Goal: Task Accomplishment & Management: Manage account settings

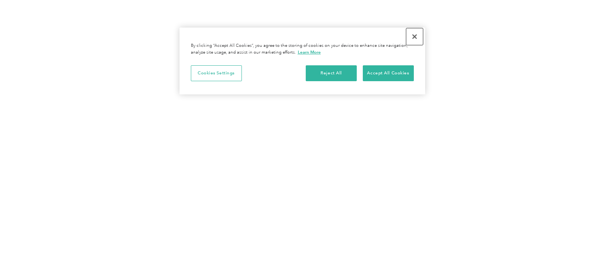
click at [415, 37] on button "Close" at bounding box center [414, 36] width 17 height 17
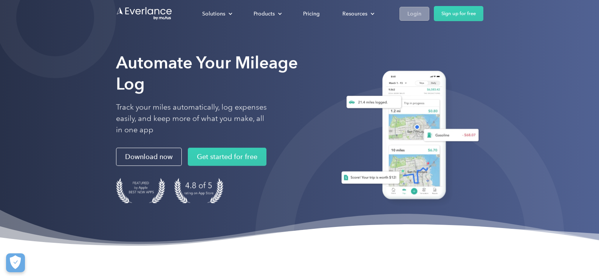
click at [411, 17] on div "Login" at bounding box center [414, 13] width 14 height 9
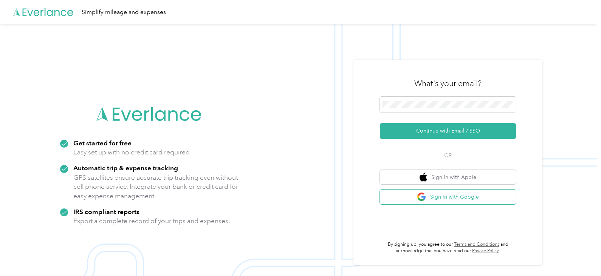
click at [464, 201] on button "Sign in with Google" at bounding box center [448, 197] width 136 height 15
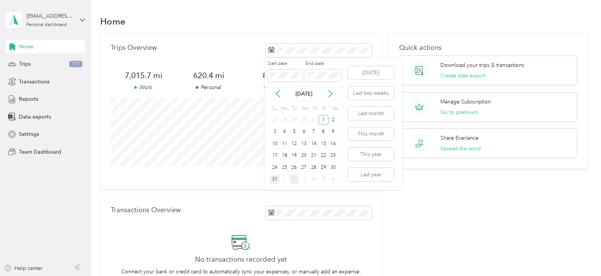
click at [272, 180] on div "31" at bounding box center [275, 179] width 10 height 9
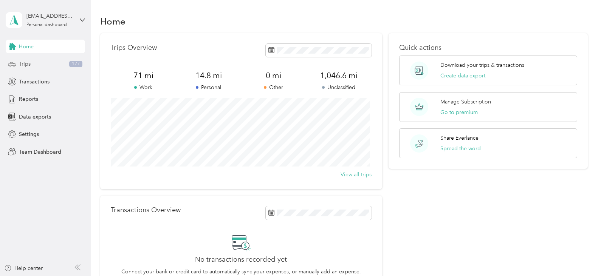
click at [26, 64] on span "Trips" at bounding box center [25, 64] width 12 height 8
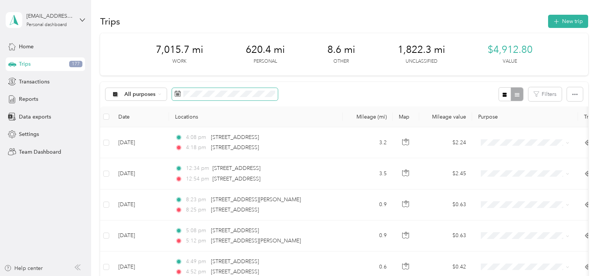
click at [180, 95] on icon at bounding box center [178, 93] width 6 height 5
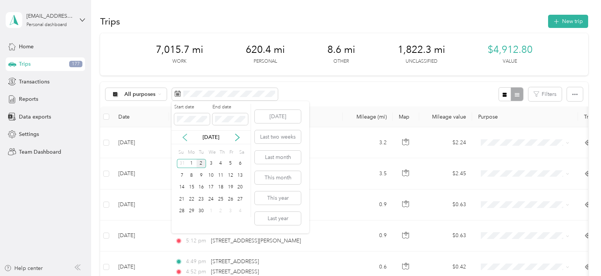
click at [184, 139] on icon at bounding box center [185, 137] width 4 height 7
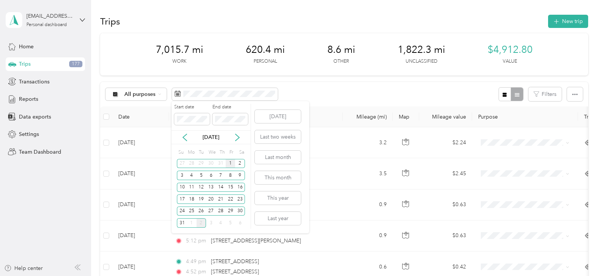
click at [230, 163] on div "1" at bounding box center [231, 163] width 10 height 9
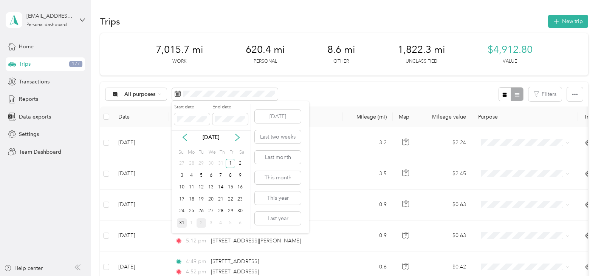
click at [182, 226] on div "31" at bounding box center [182, 222] width 10 height 9
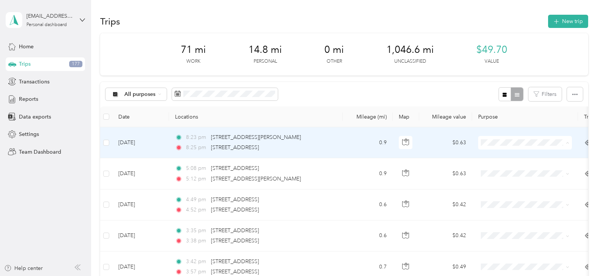
click at [504, 172] on li "Personal" at bounding box center [525, 170] width 94 height 13
click at [505, 147] on div "Personal" at bounding box center [525, 143] width 94 height 14
click at [499, 194] on span "Other" at bounding box center [532, 194] width 70 height 8
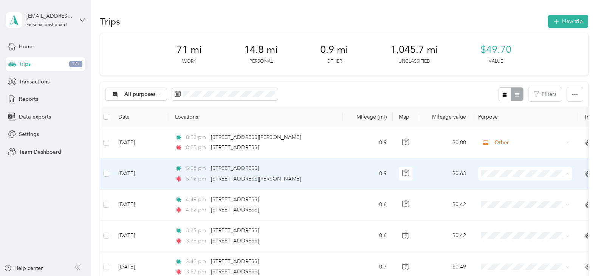
click at [499, 110] on ol "Work Personal Ca$h Pet Portraits Other Charity Medical Moving Commute" at bounding box center [525, 113] width 94 height 106
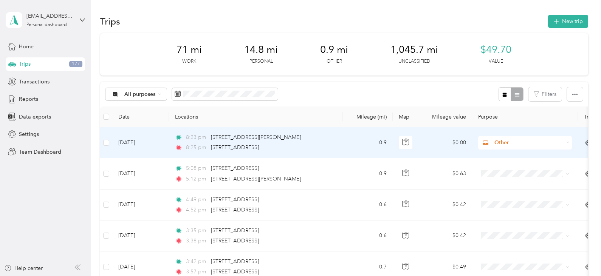
click at [498, 145] on span "Other" at bounding box center [528, 143] width 69 height 8
click at [501, 179] on li "Ca$h Pet Portraits" at bounding box center [525, 183] width 94 height 13
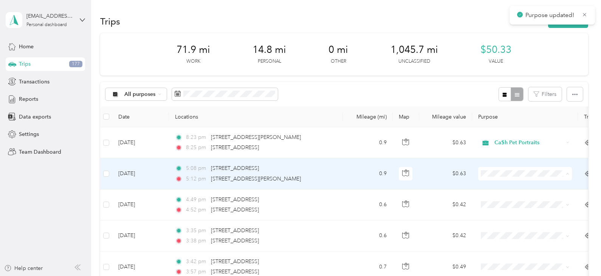
click at [512, 92] on span "Ca$h Pet Portraits" at bounding box center [532, 94] width 70 height 8
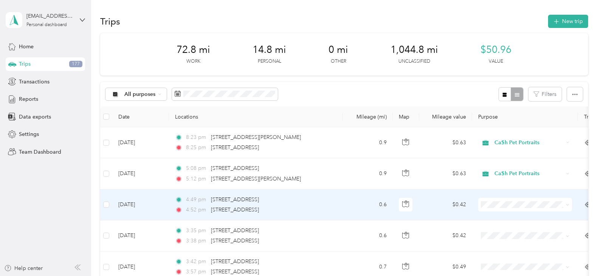
click at [515, 125] on span "Ca$h Pet Portraits" at bounding box center [532, 124] width 70 height 8
click at [496, 207] on span "Ca$h Pet Portraits" at bounding box center [528, 205] width 69 height 8
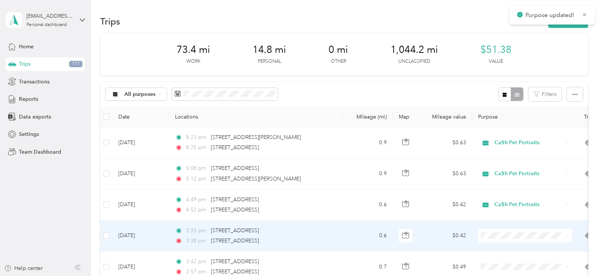
click at [496, 240] on span at bounding box center [525, 236] width 94 height 14
click at [507, 155] on span "Ca$h Pet Portraits" at bounding box center [532, 156] width 70 height 8
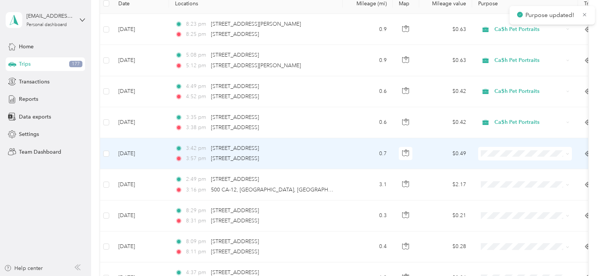
click at [493, 158] on span at bounding box center [525, 154] width 94 height 14
click at [504, 196] on li "Ca$h Pet Portraits" at bounding box center [525, 194] width 94 height 13
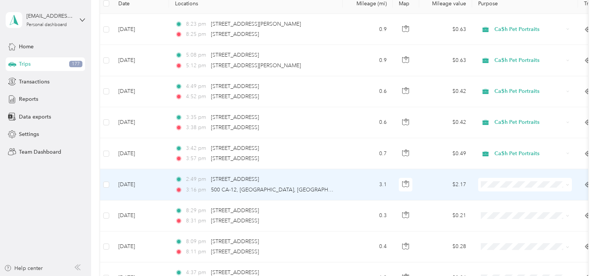
click at [518, 105] on li "Ca$h Pet Portraits" at bounding box center [525, 101] width 94 height 13
click at [348, 183] on td "3.1" at bounding box center [368, 184] width 50 height 31
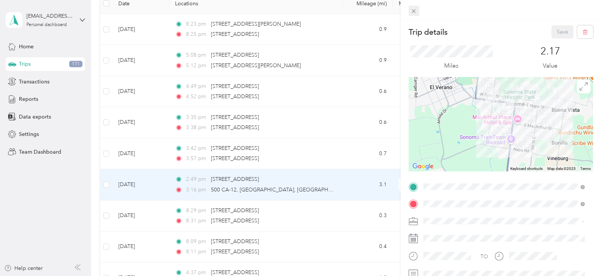
click at [417, 7] on span at bounding box center [413, 11] width 11 height 11
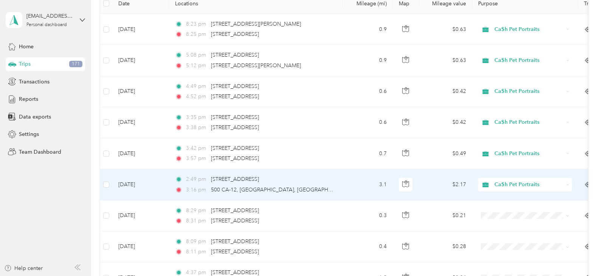
scroll to position [113, 0]
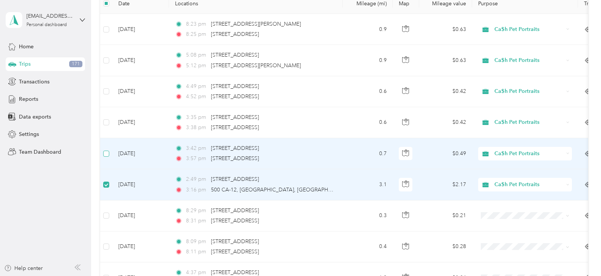
click at [109, 152] on label at bounding box center [106, 154] width 6 height 8
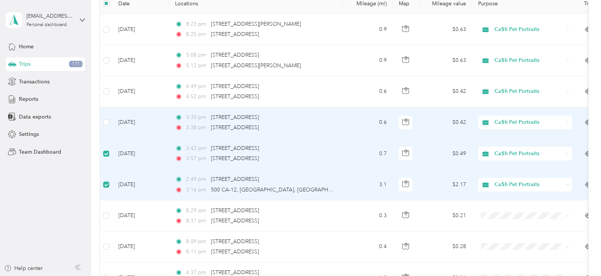
click at [102, 124] on td at bounding box center [106, 122] width 12 height 31
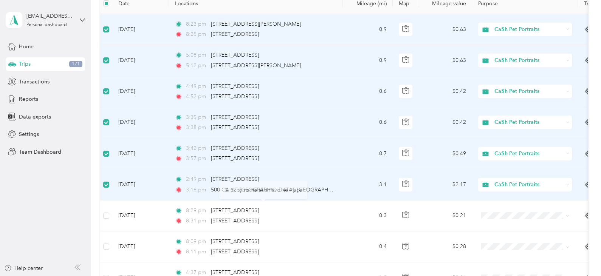
scroll to position [0, 0]
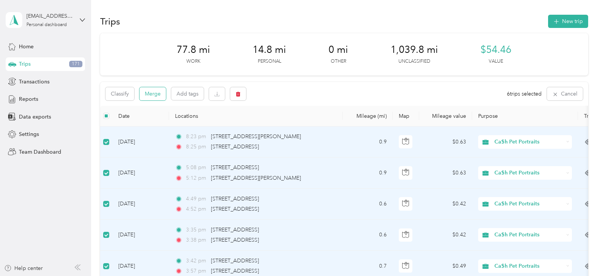
click at [155, 93] on button "Merge" at bounding box center [152, 93] width 26 height 13
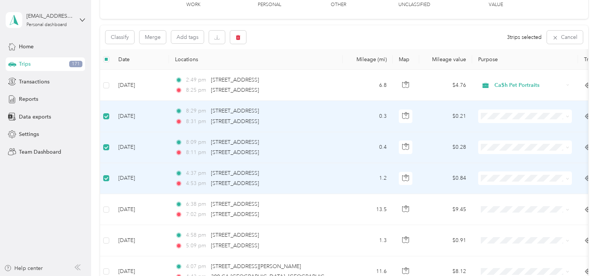
scroll to position [76, 0]
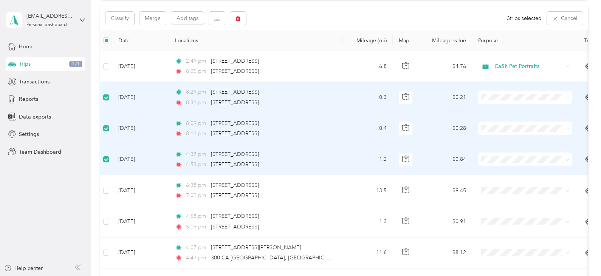
click at [489, 172] on icon at bounding box center [488, 171] width 6 height 5
click at [504, 139] on span "Work" at bounding box center [532, 143] width 70 height 8
click at [496, 113] on span "Work" at bounding box center [524, 112] width 83 height 8
click at [152, 20] on button "Merge" at bounding box center [152, 18] width 26 height 13
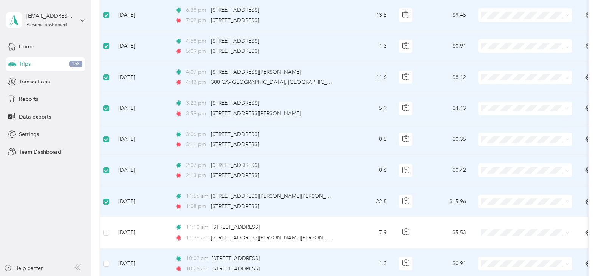
scroll to position [264, 0]
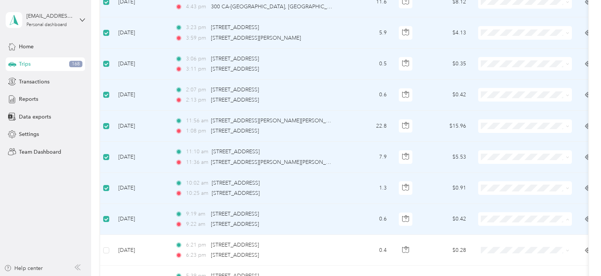
click at [507, 110] on span "Work" at bounding box center [532, 112] width 70 height 8
click at [495, 84] on li "Work" at bounding box center [525, 80] width 94 height 13
click at [501, 173] on li "Work" at bounding box center [525, 171] width 94 height 13
click at [490, 135] on li "Work" at bounding box center [525, 140] width 94 height 13
click at [489, 108] on icon at bounding box center [488, 108] width 6 height 5
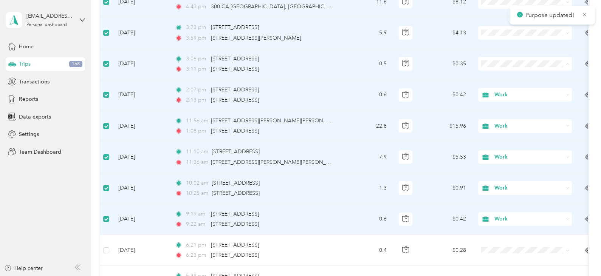
click at [501, 76] on span "Work" at bounding box center [532, 78] width 70 height 8
click at [499, 64] on span "Work" at bounding box center [528, 64] width 69 height 8
click at [497, 49] on li "Work" at bounding box center [525, 46] width 94 height 13
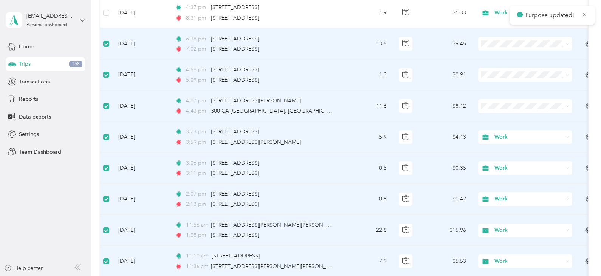
scroll to position [151, 0]
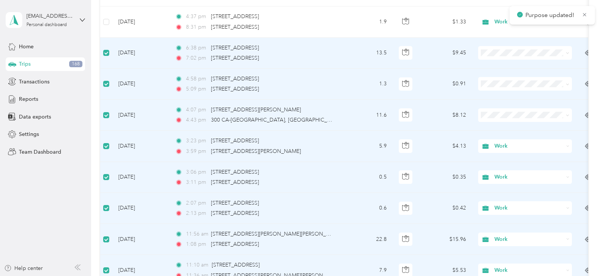
click at [495, 119] on span at bounding box center [525, 115] width 94 height 14
click at [495, 130] on span "Work" at bounding box center [524, 129] width 83 height 8
click at [492, 99] on span "Work" at bounding box center [524, 98] width 83 height 8
click at [485, 70] on li "Work" at bounding box center [525, 66] width 94 height 13
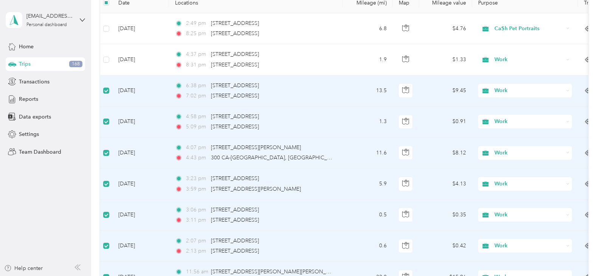
scroll to position [0, 0]
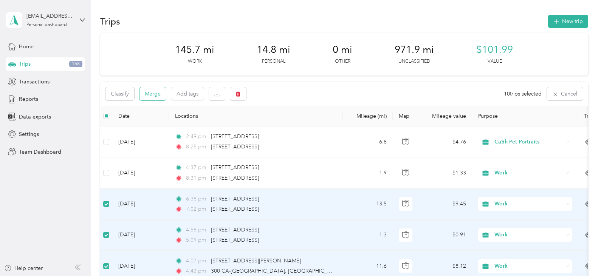
click at [143, 95] on button "Merge" at bounding box center [152, 93] width 26 height 13
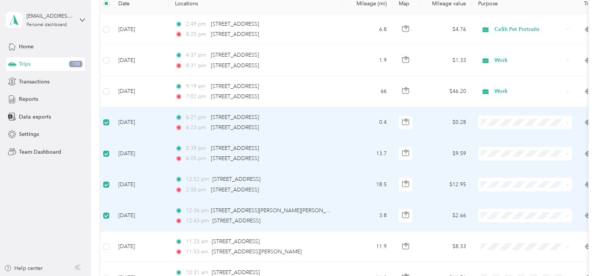
scroll to position [226, 0]
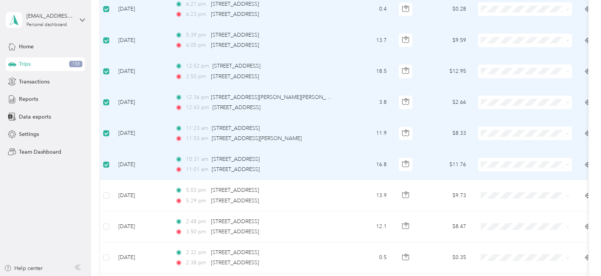
click at [515, 170] on span at bounding box center [525, 165] width 94 height 14
click at [487, 160] on span at bounding box center [525, 165] width 94 height 14
click at [492, 169] on span at bounding box center [525, 165] width 94 height 14
click at [496, 59] on li "Work" at bounding box center [525, 57] width 94 height 13
click at [498, 150] on ol "Work Personal Ca$h Pet Portraits Other Charity Medical Moving Commute" at bounding box center [525, 191] width 94 height 106
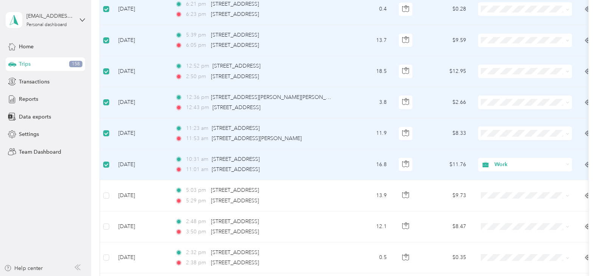
click at [501, 120] on ol "Work Personal Ca$h Pet Portraits Other Charity Medical Moving Commute" at bounding box center [525, 163] width 94 height 106
click at [492, 83] on icon at bounding box center [487, 85] width 9 height 6
click at [496, 52] on span "Work" at bounding box center [524, 53] width 83 height 8
click at [489, 29] on ol "Work Personal Ca$h Pet Portraits Other Charity Medical Moving Commute" at bounding box center [525, 70] width 94 height 106
click at [494, 120] on ol "Work Personal Ca$h Pet Portraits Other Charity Medical Moving Commute" at bounding box center [525, 163] width 94 height 106
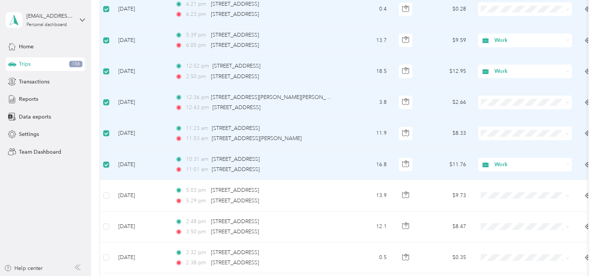
click at [493, 147] on span "Work" at bounding box center [524, 148] width 83 height 8
click at [495, 113] on span "Work" at bounding box center [524, 117] width 83 height 8
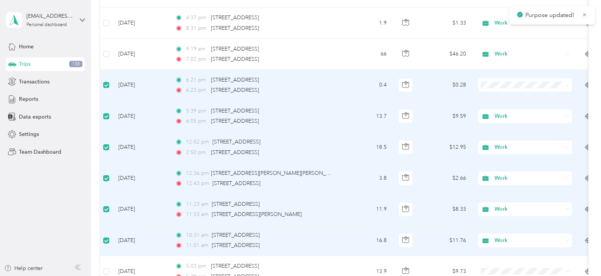
scroll to position [150, 0]
click at [482, 90] on span at bounding box center [525, 85] width 94 height 14
click at [490, 89] on span at bounding box center [525, 85] width 94 height 14
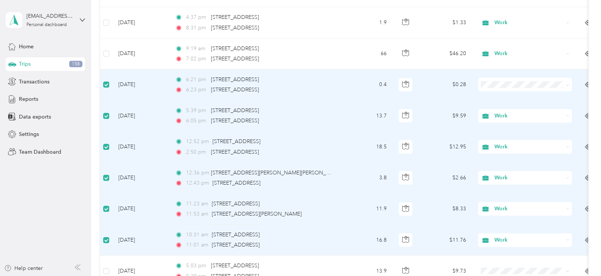
click at [564, 85] on span at bounding box center [566, 84] width 6 height 8
click at [568, 84] on icon at bounding box center [567, 84] width 3 height 3
click at [492, 100] on li "Work" at bounding box center [525, 98] width 94 height 13
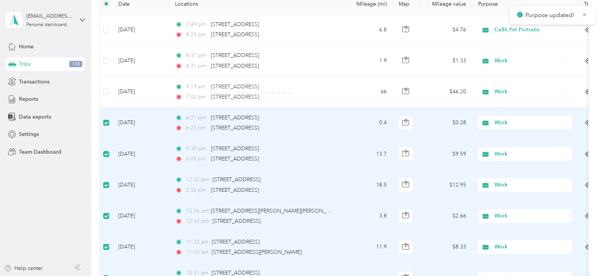
scroll to position [0, 0]
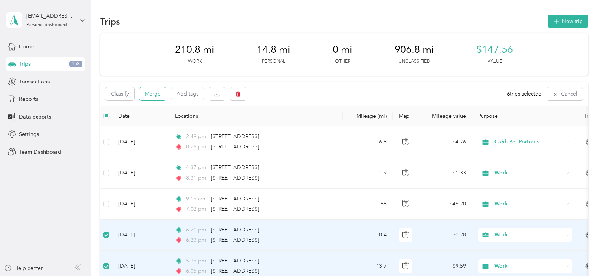
click at [153, 96] on button "Merge" at bounding box center [152, 93] width 26 height 13
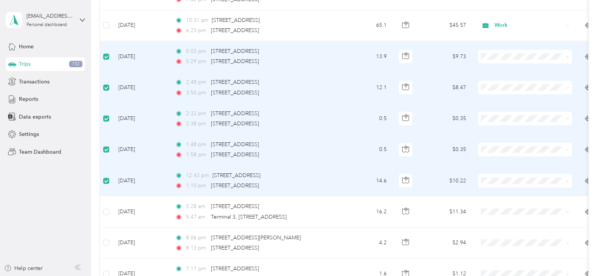
scroll to position [226, 0]
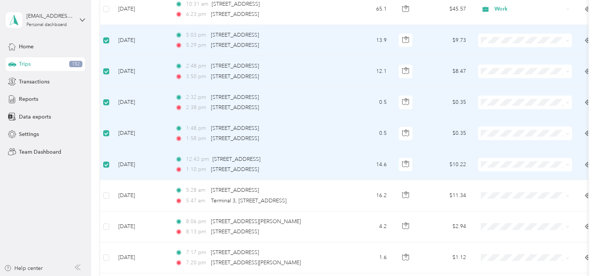
click at [493, 58] on span "Work" at bounding box center [524, 58] width 83 height 8
click at [490, 145] on icon at bounding box center [487, 148] width 9 height 6
click at [490, 116] on icon at bounding box center [488, 115] width 6 height 5
click at [498, 87] on li "Work" at bounding box center [525, 85] width 94 height 13
click at [495, 57] on li "Work" at bounding box center [525, 54] width 94 height 13
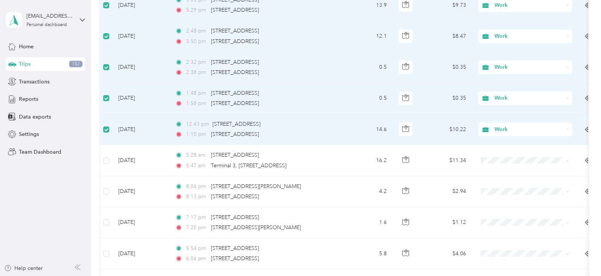
scroll to position [264, 0]
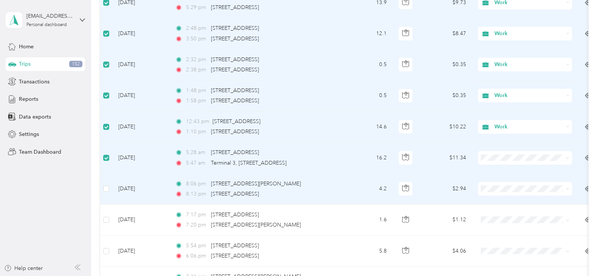
click at [108, 194] on td at bounding box center [106, 189] width 12 height 31
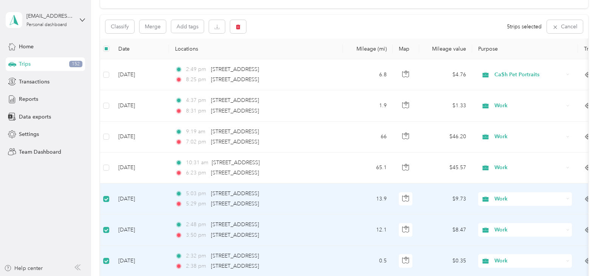
scroll to position [0, 0]
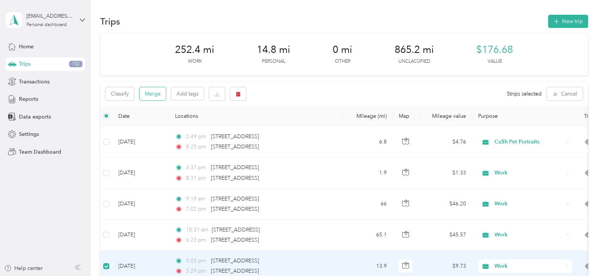
click at [159, 96] on button "Merge" at bounding box center [152, 93] width 26 height 13
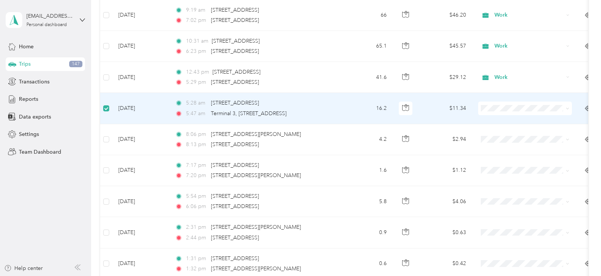
scroll to position [188, 0]
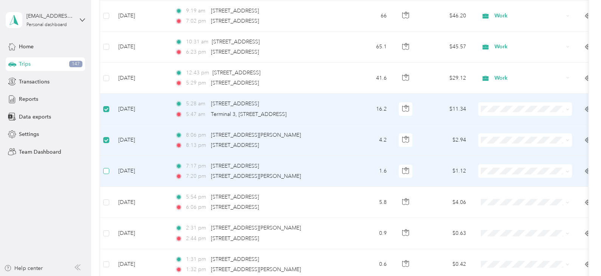
click at [109, 175] on label at bounding box center [106, 171] width 6 height 8
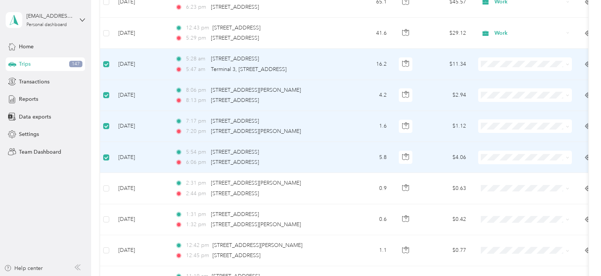
scroll to position [301, 0]
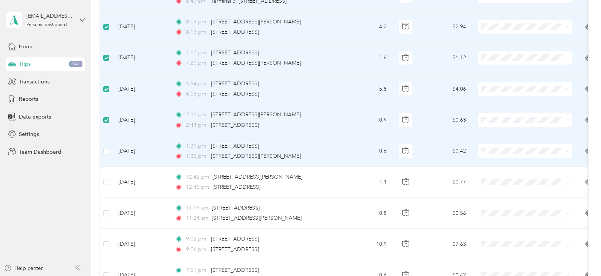
drag, startPoint x: 108, startPoint y: 147, endPoint x: 101, endPoint y: 157, distance: 12.1
click at [107, 147] on td at bounding box center [106, 151] width 12 height 31
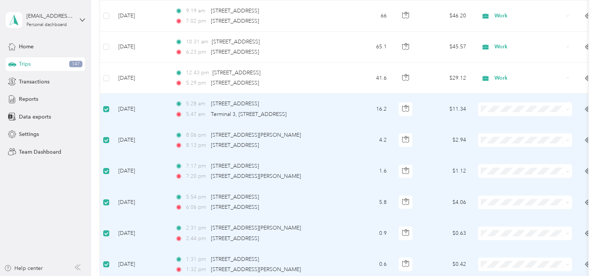
scroll to position [0, 0]
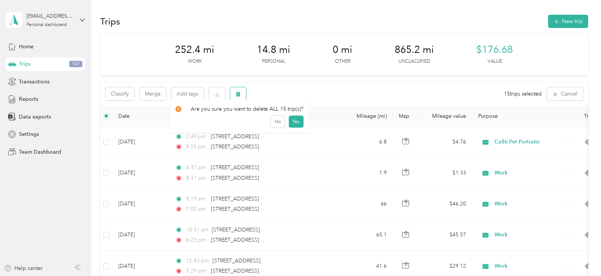
click at [236, 96] on icon "button" at bounding box center [237, 93] width 5 height 5
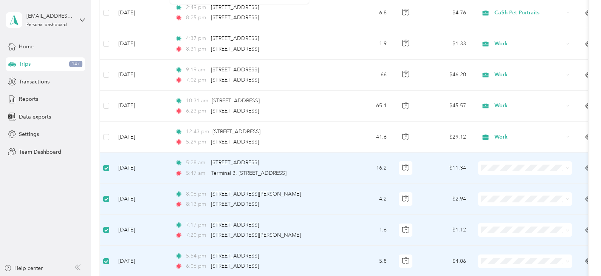
scroll to position [76, 0]
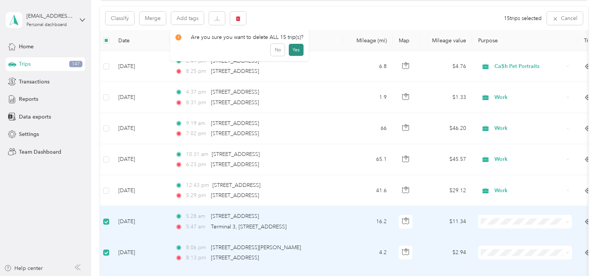
click at [293, 49] on button "Yes" at bounding box center [296, 50] width 15 height 12
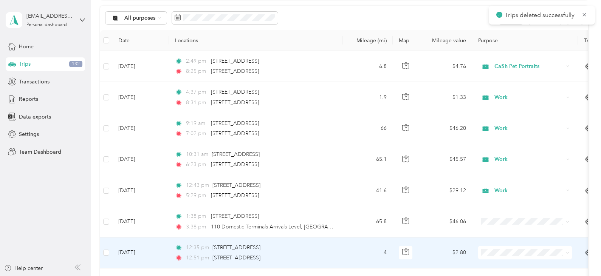
scroll to position [190, 0]
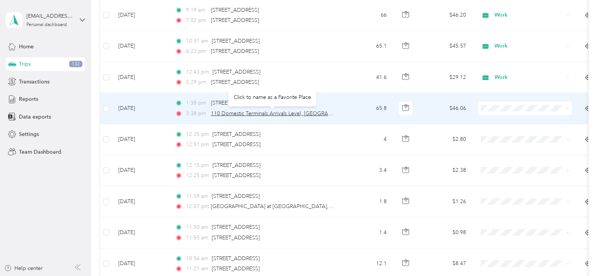
click at [242, 116] on span "110 Domestic Terminals Arrivals Level, [GEOGRAPHIC_DATA], [GEOGRAPHIC_DATA]" at bounding box center [313, 113] width 205 height 6
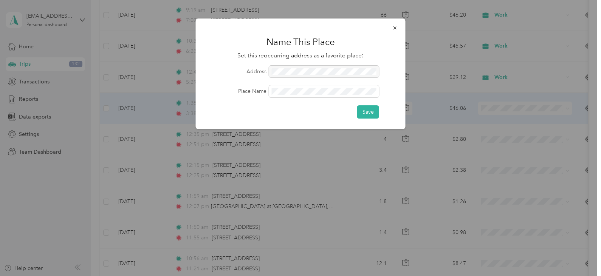
click at [325, 201] on div at bounding box center [300, 138] width 601 height 276
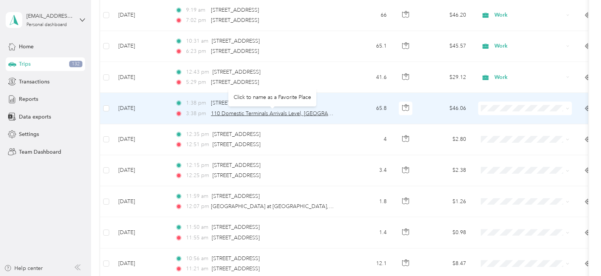
click at [229, 112] on span "110 Domestic Terminals Arrivals Level, [GEOGRAPHIC_DATA], [GEOGRAPHIC_DATA]" at bounding box center [313, 113] width 205 height 6
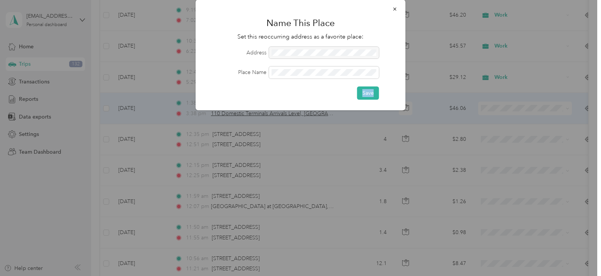
click at [229, 110] on div "Name This Place Set this reoccurring address as a favorite place: Address Place…" at bounding box center [301, 55] width 210 height 111
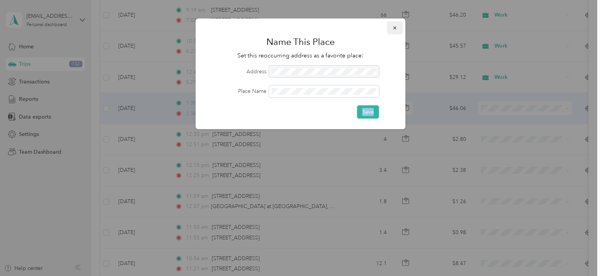
click at [395, 31] on button "button" at bounding box center [395, 27] width 16 height 13
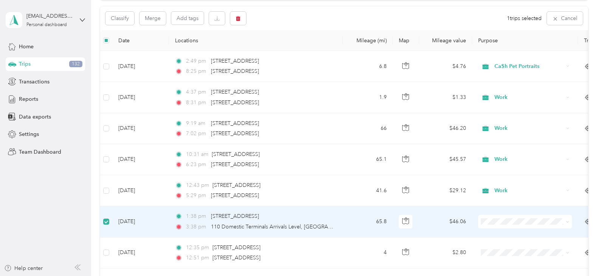
scroll to position [0, 0]
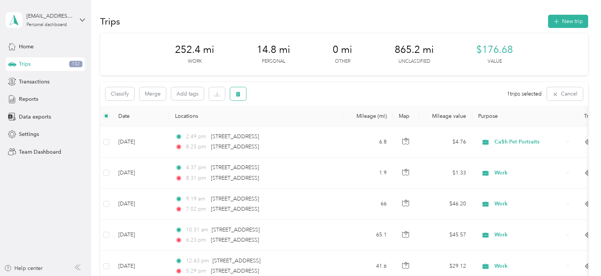
click at [235, 97] on icon "button" at bounding box center [237, 93] width 5 height 5
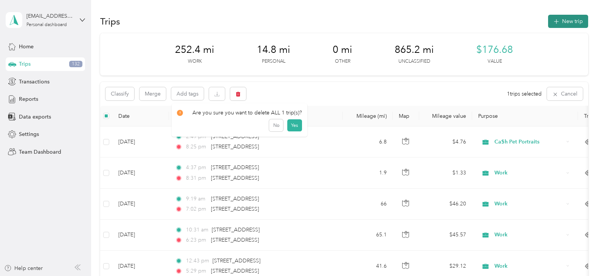
click at [568, 20] on button "New trip" at bounding box center [568, 21] width 40 height 13
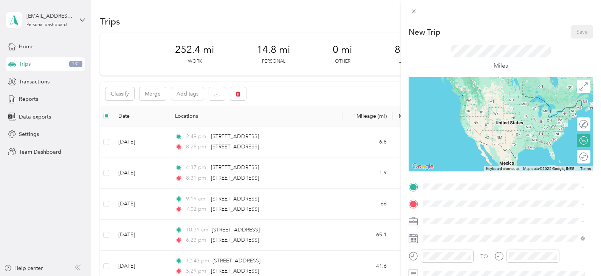
scroll to position [38, 0]
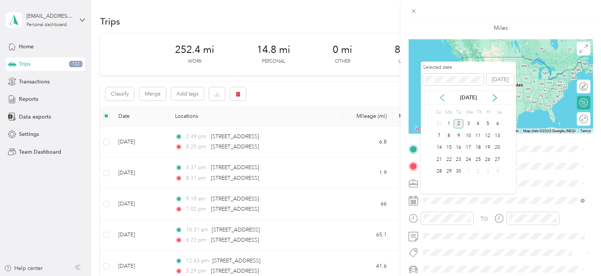
click at [440, 97] on icon at bounding box center [442, 97] width 4 height 7
click at [478, 145] on div "14" at bounding box center [478, 147] width 10 height 9
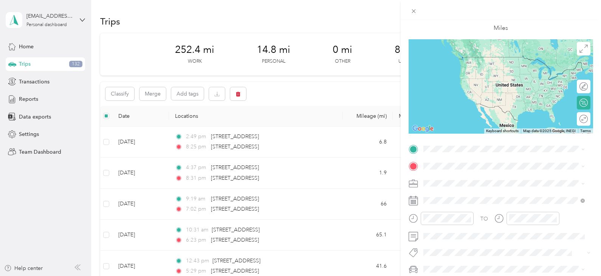
scroll to position [103, 0]
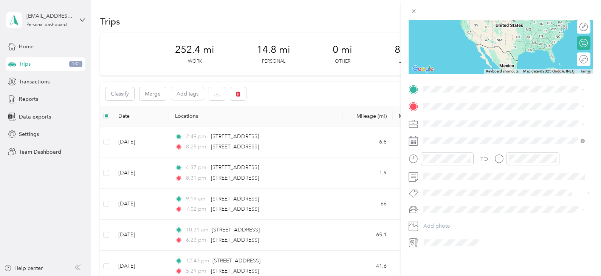
click at [325, 204] on div "New Trip Save This trip cannot be edited because it is either under review, app…" at bounding box center [300, 138] width 601 height 276
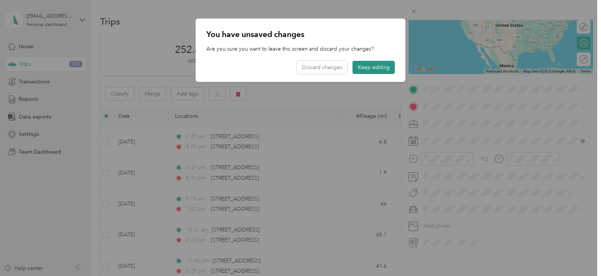
click at [367, 66] on button "Keep editing" at bounding box center [374, 67] width 42 height 13
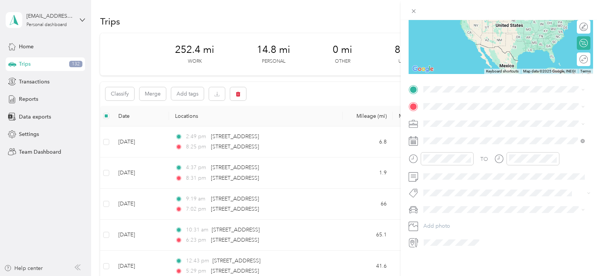
click at [447, 151] on div "[GEOGRAPHIC_DATA][PERSON_NAME][US_STATE], [GEOGRAPHIC_DATA]" at bounding box center [504, 143] width 156 height 16
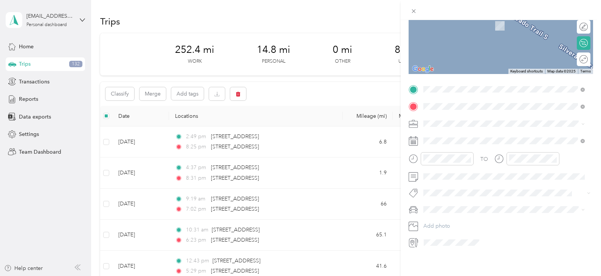
click at [467, 134] on div "[STREET_ADDRESS][US_STATE]" at bounding box center [504, 129] width 156 height 10
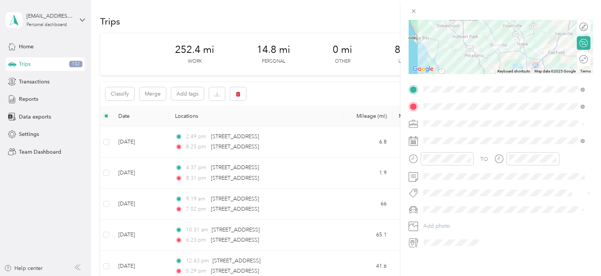
scroll to position [0, 0]
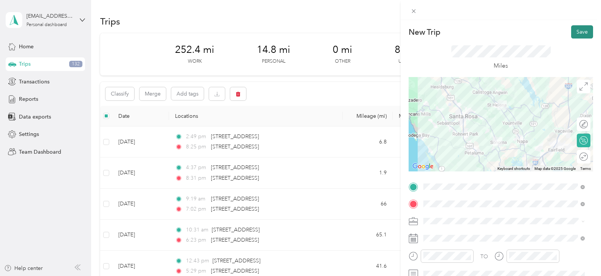
click at [578, 32] on button "Save" at bounding box center [582, 31] width 22 height 13
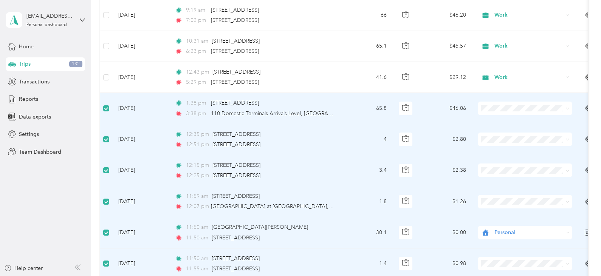
scroll to position [302, 0]
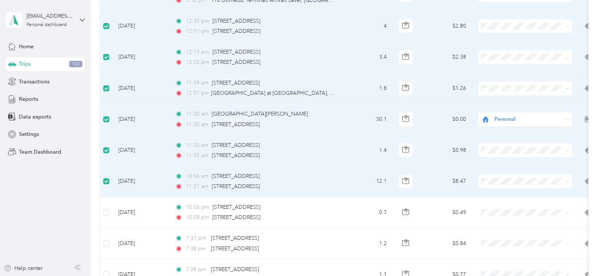
click at [496, 76] on li "Work" at bounding box center [525, 71] width 94 height 13
click at [503, 167] on li "Work" at bounding box center [525, 164] width 94 height 13
click at [512, 121] on span "Personal" at bounding box center [528, 119] width 69 height 8
click at [502, 131] on span "Work" at bounding box center [532, 133] width 70 height 8
click at [495, 104] on li "Work" at bounding box center [525, 102] width 94 height 13
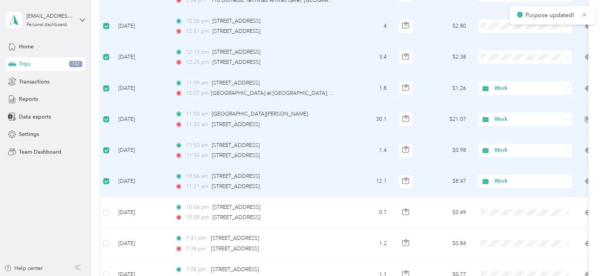
click at [496, 89] on span "Work" at bounding box center [528, 88] width 69 height 8
click at [499, 102] on span "Work" at bounding box center [527, 103] width 61 height 8
click at [492, 77] on ol "Work Personal Ca$h Pet Portraits Other Charity Medical Moving Commute" at bounding box center [525, 118] width 94 height 106
click at [498, 71] on span "Work" at bounding box center [532, 71] width 70 height 8
click at [493, 37] on span "Work" at bounding box center [524, 38] width 83 height 8
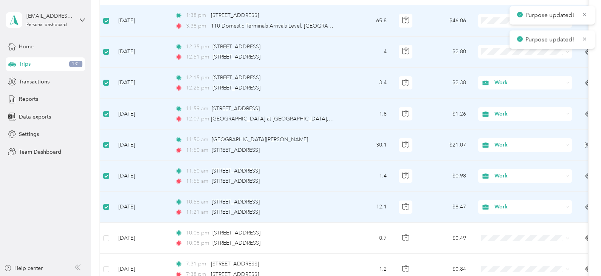
scroll to position [227, 0]
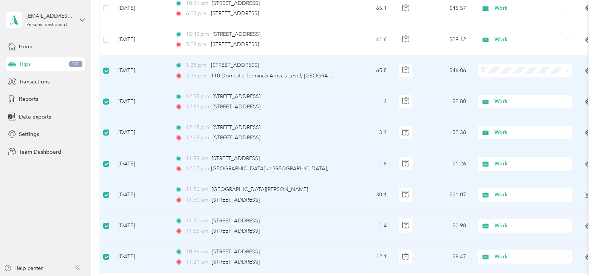
click at [496, 81] on span "Work" at bounding box center [524, 85] width 83 height 8
click at [530, 71] on span "Work" at bounding box center [528, 70] width 69 height 8
click at [503, 97] on span "Personal" at bounding box center [532, 96] width 70 height 8
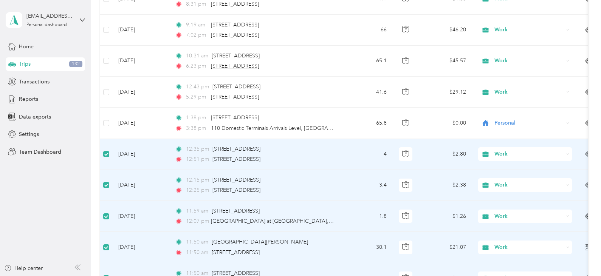
scroll to position [46, 0]
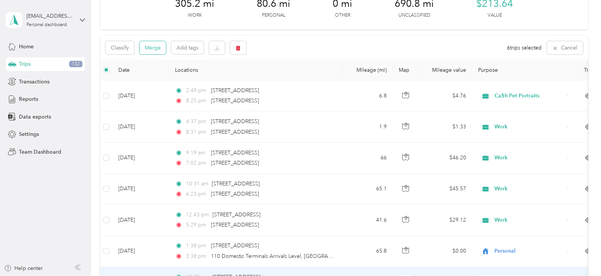
click at [159, 44] on button "Merge" at bounding box center [152, 47] width 26 height 13
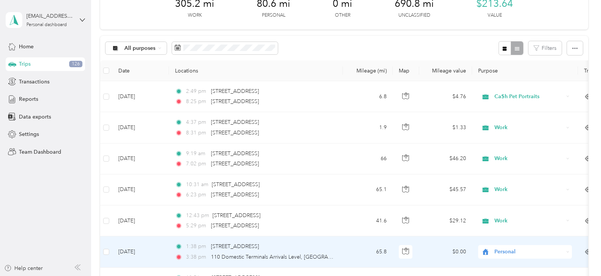
click at [508, 252] on span "Personal" at bounding box center [528, 252] width 69 height 8
click at [499, 172] on span "Ca$h Pet Portraits" at bounding box center [532, 172] width 70 height 8
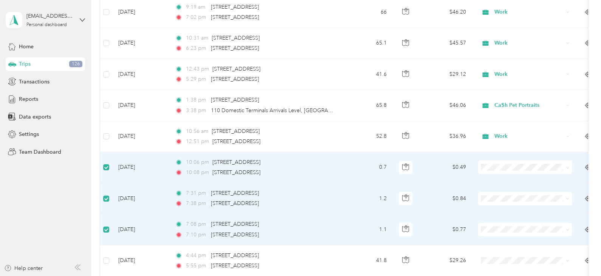
scroll to position [272, 0]
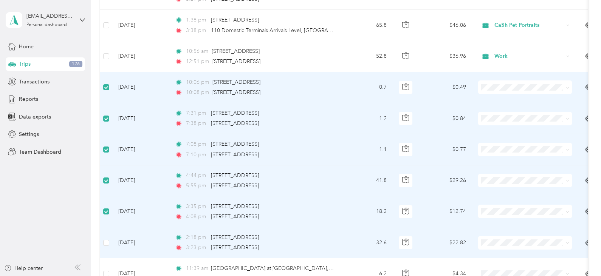
click at [112, 242] on td "[DATE]" at bounding box center [140, 242] width 57 height 31
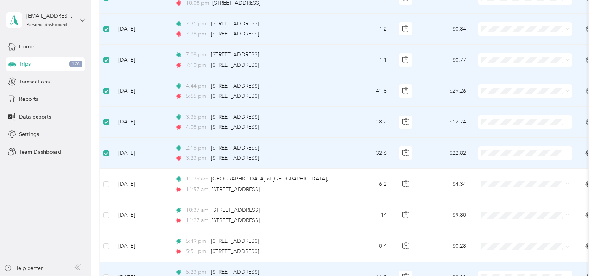
scroll to position [385, 0]
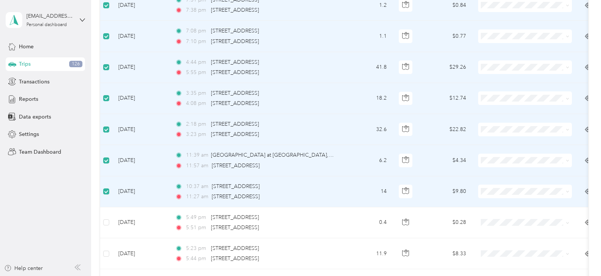
click at [513, 87] on li "Work" at bounding box center [525, 83] width 94 height 13
click at [494, 173] on span "Work" at bounding box center [524, 173] width 83 height 8
click at [492, 144] on span "Work" at bounding box center [524, 140] width 83 height 8
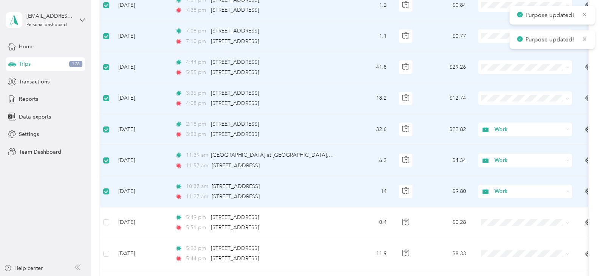
click at [506, 114] on li "Work" at bounding box center [525, 110] width 94 height 13
click at [501, 81] on span "Work" at bounding box center [532, 81] width 70 height 8
click at [508, 68] on span "Work" at bounding box center [528, 67] width 69 height 8
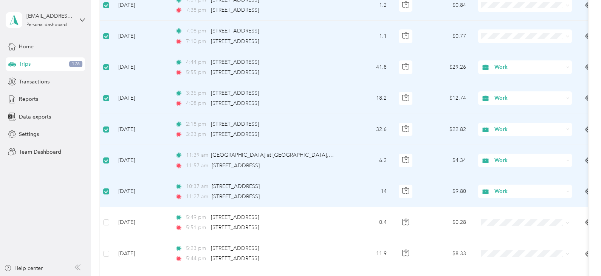
click at [492, 46] on span "Work" at bounding box center [524, 50] width 83 height 8
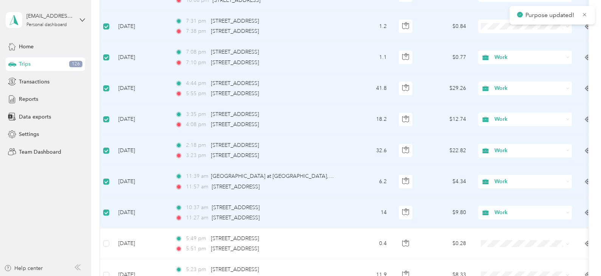
scroll to position [310, 0]
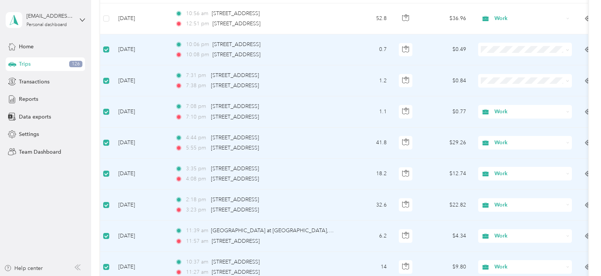
click at [506, 96] on li "Work" at bounding box center [525, 94] width 94 height 13
click at [497, 63] on span "Work" at bounding box center [532, 64] width 70 height 8
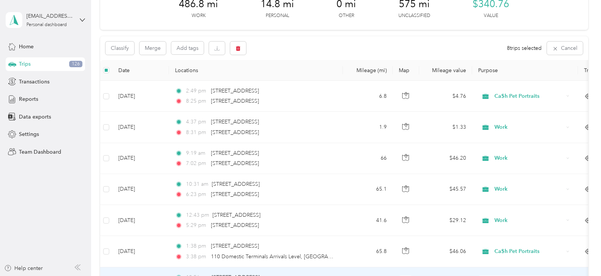
scroll to position [45, 0]
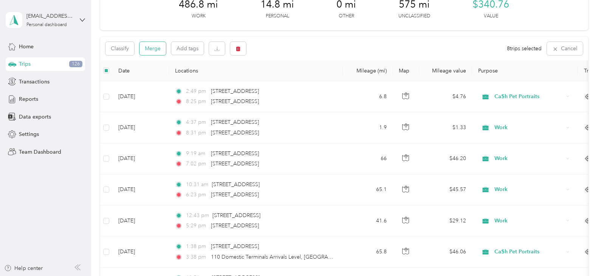
click at [148, 50] on button "Merge" at bounding box center [152, 48] width 26 height 13
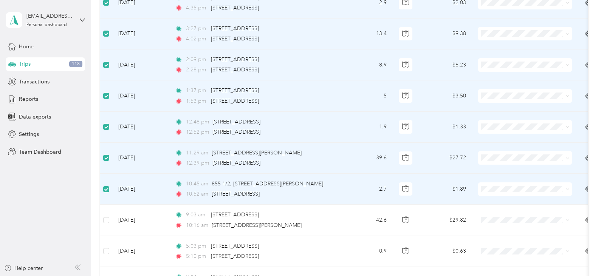
scroll to position [536, 0]
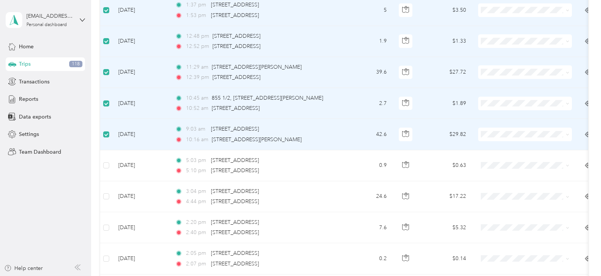
click at [531, 139] on span at bounding box center [525, 135] width 94 height 14
click at [568, 135] on icon at bounding box center [567, 134] width 3 height 3
click at [493, 149] on span "Work" at bounding box center [524, 149] width 83 height 8
click at [490, 118] on icon at bounding box center [487, 117] width 9 height 6
click at [486, 87] on span "Work" at bounding box center [524, 86] width 83 height 8
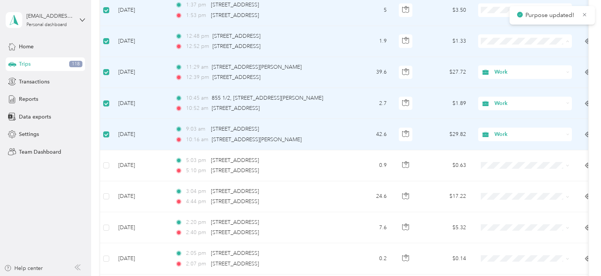
click at [480, 54] on li "Work" at bounding box center [525, 55] width 94 height 13
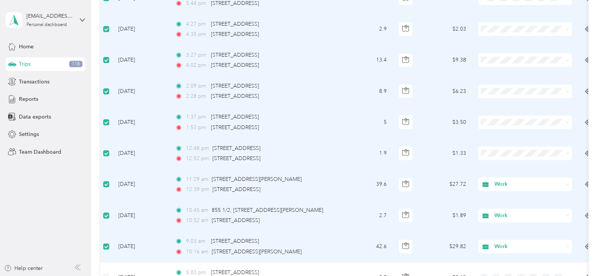
scroll to position [422, 0]
click at [499, 171] on span "Work" at bounding box center [527, 169] width 61 height 8
click at [499, 138] on span "Work" at bounding box center [532, 138] width 70 height 8
click at [495, 110] on ol "Work Personal Ca$h Pet Portraits Other Charity Medical Moving Commute" at bounding box center [525, 151] width 94 height 106
click at [490, 73] on icon at bounding box center [487, 73] width 9 height 6
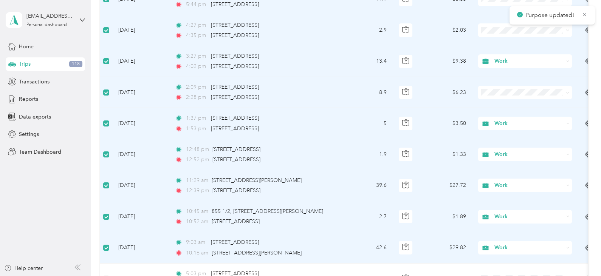
click at [485, 111] on ol "Work Personal Ca$h Pet Portraits Other Charity Medical Moving Commute" at bounding box center [525, 152] width 94 height 106
click at [529, 96] on span at bounding box center [525, 93] width 94 height 14
click at [492, 112] on ol "Work Personal Ca$h Pet Portraits Other Charity Medical Moving Commute" at bounding box center [525, 153] width 94 height 106
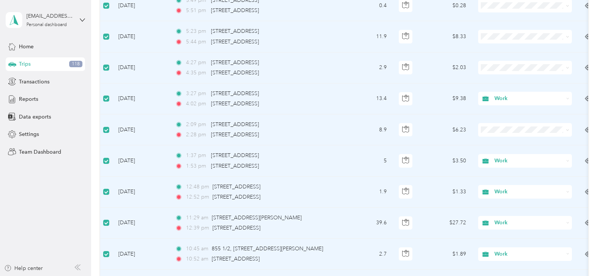
scroll to position [385, 0]
click at [489, 134] on span at bounding box center [525, 131] width 94 height 14
click at [570, 132] on span at bounding box center [525, 131] width 94 height 14
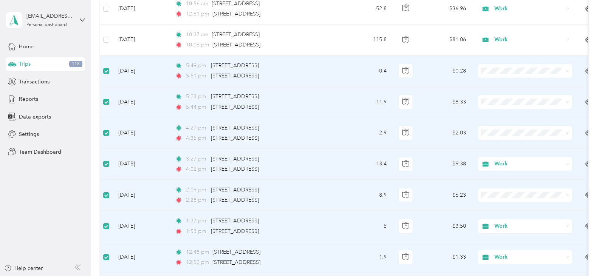
scroll to position [309, 0]
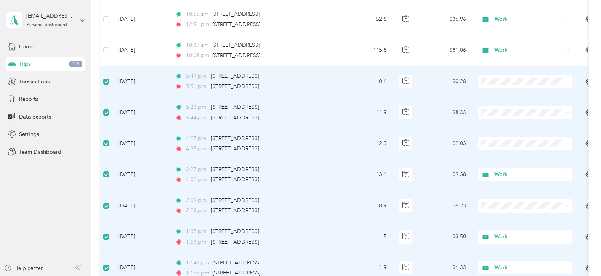
click at [505, 99] on ol "Work Personal Ca$h Pet Portraits Other Charity Medical Moving Commute" at bounding box center [525, 141] width 94 height 106
click at [492, 96] on li "Work" at bounding box center [525, 95] width 94 height 13
click at [490, 130] on ol "Work Personal Ca$h Pet Portraits Other Charity Medical Moving Commute" at bounding box center [525, 173] width 94 height 106
click at [490, 147] on span at bounding box center [525, 144] width 94 height 14
click at [491, 159] on li "Work" at bounding box center [525, 157] width 94 height 13
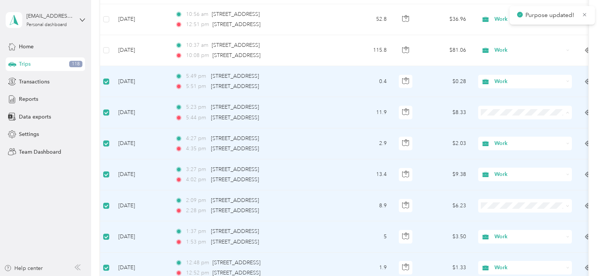
click at [514, 128] on li "Work" at bounding box center [525, 126] width 94 height 13
click at [499, 100] on li "Work" at bounding box center [525, 98] width 94 height 13
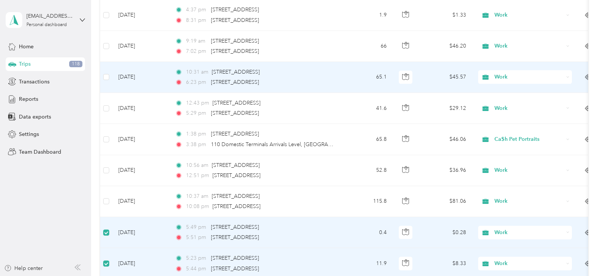
scroll to position [0, 0]
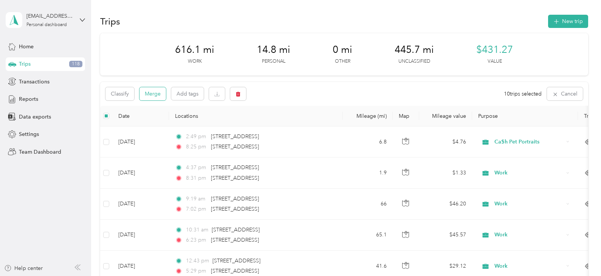
click at [162, 95] on button "Merge" at bounding box center [152, 93] width 26 height 13
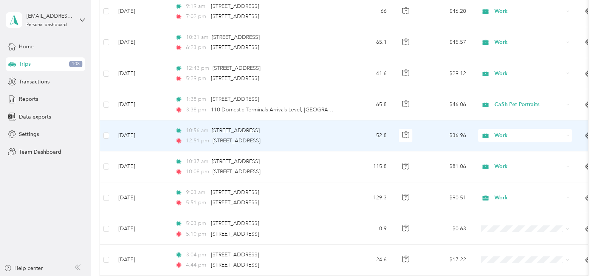
scroll to position [189, 0]
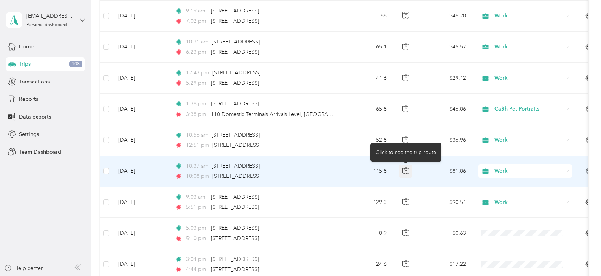
click at [406, 170] on icon "button" at bounding box center [405, 170] width 7 height 7
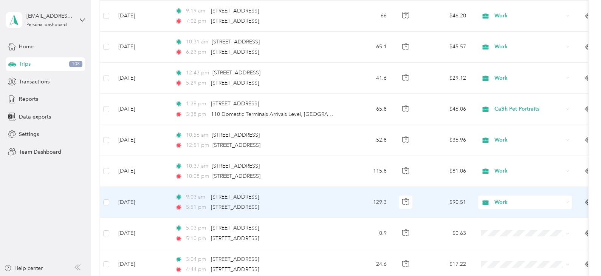
click at [314, 198] on div "9:03 am [STREET_ADDRESS]" at bounding box center [254, 197] width 159 height 8
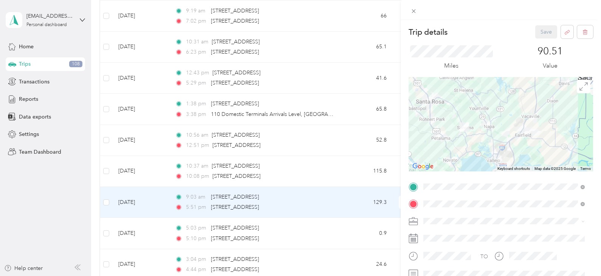
click at [252, 206] on div "Trip details Save This trip cannot be edited because it is either under review,…" at bounding box center [300, 138] width 601 height 276
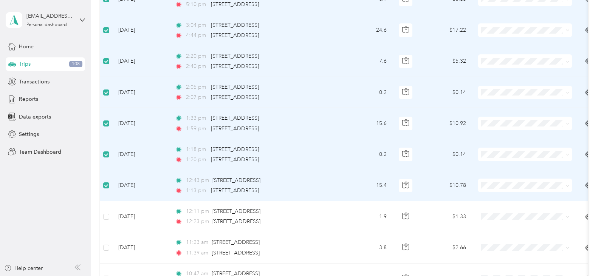
scroll to position [490, 0]
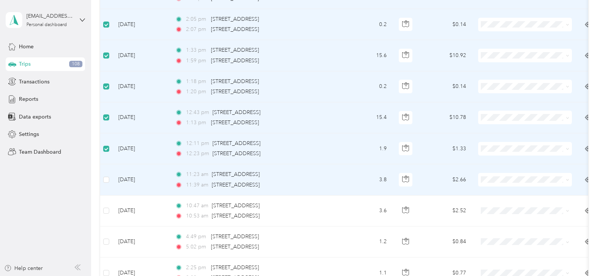
click at [110, 179] on td at bounding box center [106, 179] width 12 height 31
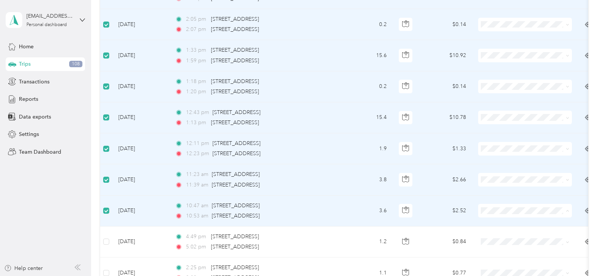
click at [497, 102] on span "Work" at bounding box center [532, 104] width 70 height 8
click at [512, 175] on span at bounding box center [525, 180] width 94 height 14
drag, startPoint x: 501, startPoint y: 74, endPoint x: 499, endPoint y: 93, distance: 18.7
click at [502, 75] on li "Work" at bounding box center [525, 70] width 94 height 13
click at [492, 165] on li "Work" at bounding box center [525, 162] width 94 height 13
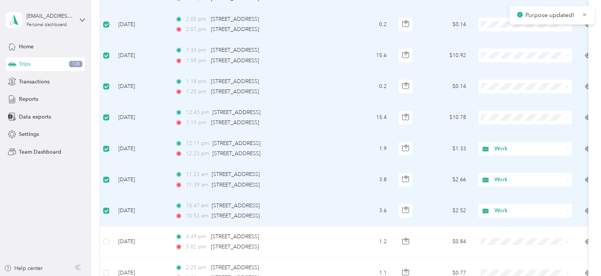
click at [492, 128] on span "Work" at bounding box center [524, 132] width 83 height 8
click at [500, 103] on li "Work" at bounding box center [525, 97] width 94 height 13
click at [501, 68] on span "Work" at bounding box center [532, 70] width 70 height 8
click at [495, 41] on li "Work" at bounding box center [525, 37] width 94 height 13
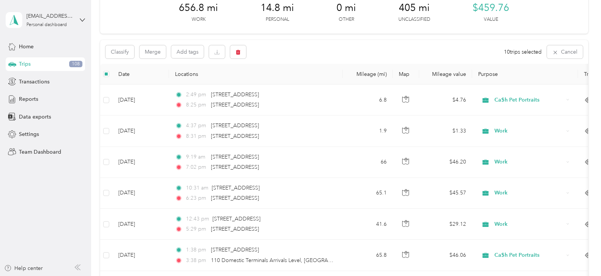
scroll to position [0, 0]
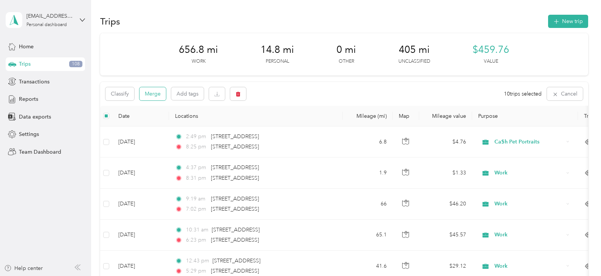
click at [152, 92] on button "Merge" at bounding box center [152, 93] width 26 height 13
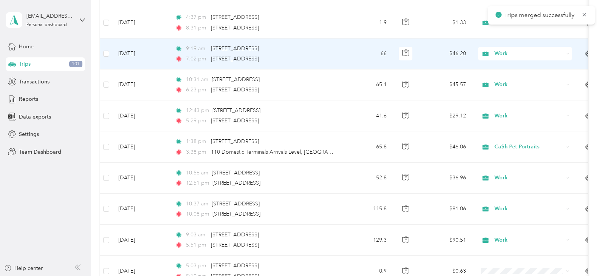
scroll to position [340, 0]
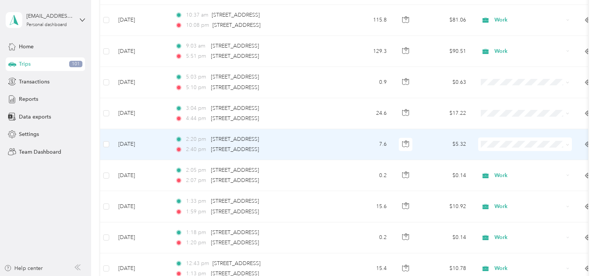
click at [495, 160] on li "Work" at bounding box center [525, 158] width 94 height 13
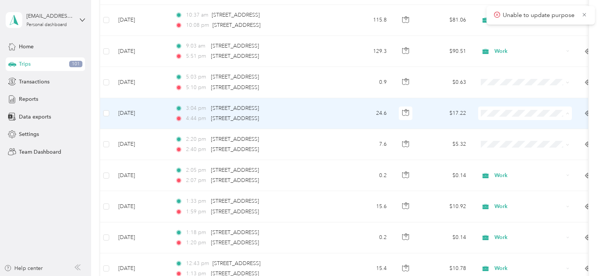
click at [494, 125] on span "Work" at bounding box center [524, 128] width 83 height 8
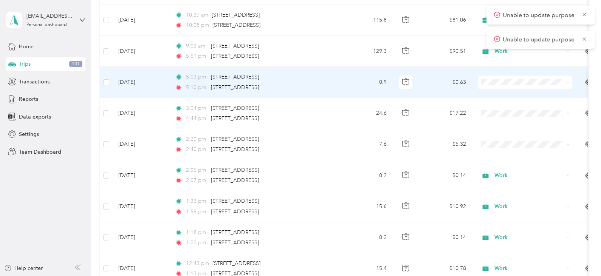
click at [492, 98] on span "Work" at bounding box center [524, 97] width 83 height 8
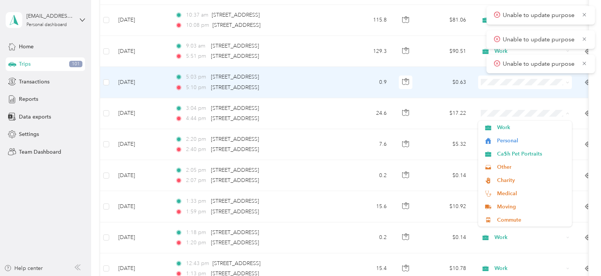
scroll to position [339, 0]
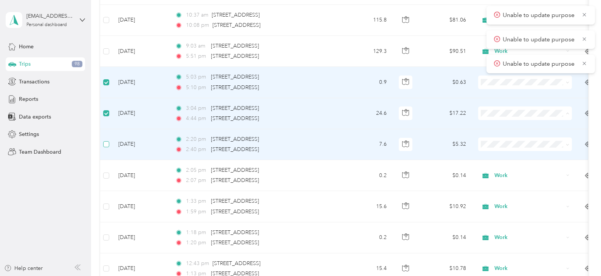
click at [109, 141] on label at bounding box center [106, 144] width 6 height 8
click at [506, 161] on li "Work" at bounding box center [525, 157] width 94 height 13
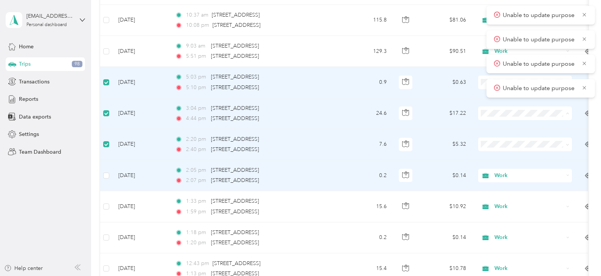
click at [417, 182] on td at bounding box center [406, 175] width 26 height 31
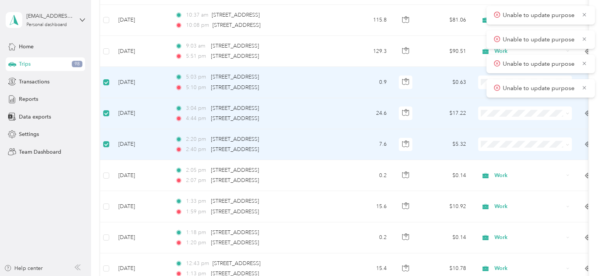
click at [567, 116] on span at bounding box center [567, 113] width 3 height 6
click at [569, 116] on span at bounding box center [566, 113] width 6 height 8
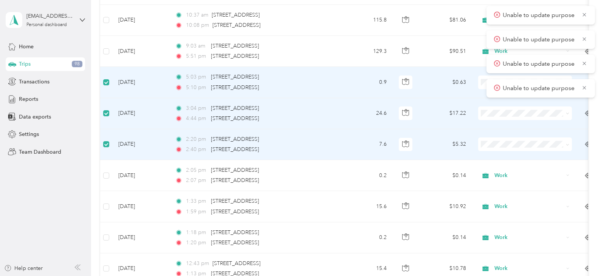
click at [569, 117] on span at bounding box center [566, 113] width 6 height 8
drag, startPoint x: 569, startPoint y: 117, endPoint x: 413, endPoint y: 171, distance: 165.1
click at [413, 171] on div at bounding box center [406, 176] width 14 height 14
click at [494, 129] on li "Work" at bounding box center [525, 123] width 94 height 13
click at [495, 39] on icon at bounding box center [497, 39] width 6 height 7
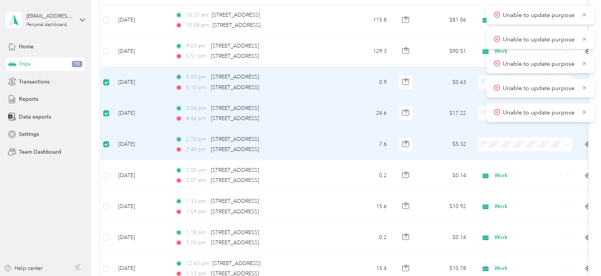
click at [498, 16] on icon at bounding box center [497, 14] width 6 height 7
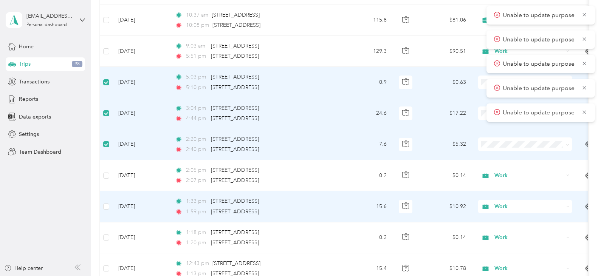
click at [559, 197] on td "Work" at bounding box center [525, 206] width 106 height 31
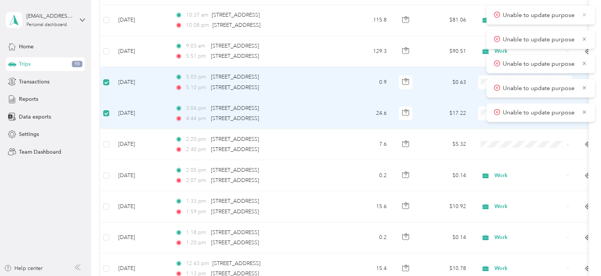
click at [585, 14] on icon at bounding box center [584, 14] width 6 height 7
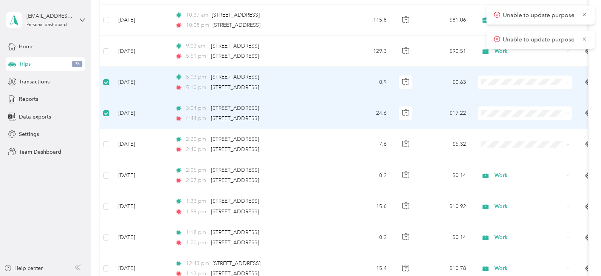
click at [585, 14] on icon at bounding box center [584, 14] width 6 height 7
click at [502, 97] on li "Work" at bounding box center [525, 94] width 94 height 13
click at [584, 13] on icon at bounding box center [584, 14] width 6 height 7
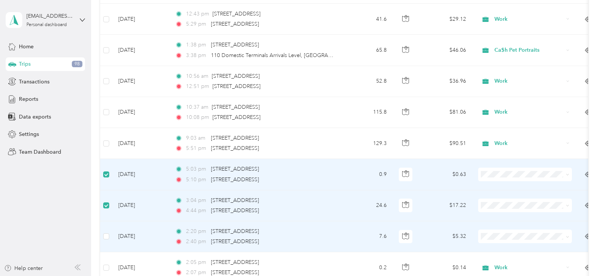
scroll to position [301, 0]
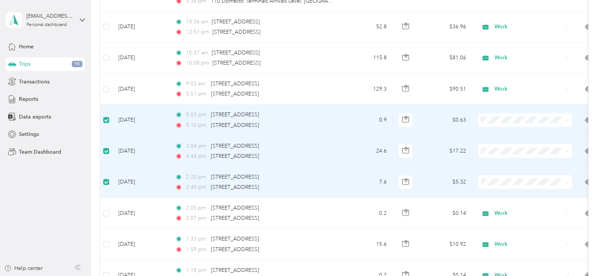
click at [565, 183] on span at bounding box center [566, 182] width 6 height 8
click at [507, 133] on span "Work" at bounding box center [532, 134] width 70 height 8
click at [41, 184] on aside "[EMAIL_ADDRESS][DOMAIN_NAME] Personal dashboard Home Trips 98 Transactions Repo…" at bounding box center [45, 138] width 91 height 276
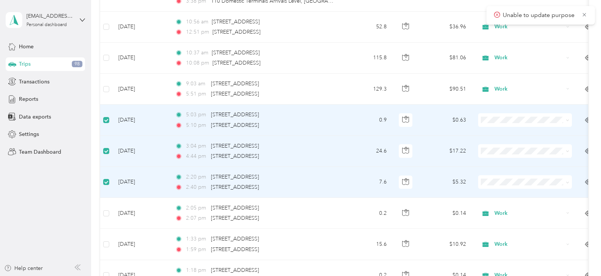
click at [46, 229] on aside "[EMAIL_ADDRESS][DOMAIN_NAME] Personal dashboard Home Trips 98 Transactions Repo…" at bounding box center [45, 138] width 91 height 276
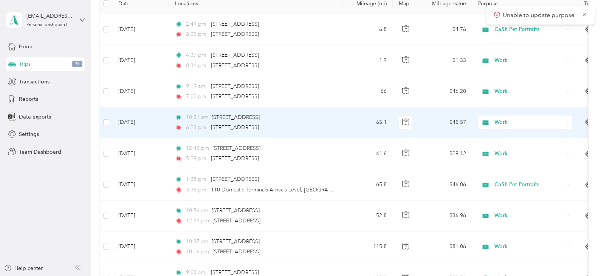
scroll to position [0, 0]
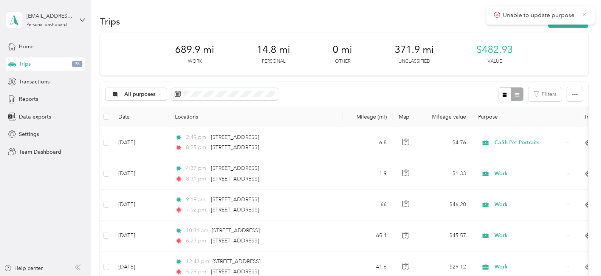
click at [584, 15] on icon at bounding box center [583, 14] width 3 height 3
click at [574, 22] on button "New trip" at bounding box center [568, 21] width 40 height 13
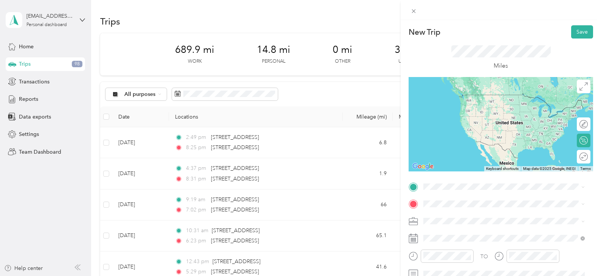
click at [474, 98] on span "[STREET_ADDRESS][US_STATE]" at bounding box center [476, 94] width 76 height 7
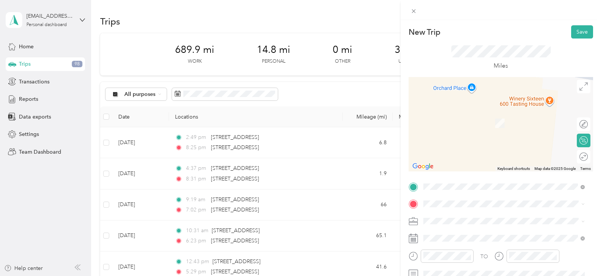
click at [436, 8] on div at bounding box center [500, 10] width 200 height 20
click at [445, 5] on div at bounding box center [500, 10] width 200 height 20
click at [431, 12] on div at bounding box center [500, 10] width 200 height 20
click at [467, 200] on span at bounding box center [507, 204] width 172 height 12
click at [451, 113] on span "[STREET_ADDRESS][PERSON_NAME][US_STATE]" at bounding box center [497, 112] width 118 height 7
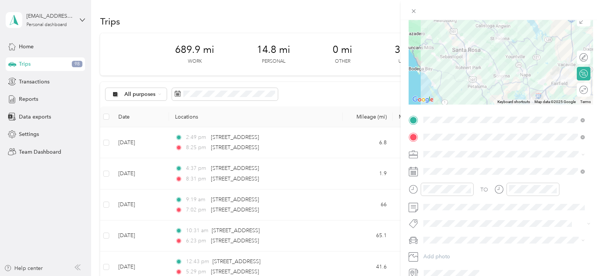
scroll to position [103, 0]
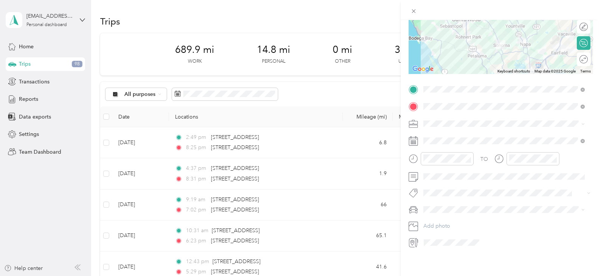
click at [413, 137] on icon at bounding box center [412, 140] width 9 height 9
click at [441, 176] on icon at bounding box center [442, 178] width 8 height 8
click at [448, 240] on div "18" at bounding box center [449, 239] width 10 height 9
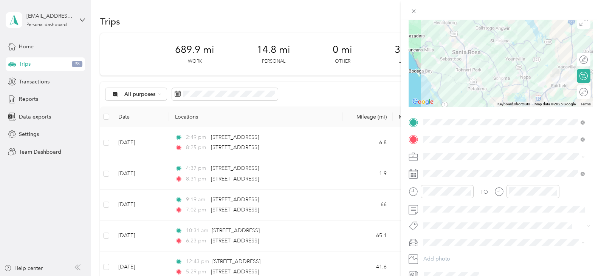
scroll to position [0, 0]
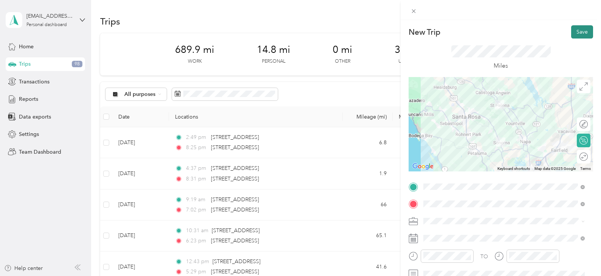
click at [571, 31] on button "Save" at bounding box center [582, 31] width 22 height 13
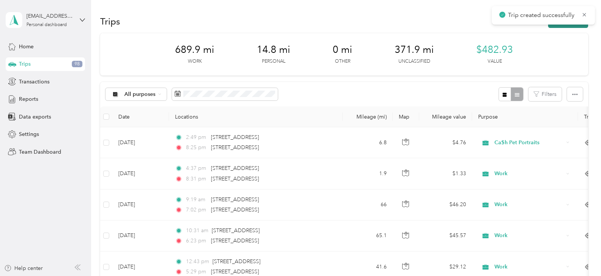
click at [574, 26] on button "New trip" at bounding box center [568, 21] width 40 height 13
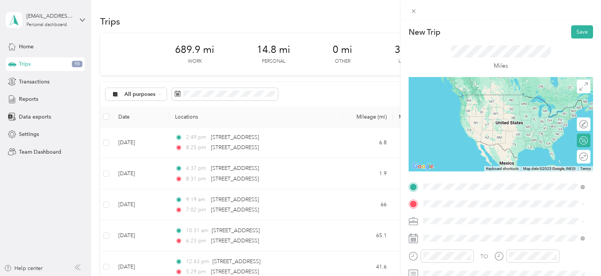
click at [448, 98] on span "[STREET_ADDRESS][PERSON_NAME][US_STATE]" at bounding box center [497, 94] width 118 height 7
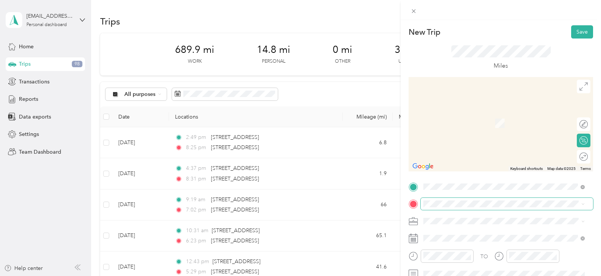
click at [432, 207] on span at bounding box center [507, 204] width 172 height 12
click at [496, 111] on span "[STREET_ADDRESS][US_STATE]" at bounding box center [476, 112] width 76 height 7
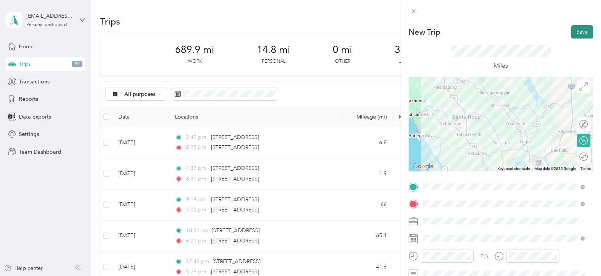
click at [583, 35] on button "Save" at bounding box center [582, 31] width 22 height 13
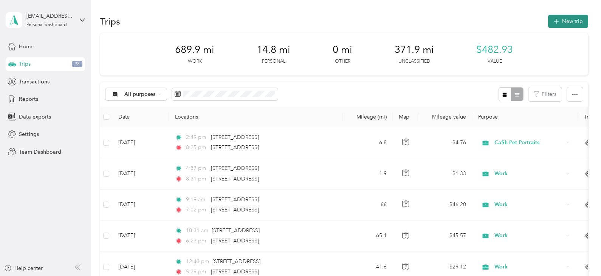
click at [574, 23] on button "New trip" at bounding box center [568, 21] width 40 height 13
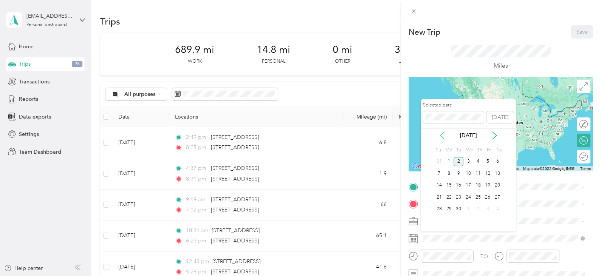
click at [440, 138] on icon at bounding box center [442, 136] width 8 height 8
click at [451, 200] on div "18" at bounding box center [449, 197] width 10 height 9
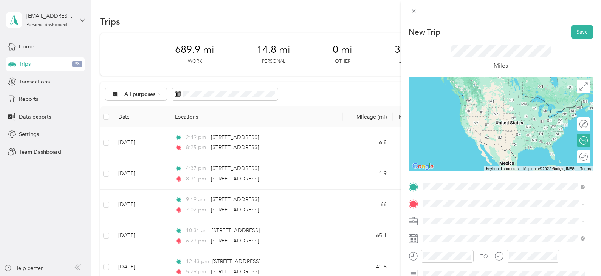
click at [472, 216] on span "[STREET_ADDRESS][PERSON_NAME][US_STATE]" at bounding box center [497, 214] width 118 height 7
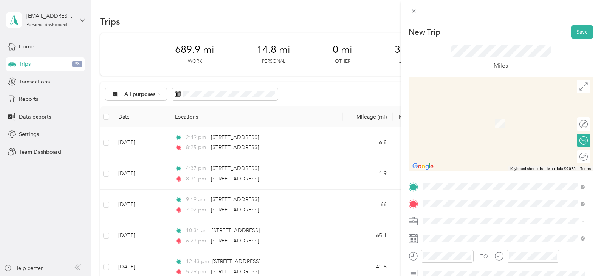
click at [466, 113] on span "[STREET_ADDRESS][US_STATE]" at bounding box center [476, 112] width 76 height 7
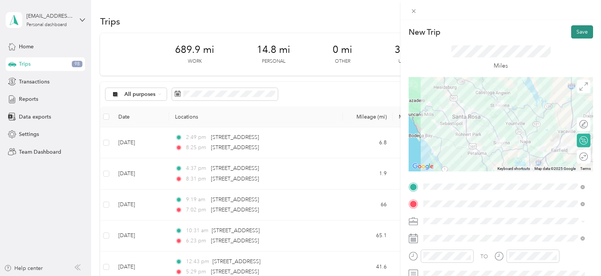
click at [573, 28] on button "Save" at bounding box center [582, 31] width 22 height 13
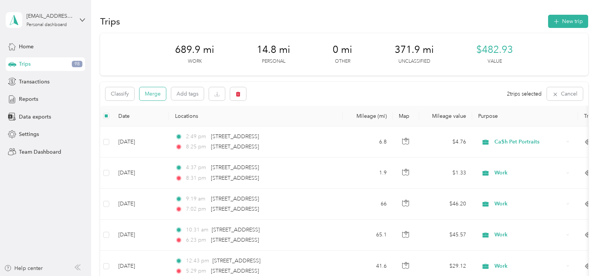
click at [155, 90] on button "Merge" at bounding box center [152, 93] width 26 height 13
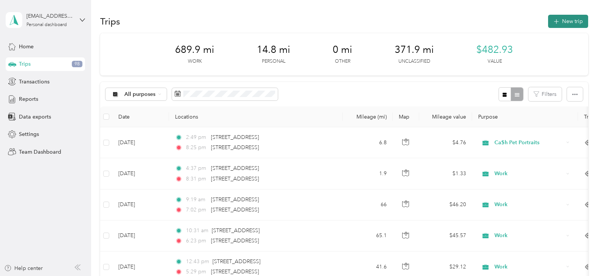
click at [567, 23] on button "New trip" at bounding box center [568, 21] width 40 height 13
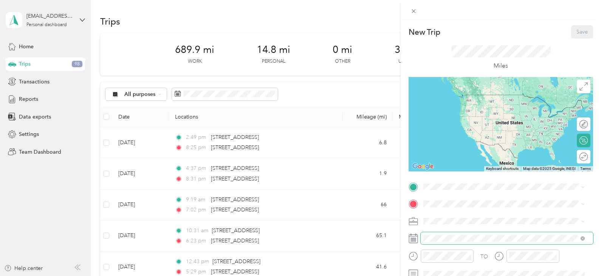
click at [444, 242] on span at bounding box center [507, 238] width 172 height 12
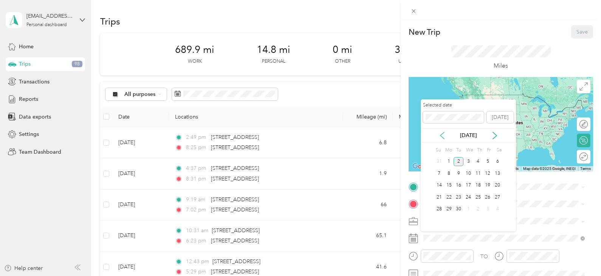
click at [440, 136] on icon at bounding box center [442, 136] width 8 height 8
click at [458, 195] on div "19" at bounding box center [458, 197] width 10 height 9
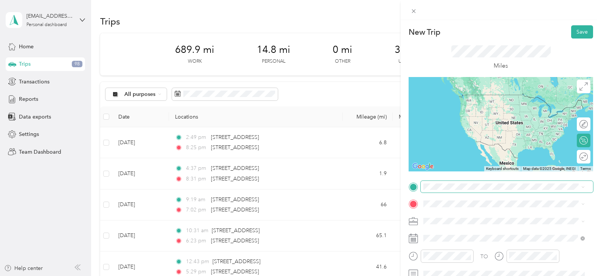
click at [439, 190] on span at bounding box center [507, 187] width 172 height 12
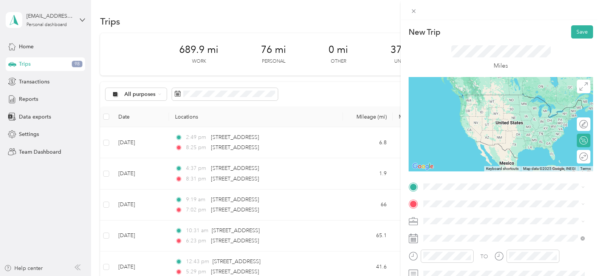
click at [458, 97] on span "[STREET_ADDRESS][US_STATE]" at bounding box center [476, 94] width 76 height 7
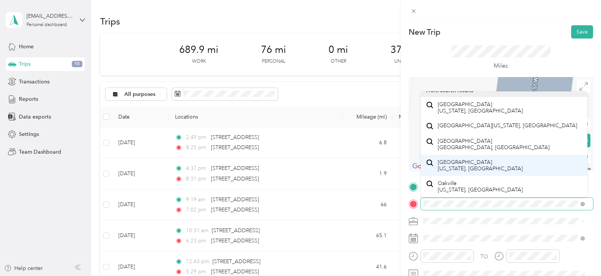
scroll to position [13, 0]
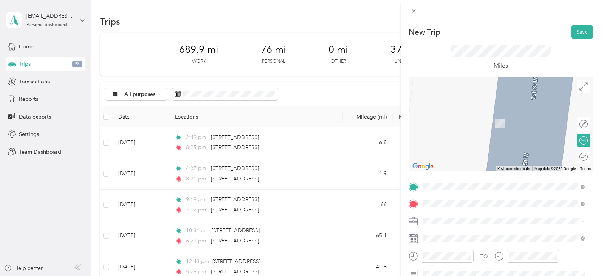
click at [457, 103] on span "[GEOGRAPHIC_DATA] [US_STATE], [GEOGRAPHIC_DATA]" at bounding box center [480, 107] width 85 height 13
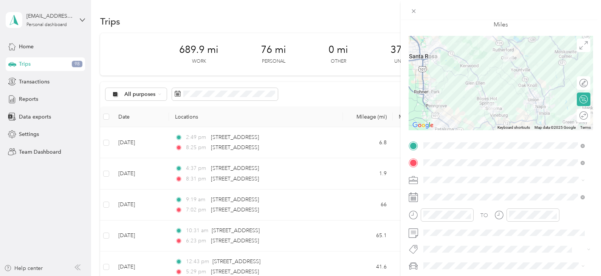
scroll to position [0, 0]
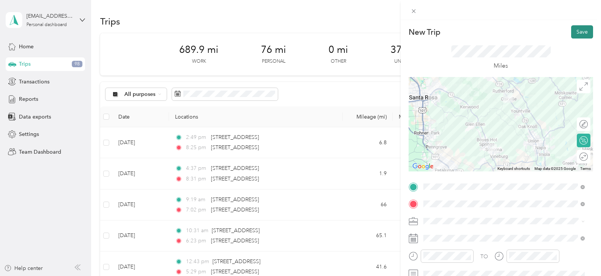
click at [576, 34] on button "Save" at bounding box center [582, 31] width 22 height 13
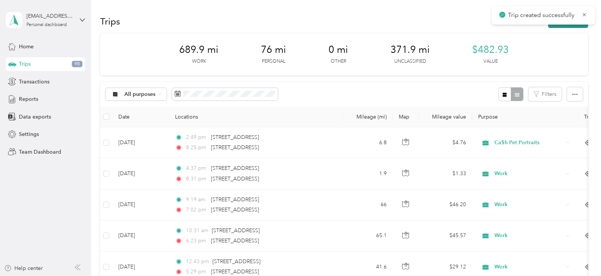
click at [574, 25] on button "New trip" at bounding box center [568, 21] width 40 height 13
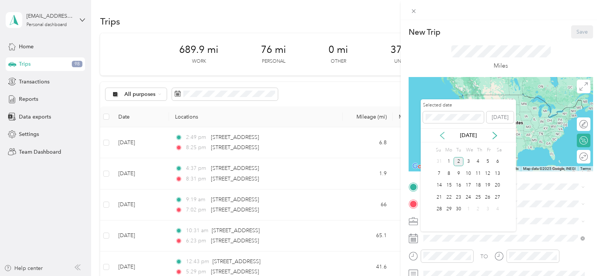
click at [441, 136] on icon at bounding box center [442, 136] width 8 height 8
click at [460, 199] on div "19" at bounding box center [458, 197] width 10 height 9
click at [346, 224] on div "New Trip Save This trip cannot be edited because it is either under review, app…" at bounding box center [300, 138] width 601 height 276
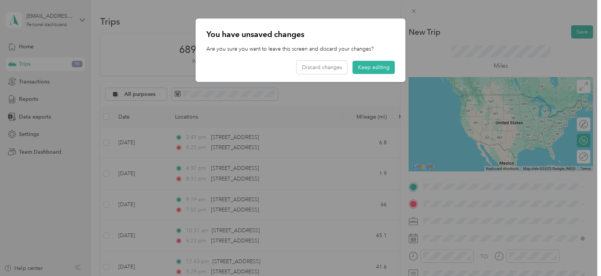
click at [544, 232] on div at bounding box center [300, 138] width 601 height 276
click at [437, 185] on div at bounding box center [300, 138] width 601 height 276
click at [372, 68] on button "Keep editing" at bounding box center [374, 67] width 42 height 13
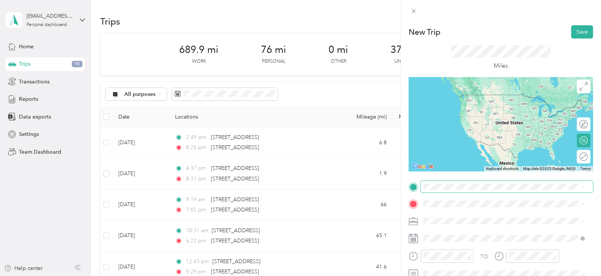
click at [434, 182] on span at bounding box center [507, 187] width 172 height 12
click at [452, 100] on span "[GEOGRAPHIC_DATA] [US_STATE], [GEOGRAPHIC_DATA]" at bounding box center [480, 97] width 85 height 13
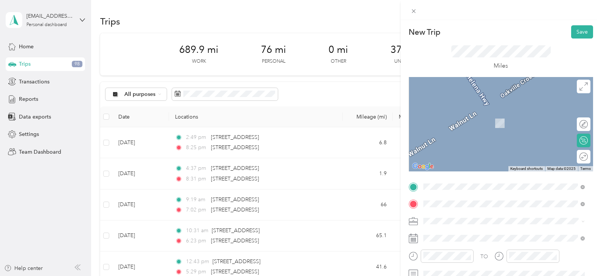
click at [485, 120] on li "[STREET_ADDRESS][US_STATE]" at bounding box center [504, 112] width 167 height 15
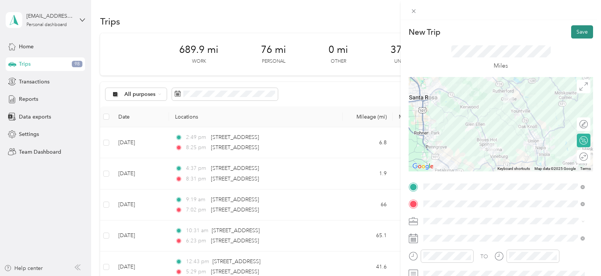
click at [575, 32] on button "Save" at bounding box center [582, 31] width 22 height 13
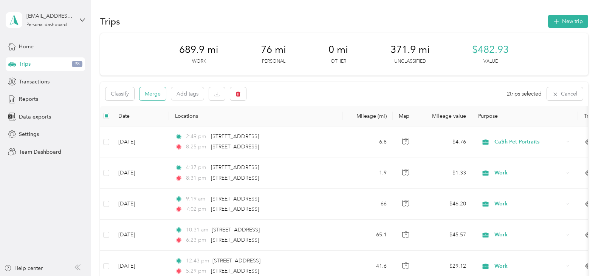
click at [151, 95] on button "Merge" at bounding box center [152, 93] width 26 height 13
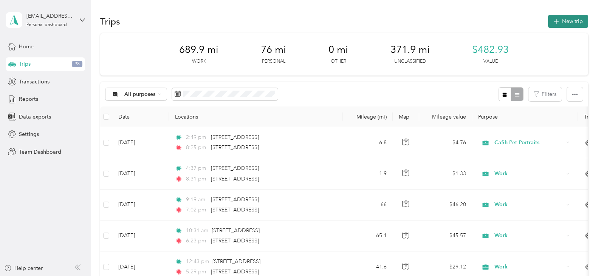
click at [560, 19] on button "New trip" at bounding box center [568, 21] width 40 height 13
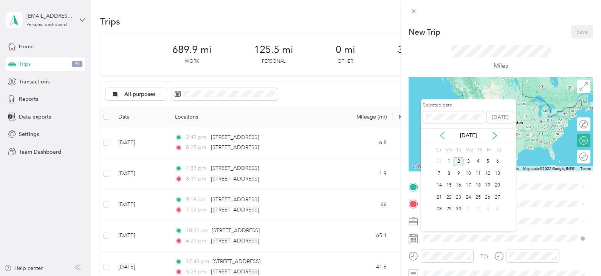
click at [441, 135] on icon at bounding box center [442, 135] width 4 height 7
click at [470, 199] on div "20" at bounding box center [468, 197] width 10 height 9
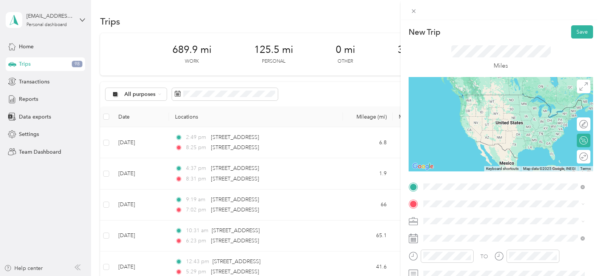
click at [453, 95] on span "[STREET_ADDRESS][US_STATE]" at bounding box center [476, 94] width 76 height 7
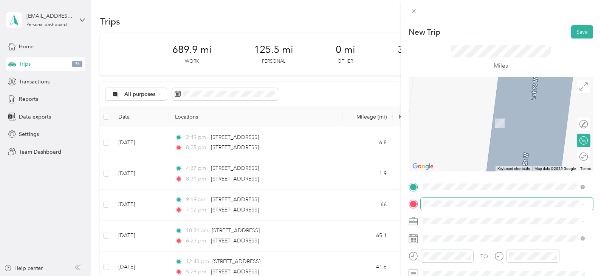
click at [436, 208] on span at bounding box center [507, 204] width 172 height 12
click at [450, 118] on span "Calistoga [US_STATE], [GEOGRAPHIC_DATA]" at bounding box center [480, 114] width 85 height 13
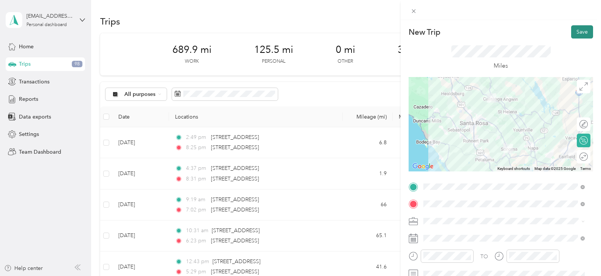
click at [571, 31] on button "Save" at bounding box center [582, 31] width 22 height 13
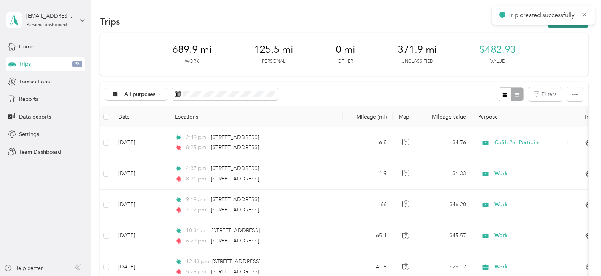
click at [555, 25] on button "New trip" at bounding box center [568, 21] width 40 height 13
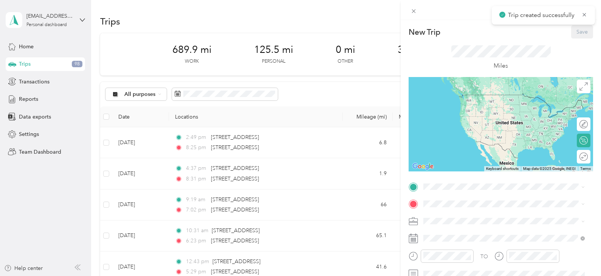
scroll to position [103, 0]
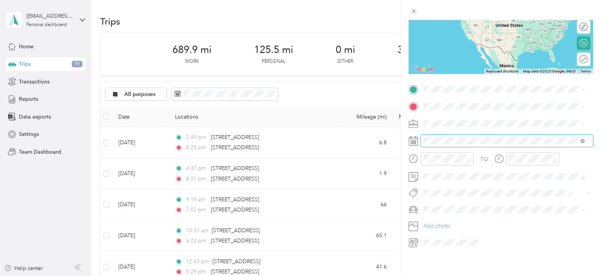
click at [445, 139] on span at bounding box center [507, 141] width 172 height 12
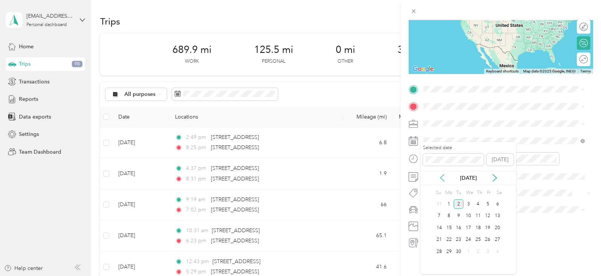
click at [441, 178] on icon at bounding box center [442, 178] width 8 height 8
click at [468, 240] on div "20" at bounding box center [468, 239] width 10 height 9
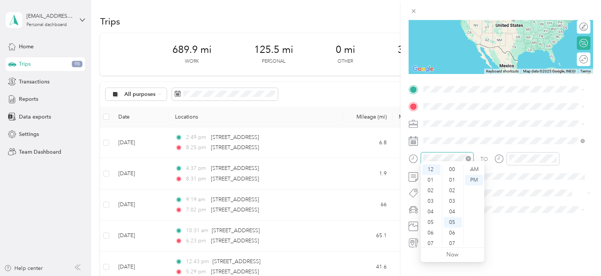
scroll to position [53, 0]
click at [445, 105] on span at bounding box center [507, 106] width 172 height 12
click at [447, 114] on span "Calistoga [US_STATE], [GEOGRAPHIC_DATA]" at bounding box center [480, 114] width 85 height 13
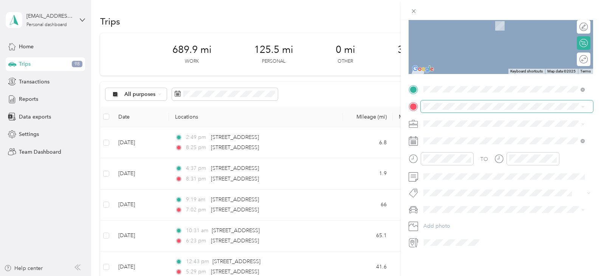
click at [446, 100] on span at bounding box center [507, 106] width 172 height 12
click at [486, 131] on span "[STREET_ADDRESS][US_STATE]" at bounding box center [476, 128] width 76 height 7
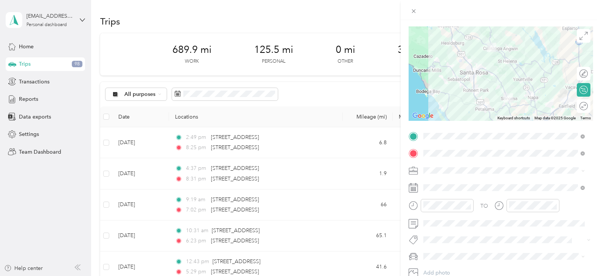
scroll to position [0, 0]
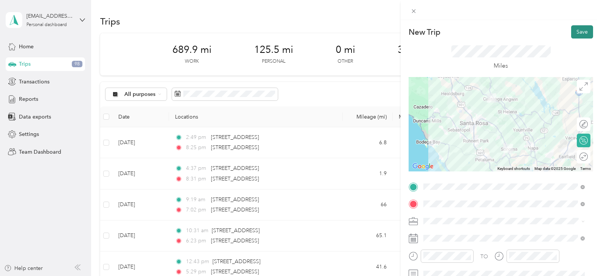
click at [574, 30] on button "Save" at bounding box center [582, 31] width 22 height 13
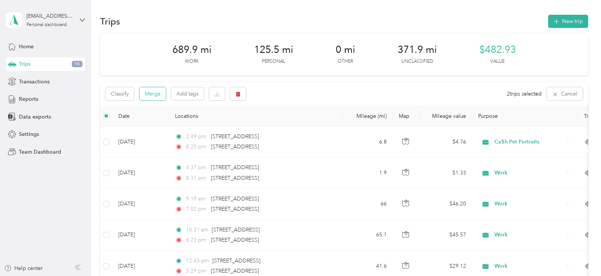
click at [150, 93] on button "Merge" at bounding box center [152, 93] width 26 height 13
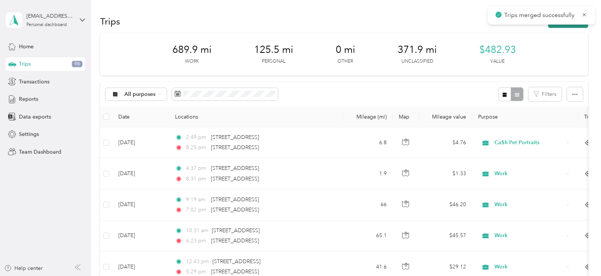
click at [566, 26] on button "New trip" at bounding box center [568, 21] width 40 height 13
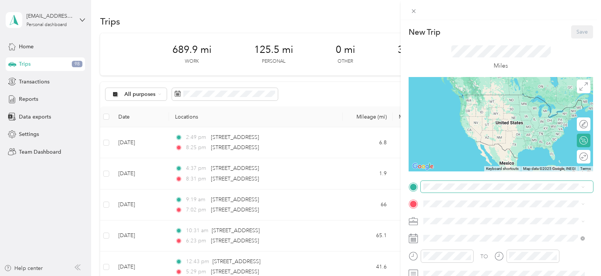
click at [436, 190] on span at bounding box center [507, 187] width 172 height 12
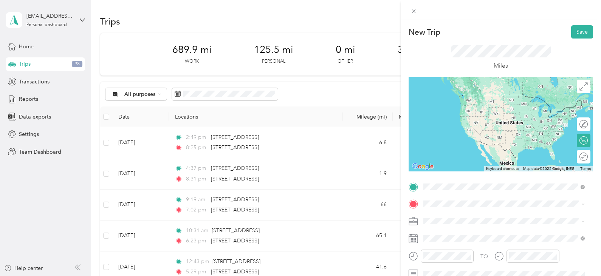
click at [471, 96] on span "[STREET_ADDRESS][US_STATE]" at bounding box center [476, 94] width 76 height 7
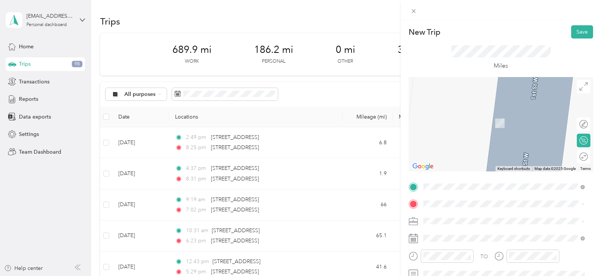
click at [455, 116] on span "[PERSON_NAME] [PERSON_NAME] [US_STATE], [GEOGRAPHIC_DATA]" at bounding box center [480, 112] width 85 height 13
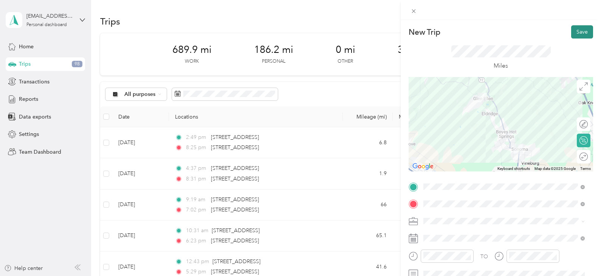
click at [571, 31] on button "Save" at bounding box center [582, 31] width 22 height 13
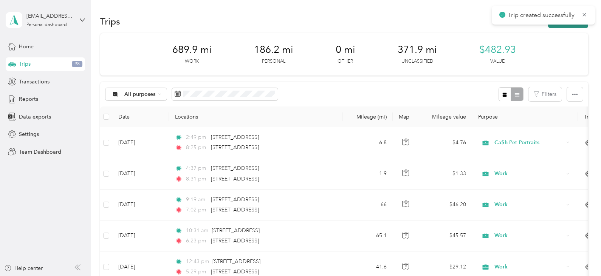
click at [570, 26] on button "New trip" at bounding box center [568, 21] width 40 height 13
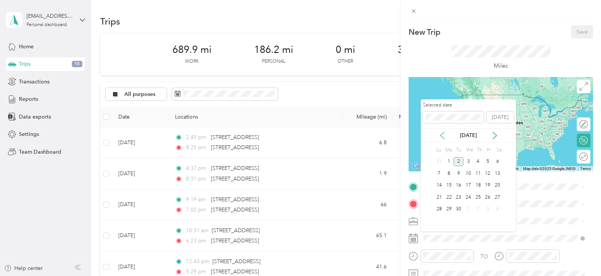
click at [441, 137] on icon at bounding box center [442, 136] width 8 height 8
click at [477, 198] on div "21" at bounding box center [478, 197] width 10 height 9
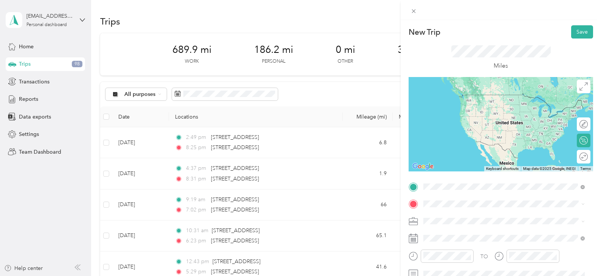
click at [462, 102] on span "[PERSON_NAME] [PERSON_NAME] [US_STATE], [GEOGRAPHIC_DATA]" at bounding box center [480, 97] width 85 height 13
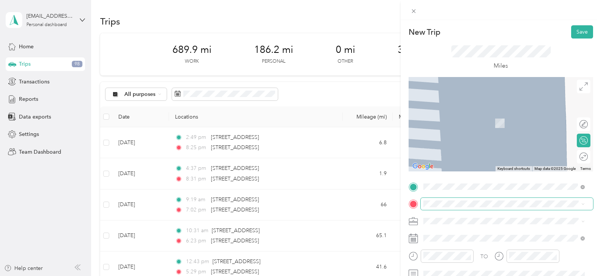
click at [444, 207] on span at bounding box center [507, 204] width 172 height 12
click at [448, 118] on span "[GEOGRAPHIC_DATA] [US_STATE], [GEOGRAPHIC_DATA]" at bounding box center [480, 115] width 85 height 13
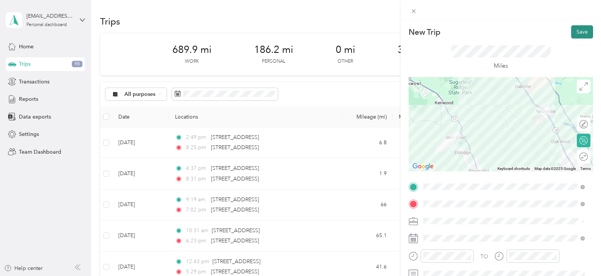
click at [580, 36] on button "Save" at bounding box center [582, 31] width 22 height 13
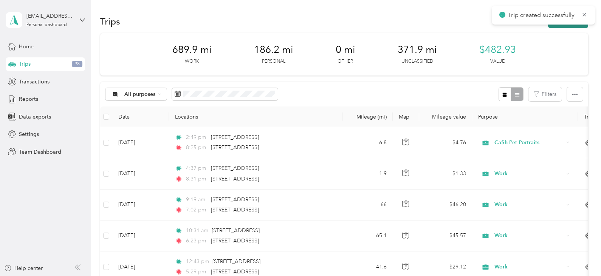
click at [571, 25] on button "New trip" at bounding box center [568, 21] width 40 height 13
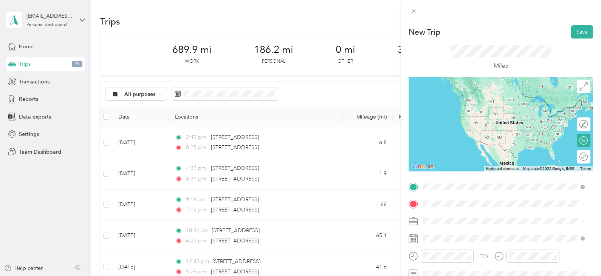
click at [452, 98] on span "[GEOGRAPHIC_DATA] [US_STATE], [GEOGRAPHIC_DATA]" at bounding box center [480, 97] width 85 height 13
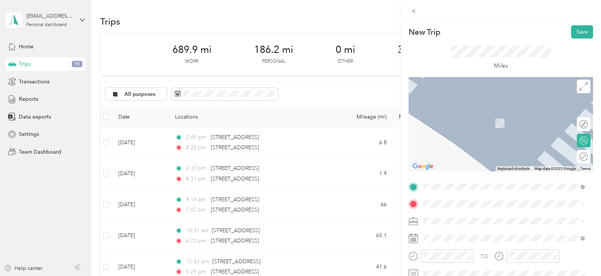
click at [486, 114] on span "[STREET_ADDRESS][US_STATE]" at bounding box center [476, 111] width 76 height 7
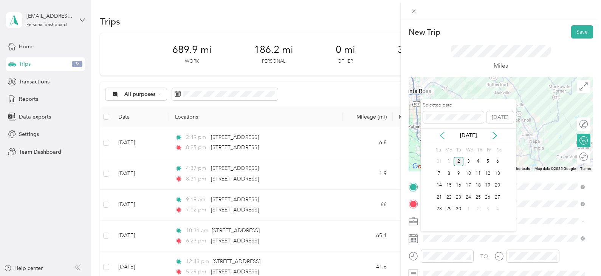
click at [442, 135] on icon at bounding box center [442, 136] width 8 height 8
click at [479, 195] on div "21" at bounding box center [478, 197] width 10 height 9
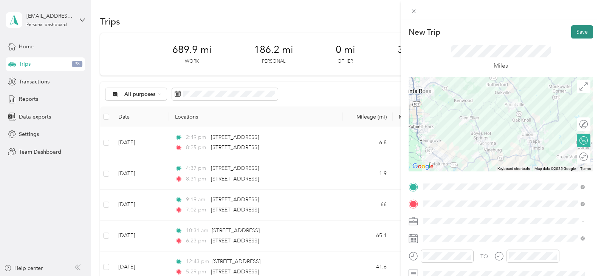
click at [579, 31] on button "Save" at bounding box center [582, 31] width 22 height 13
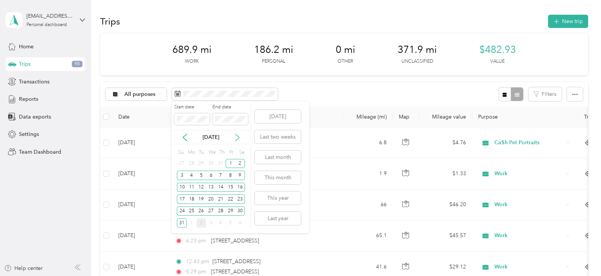
click at [237, 138] on icon at bounding box center [237, 138] width 8 height 8
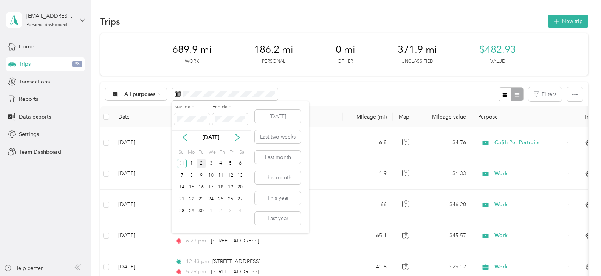
click at [201, 160] on div "2" at bounding box center [201, 163] width 10 height 9
click at [202, 165] on div "2" at bounding box center [201, 163] width 10 height 9
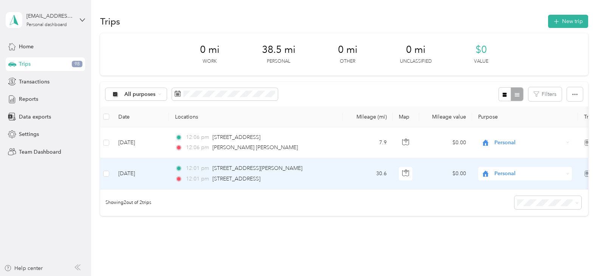
click at [110, 175] on td at bounding box center [106, 173] width 12 height 31
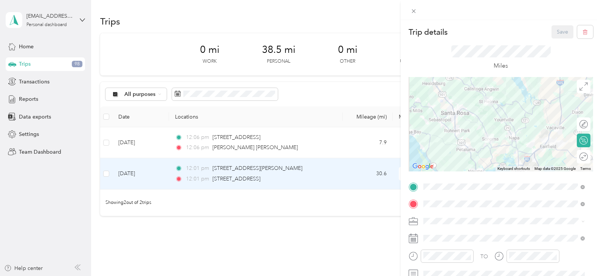
click at [107, 178] on div "Trip details Save This trip cannot be edited because it is either under review,…" at bounding box center [300, 138] width 601 height 276
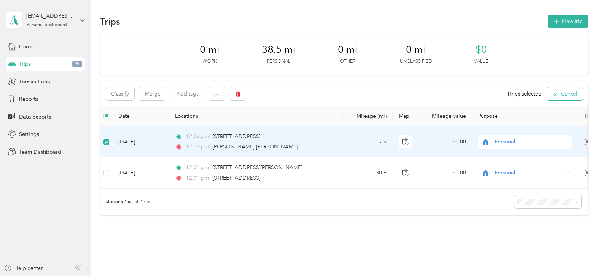
click at [555, 95] on icon "button" at bounding box center [555, 94] width 6 height 6
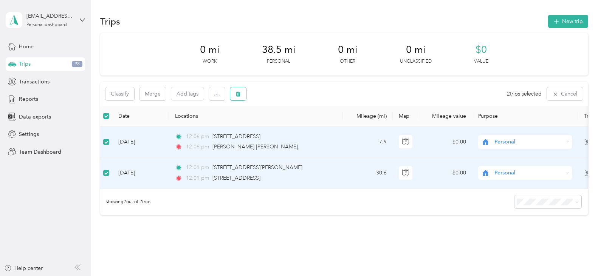
click at [239, 98] on button "button" at bounding box center [238, 93] width 16 height 13
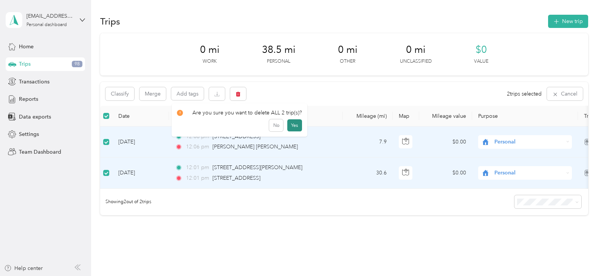
click at [295, 128] on button "Yes" at bounding box center [294, 125] width 15 height 12
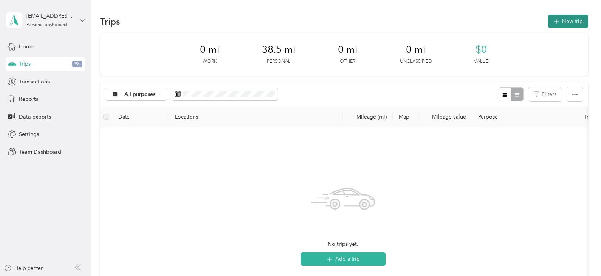
click at [567, 21] on button "New trip" at bounding box center [568, 21] width 40 height 13
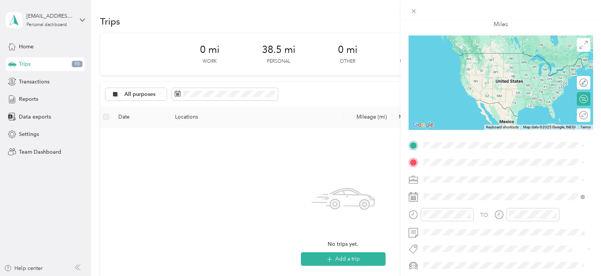
scroll to position [103, 0]
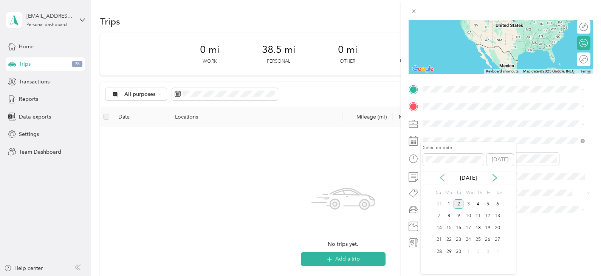
click at [443, 179] on icon at bounding box center [442, 178] width 8 height 8
click at [479, 241] on div "21" at bounding box center [478, 239] width 10 height 9
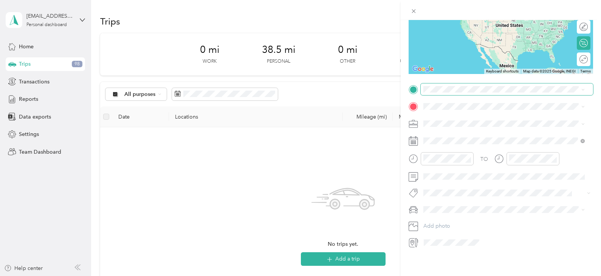
click at [428, 83] on span at bounding box center [507, 89] width 172 height 12
click at [430, 91] on div "TO Add photo" at bounding box center [500, 165] width 184 height 165
click at [467, 114] on span "[STREET_ADDRESS][US_STATE]" at bounding box center [476, 111] width 76 height 7
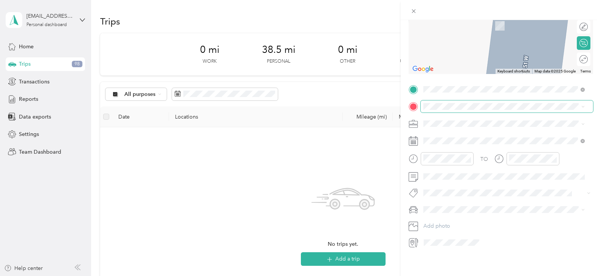
click at [428, 100] on span at bounding box center [507, 106] width 172 height 12
click at [430, 127] on icon at bounding box center [430, 129] width 8 height 8
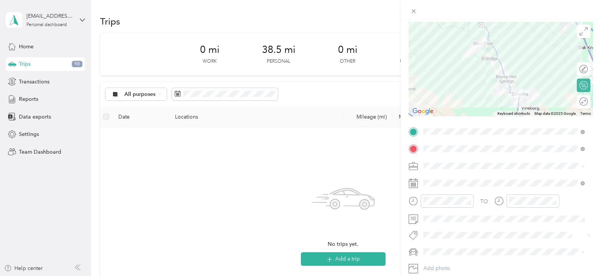
scroll to position [0, 0]
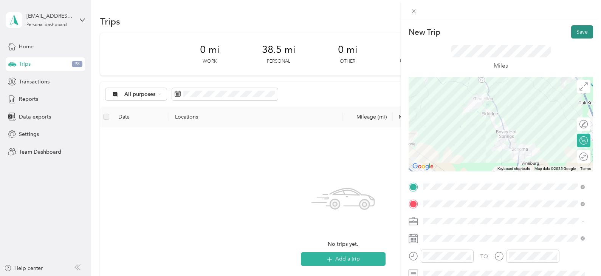
click at [576, 35] on button "Save" at bounding box center [582, 31] width 22 height 13
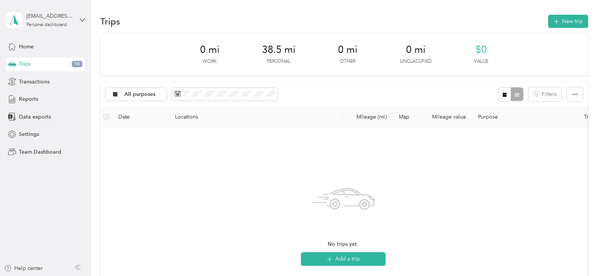
click at [23, 66] on span "Trips" at bounding box center [25, 64] width 12 height 8
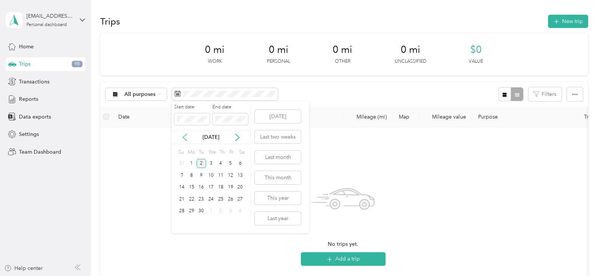
click at [182, 140] on icon at bounding box center [185, 138] width 8 height 8
click at [229, 164] on div "1" at bounding box center [231, 163] width 10 height 9
click at [184, 224] on div "31" at bounding box center [182, 222] width 10 height 9
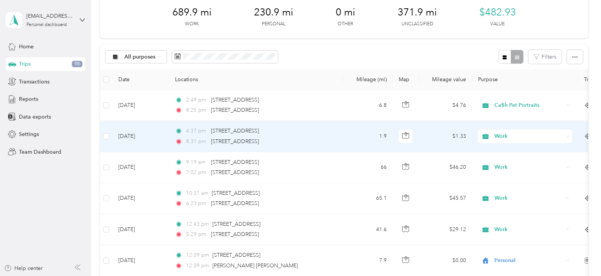
scroll to position [151, 0]
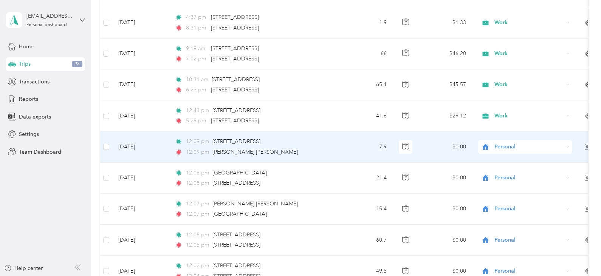
click at [565, 146] on div "Personal" at bounding box center [525, 147] width 94 height 14
click at [528, 163] on li "Work" at bounding box center [525, 161] width 94 height 13
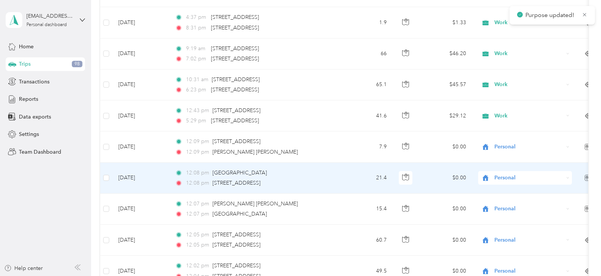
click at [526, 179] on span "Personal" at bounding box center [528, 178] width 69 height 8
click at [514, 74] on ol "Work Personal Ca$h Pet Portraits Other Charity Medical Moving Commute" at bounding box center [525, 118] width 94 height 106
click at [511, 182] on span "Personal" at bounding box center [528, 178] width 69 height 8
click at [496, 73] on li "Work" at bounding box center [525, 71] width 94 height 13
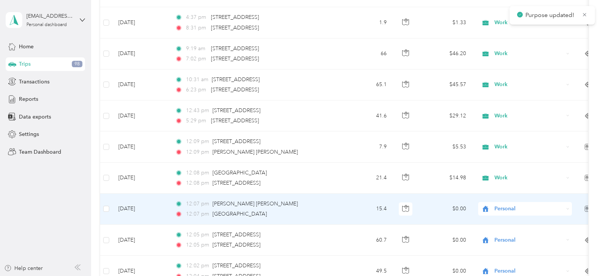
click at [493, 211] on span "Personal" at bounding box center [522, 209] width 82 height 8
click at [493, 101] on span "Work" at bounding box center [524, 102] width 83 height 8
click at [505, 213] on span "Personal" at bounding box center [528, 209] width 69 height 8
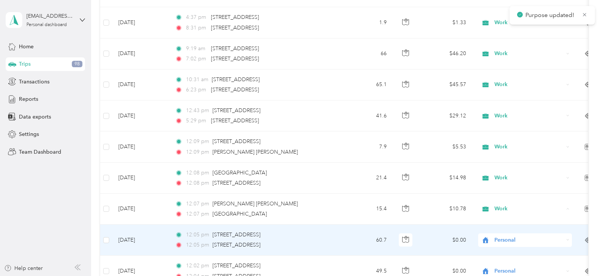
click at [499, 242] on span "Personal" at bounding box center [528, 240] width 69 height 8
click at [506, 136] on li "Work" at bounding box center [525, 132] width 94 height 13
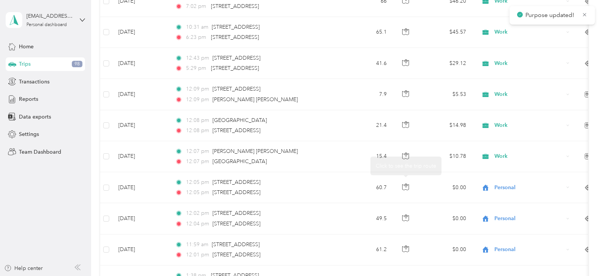
scroll to position [302, 0]
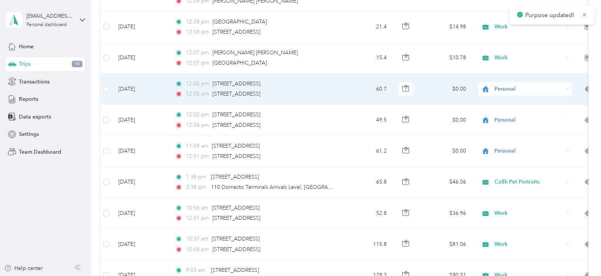
click at [502, 88] on span "Personal" at bounding box center [528, 89] width 69 height 8
click at [495, 102] on span "Work" at bounding box center [520, 103] width 75 height 8
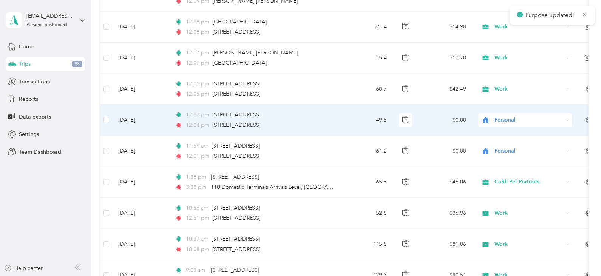
click at [502, 122] on span "Personal" at bounding box center [528, 120] width 69 height 8
click at [497, 134] on span "Work" at bounding box center [532, 134] width 70 height 8
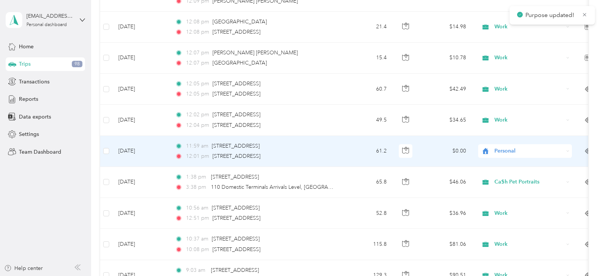
click at [499, 153] on span "Personal" at bounding box center [528, 151] width 69 height 8
click at [501, 168] on li "Work" at bounding box center [525, 165] width 94 height 13
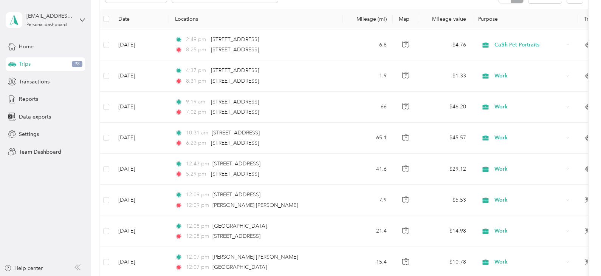
scroll to position [0, 0]
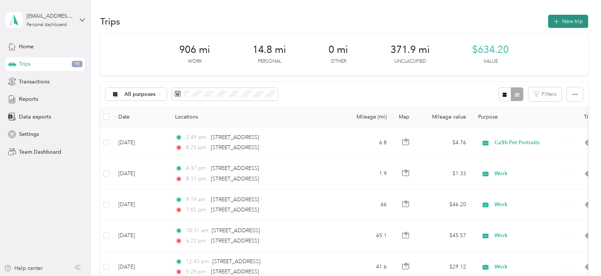
click at [570, 20] on button "New trip" at bounding box center [568, 21] width 40 height 13
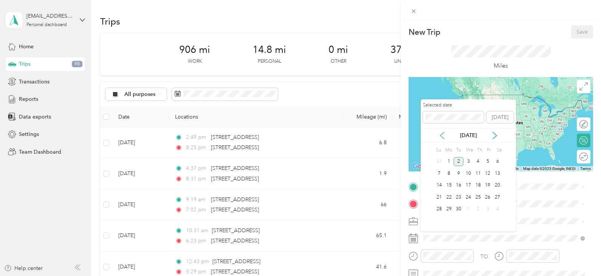
click at [440, 135] on icon at bounding box center [442, 136] width 8 height 8
click at [488, 197] on div "22" at bounding box center [488, 197] width 10 height 9
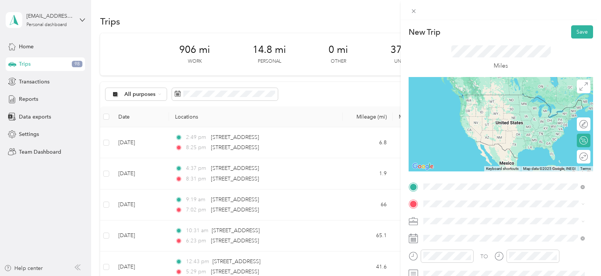
click at [470, 98] on span "[STREET_ADDRESS][US_STATE]" at bounding box center [476, 94] width 76 height 7
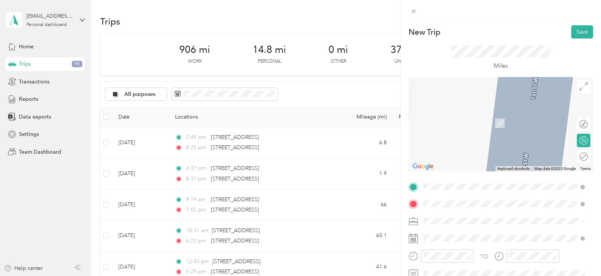
click at [439, 113] on span "[STREET_ADDRESS][US_STATE]" at bounding box center [476, 112] width 76 height 7
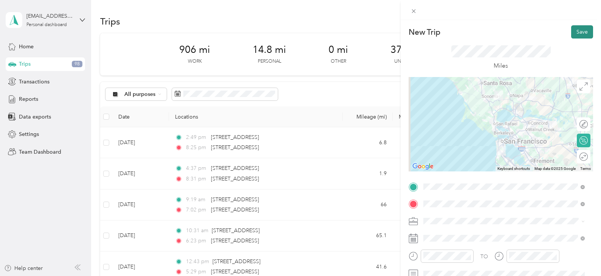
click at [576, 32] on button "Save" at bounding box center [582, 31] width 22 height 13
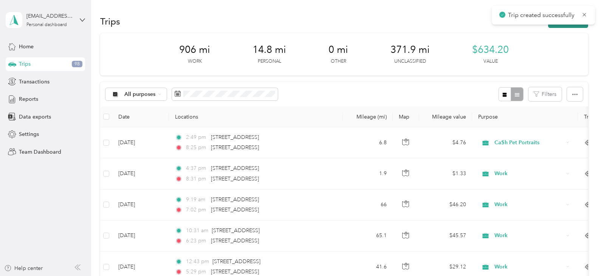
click at [557, 26] on button "New trip" at bounding box center [568, 21] width 40 height 13
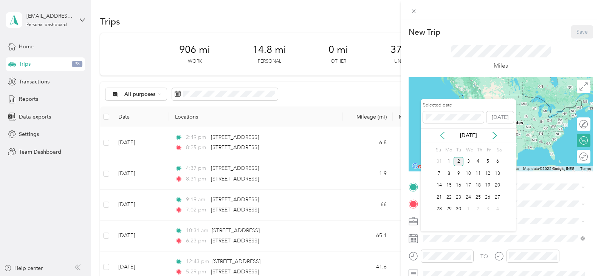
click at [442, 137] on icon at bounding box center [442, 135] width 4 height 7
click at [488, 199] on div "22" at bounding box center [488, 197] width 10 height 9
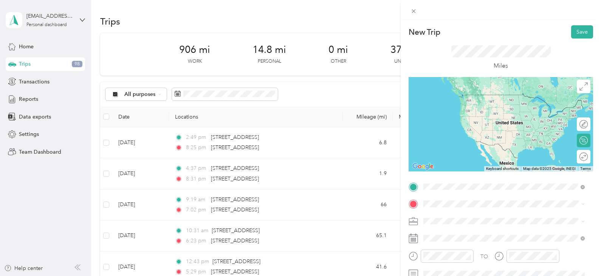
click at [457, 97] on span "[STREET_ADDRESS][US_STATE]" at bounding box center [476, 94] width 76 height 7
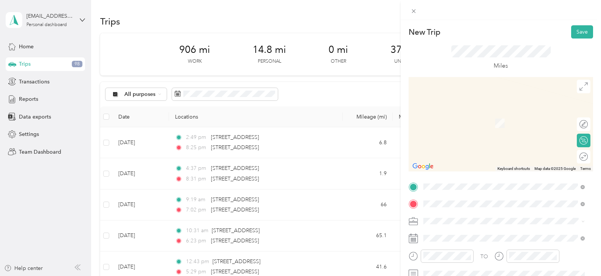
click at [474, 131] on span "[STREET_ADDRESS][US_STATE]" at bounding box center [476, 127] width 76 height 7
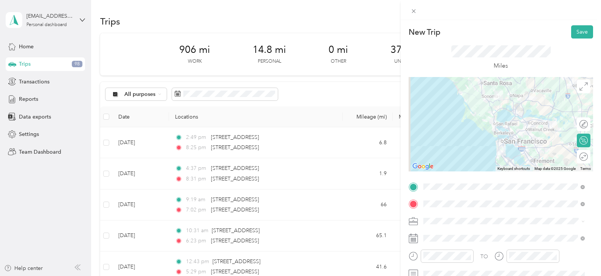
click at [524, 124] on div at bounding box center [500, 124] width 184 height 94
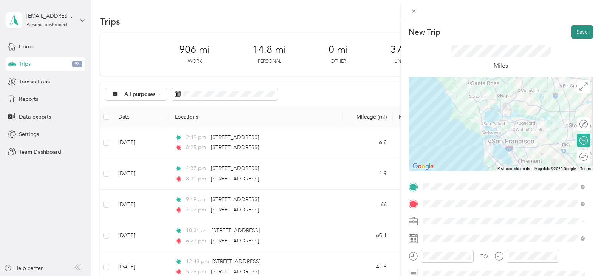
click at [577, 31] on button "Save" at bounding box center [582, 31] width 22 height 13
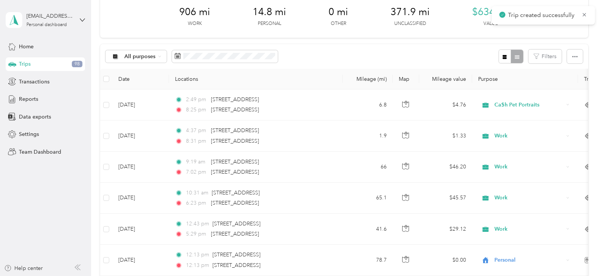
scroll to position [151, 0]
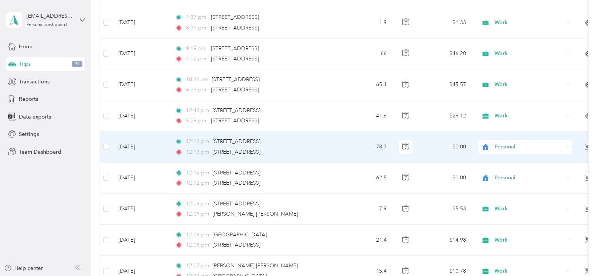
click at [525, 153] on div "Personal" at bounding box center [525, 147] width 94 height 14
click at [512, 162] on span "Work" at bounding box center [532, 161] width 70 height 8
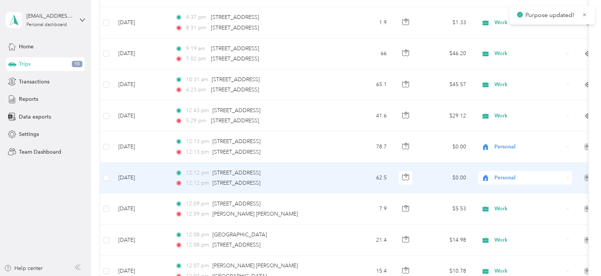
click at [509, 180] on span "Personal" at bounding box center [528, 178] width 69 height 8
click at [504, 73] on li "Work" at bounding box center [525, 67] width 94 height 13
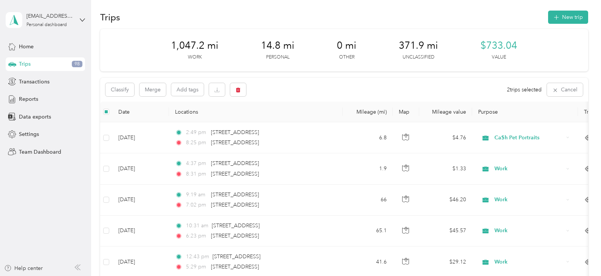
scroll to position [0, 0]
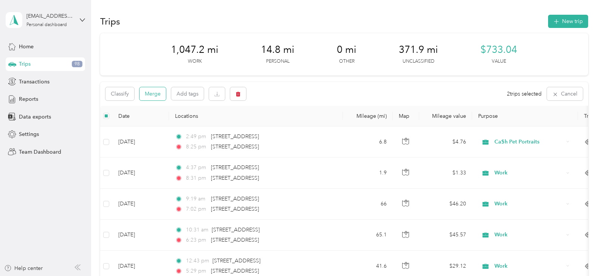
click at [152, 96] on button "Merge" at bounding box center [152, 93] width 26 height 13
drag, startPoint x: 153, startPoint y: 92, endPoint x: 152, endPoint y: 88, distance: 4.1
click at [155, 91] on button "Merge" at bounding box center [152, 93] width 26 height 13
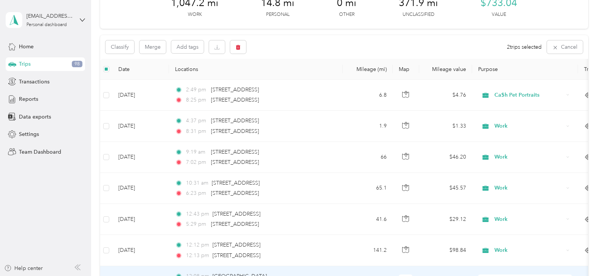
scroll to position [37, 0]
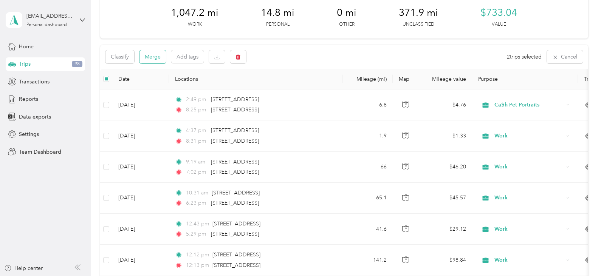
click at [157, 52] on button "Merge" at bounding box center [152, 56] width 26 height 13
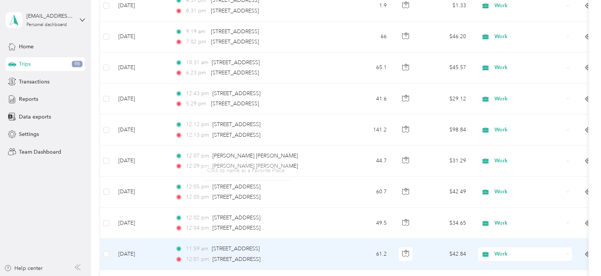
scroll to position [0, 0]
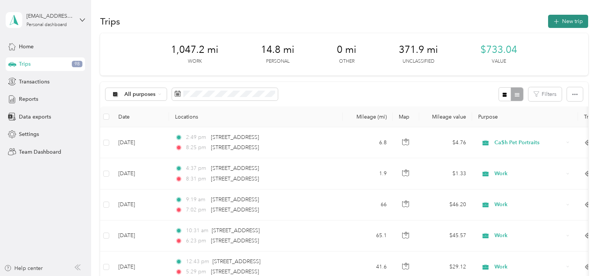
click at [563, 24] on button "New trip" at bounding box center [568, 21] width 40 height 13
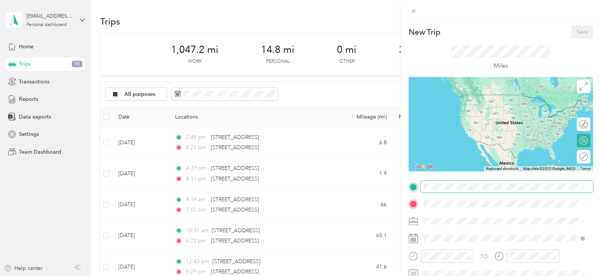
drag, startPoint x: 434, startPoint y: 182, endPoint x: 439, endPoint y: 183, distance: 5.0
click at [437, 182] on span at bounding box center [507, 187] width 172 height 12
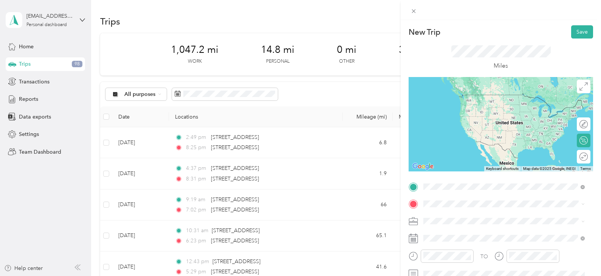
click at [480, 98] on span "[STREET_ADDRESS][US_STATE]" at bounding box center [476, 94] width 76 height 7
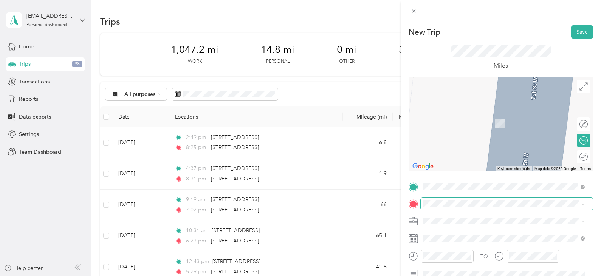
click at [452, 209] on span at bounding box center [507, 204] width 172 height 12
click at [491, 115] on span "[STREET_ADDRESS][US_STATE]" at bounding box center [476, 112] width 76 height 7
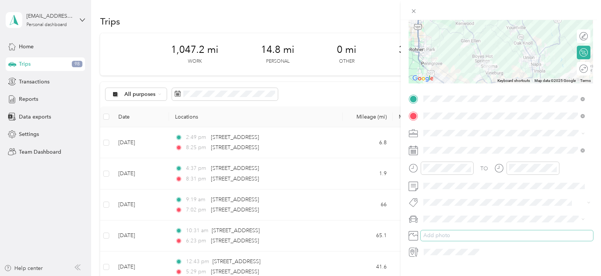
scroll to position [103, 0]
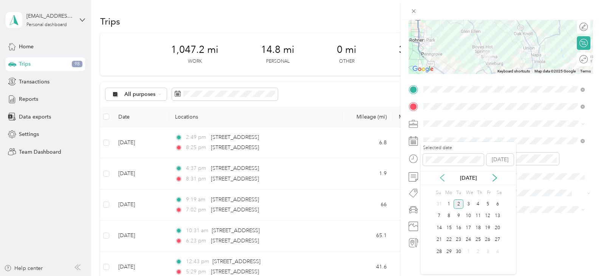
click at [442, 180] on icon at bounding box center [442, 178] width 4 height 7
click at [447, 251] on div "25" at bounding box center [449, 251] width 10 height 9
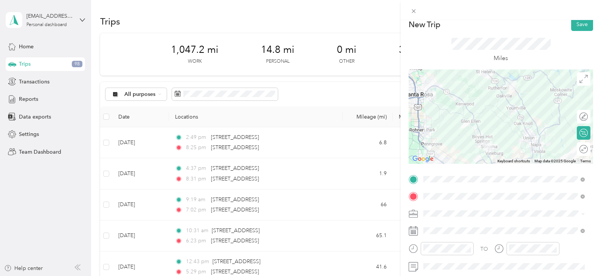
scroll to position [0, 0]
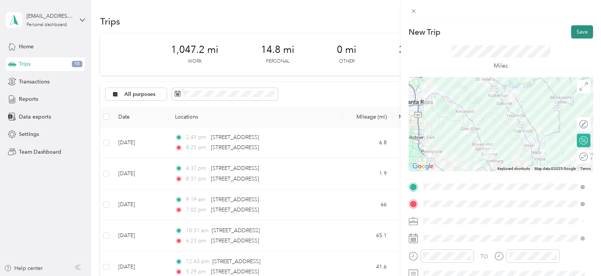
click at [583, 29] on button "Save" at bounding box center [582, 31] width 22 height 13
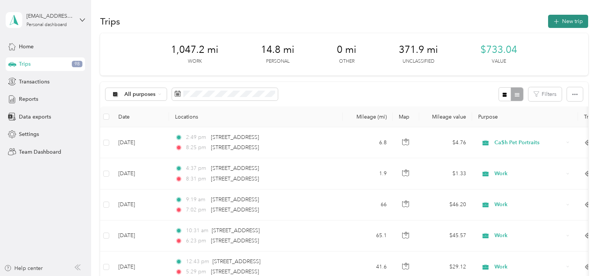
click at [569, 18] on button "New trip" at bounding box center [568, 21] width 40 height 13
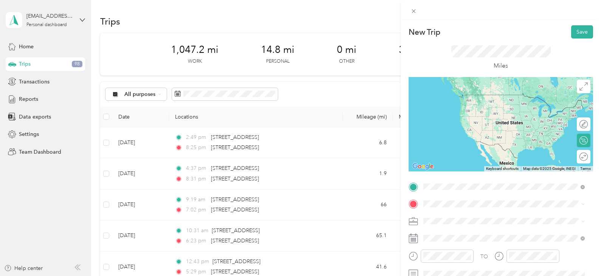
click at [462, 98] on span "[STREET_ADDRESS][US_STATE]" at bounding box center [476, 94] width 76 height 7
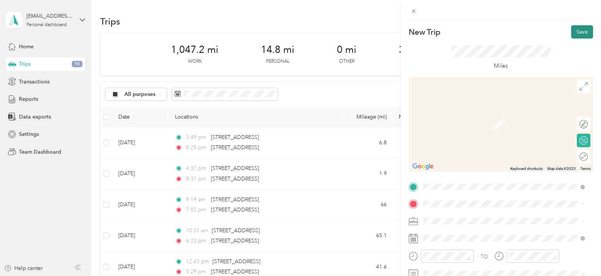
click at [575, 28] on button "Save" at bounding box center [582, 31] width 22 height 13
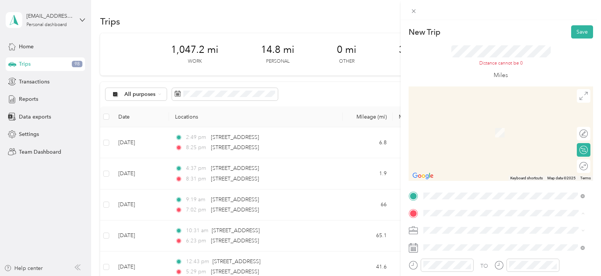
click at [452, 121] on span "[STREET_ADDRESS][US_STATE]" at bounding box center [476, 121] width 76 height 7
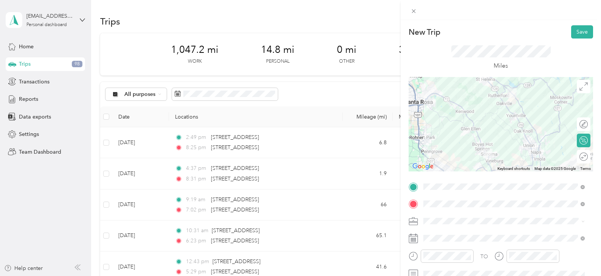
click at [416, 237] on icon at bounding box center [413, 237] width 9 height 0
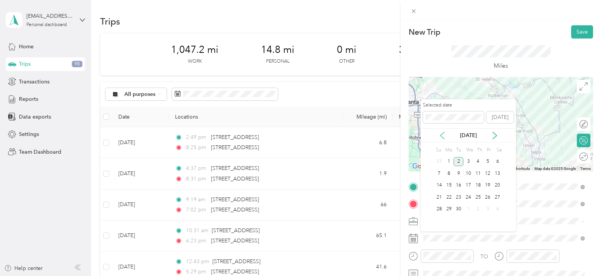
click at [442, 138] on icon at bounding box center [442, 135] width 4 height 7
click at [451, 211] on div "25" at bounding box center [449, 209] width 10 height 9
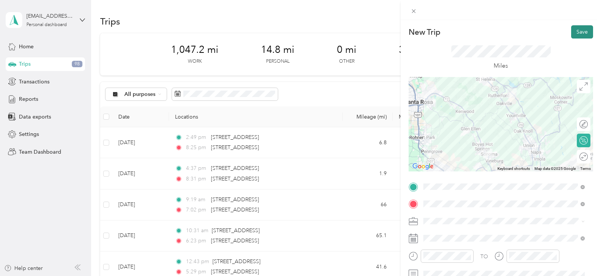
click at [580, 26] on button "Save" at bounding box center [582, 31] width 22 height 13
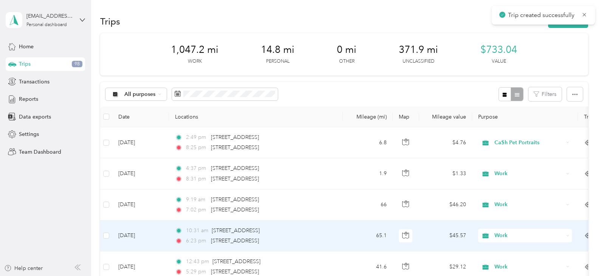
scroll to position [189, 0]
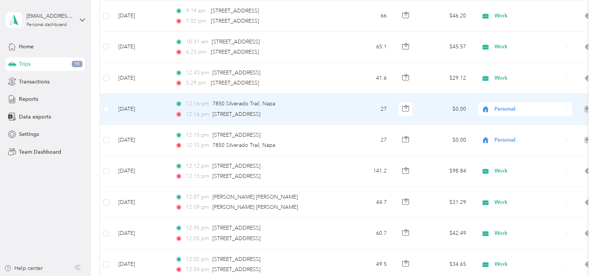
click at [566, 108] on icon at bounding box center [567, 109] width 3 height 3
click at [529, 122] on span "Work" at bounding box center [532, 123] width 70 height 8
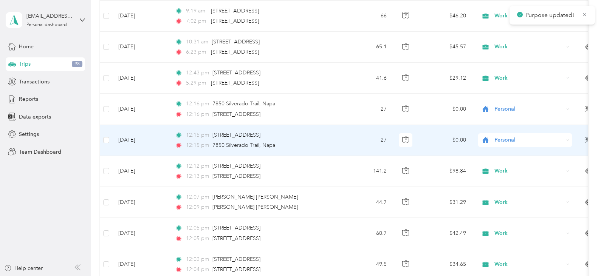
click at [566, 142] on div "Personal" at bounding box center [525, 140] width 94 height 14
click at [522, 156] on li "Work" at bounding box center [525, 150] width 94 height 13
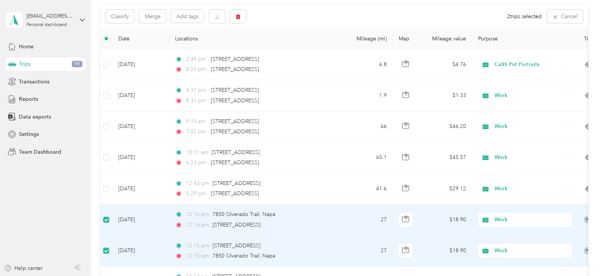
scroll to position [75, 0]
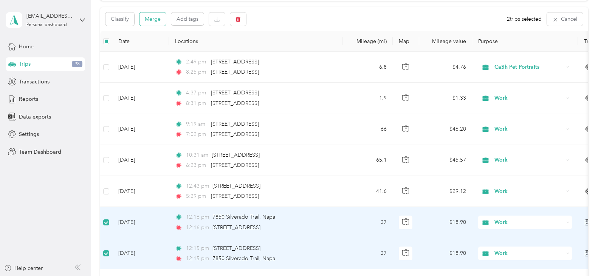
click at [156, 22] on button "Merge" at bounding box center [152, 18] width 26 height 13
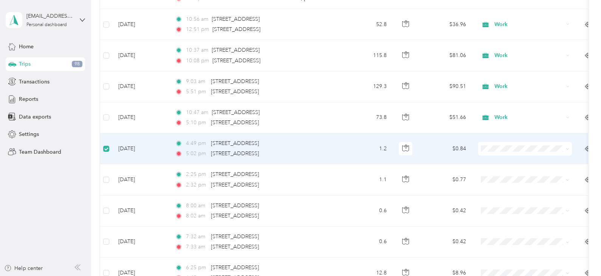
scroll to position [490, 0]
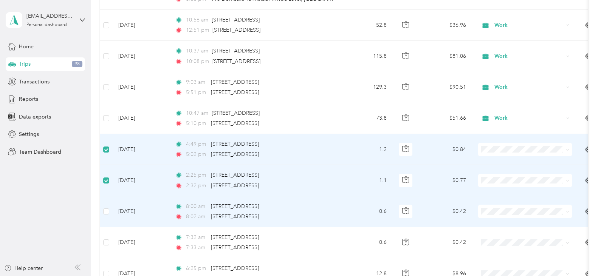
click at [105, 206] on td at bounding box center [106, 211] width 12 height 31
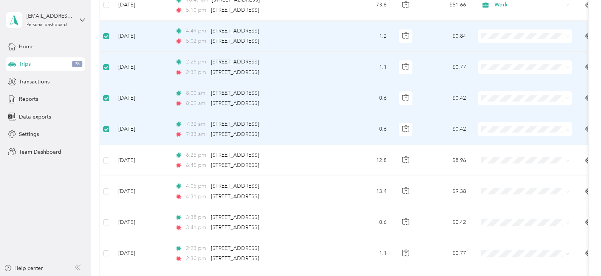
click at [501, 170] on span "Ca$h Pet Portraits" at bounding box center [532, 170] width 70 height 8
click at [501, 94] on span at bounding box center [525, 98] width 94 height 14
click at [487, 135] on span "Ca$h Pet Portraits" at bounding box center [524, 139] width 83 height 8
click at [493, 107] on span "Ca$h Pet Portraits" at bounding box center [524, 108] width 83 height 8
click at [486, 75] on icon at bounding box center [488, 76] width 6 height 5
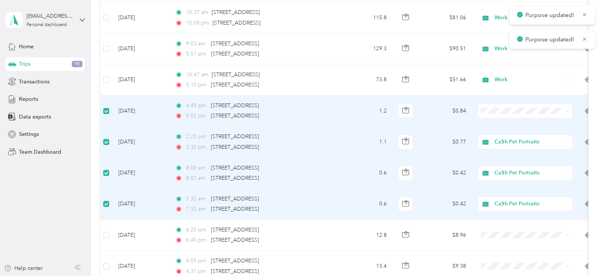
scroll to position [527, 0]
click at [485, 113] on icon at bounding box center [485, 111] width 6 height 5
click at [350, 135] on td "1.1" at bounding box center [368, 142] width 50 height 31
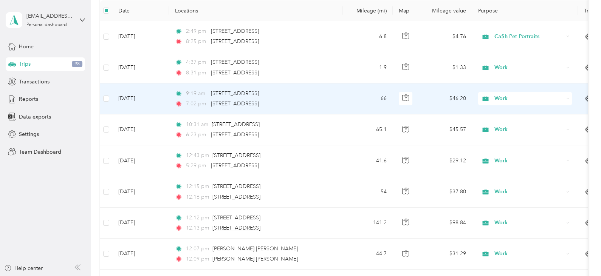
scroll to position [0, 0]
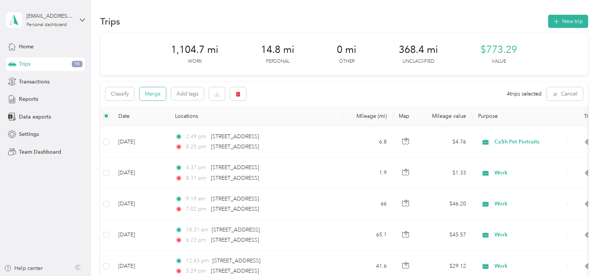
click at [145, 93] on button "Merge" at bounding box center [152, 93] width 26 height 13
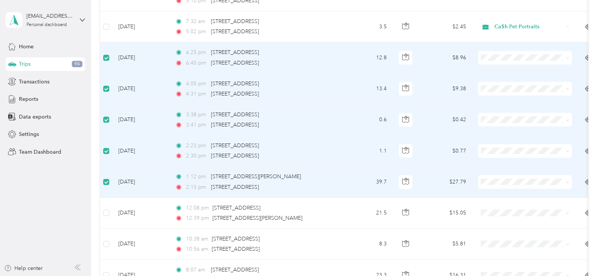
scroll to position [679, 0]
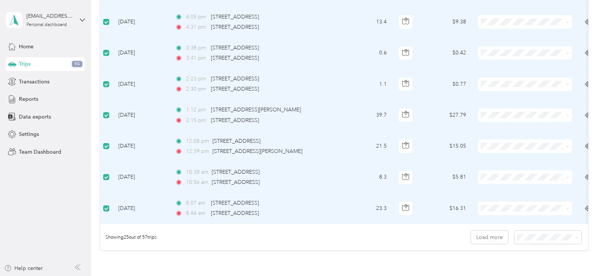
click at [506, 213] on span at bounding box center [525, 209] width 94 height 14
click at [512, 128] on span "Ca$h Pet Portraits" at bounding box center [532, 128] width 70 height 8
click at [498, 96] on span "Ca$h Pet Portraits" at bounding box center [532, 95] width 70 height 8
click at [488, 186] on icon at bounding box center [488, 186] width 6 height 5
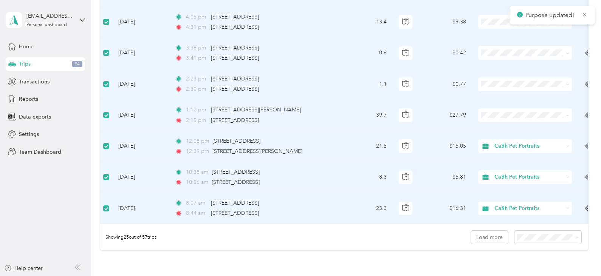
click at [505, 187] on span "Ca$h Pet Portraits" at bounding box center [527, 183] width 61 height 8
click at [495, 158] on span "Ca$h Pet Portraits" at bounding box center [524, 156] width 83 height 8
click at [505, 88] on span at bounding box center [525, 84] width 94 height 14
click at [501, 129] on ol "Work Personal Ca$h Pet Portraits Other Charity Medical Moving Commute" at bounding box center [525, 145] width 94 height 106
click at [498, 125] on span "Ca$h Pet Portraits" at bounding box center [532, 125] width 70 height 8
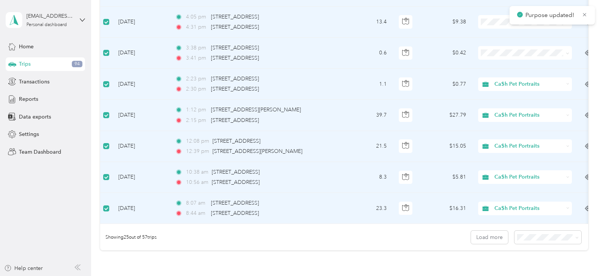
click at [498, 92] on span "Ca$h Pet Portraits" at bounding box center [532, 92] width 70 height 8
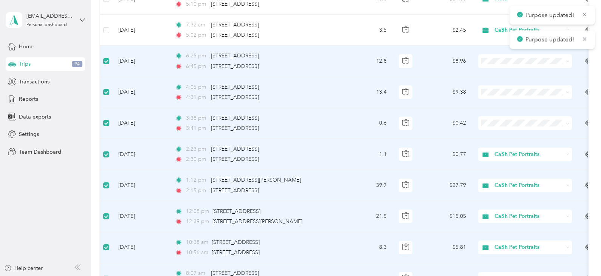
scroll to position [604, 0]
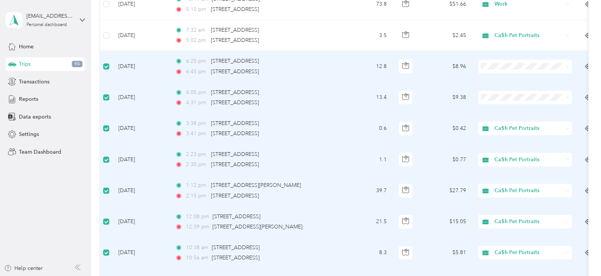
click at [497, 136] on span "Ca$h Pet Portraits" at bounding box center [532, 138] width 70 height 8
click at [493, 101] on li "Ca$h Pet Portraits" at bounding box center [525, 106] width 94 height 13
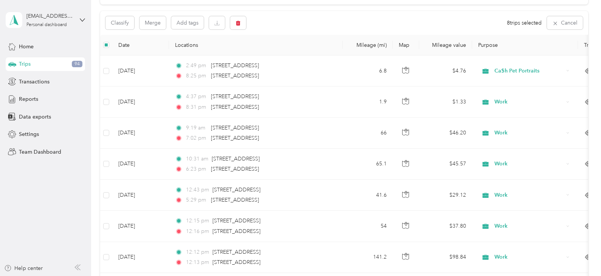
scroll to position [0, 0]
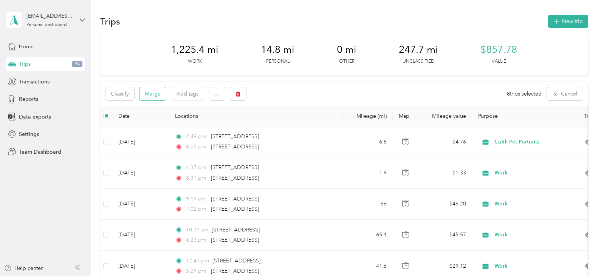
click at [159, 99] on button "Merge" at bounding box center [152, 93] width 26 height 13
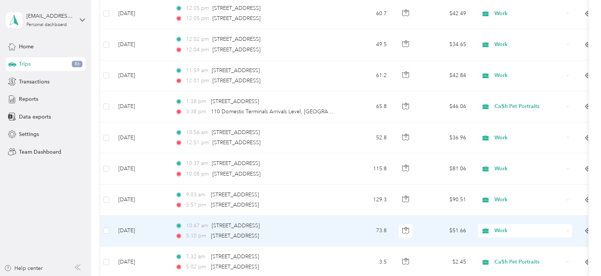
scroll to position [529, 0]
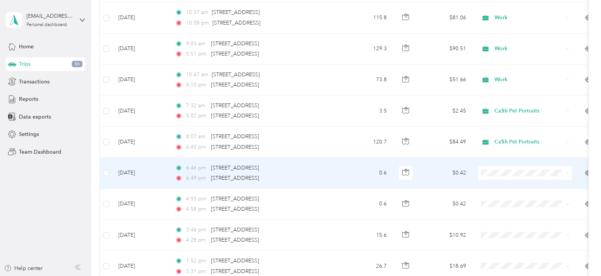
click at [528, 68] on li "Work" at bounding box center [525, 66] width 94 height 13
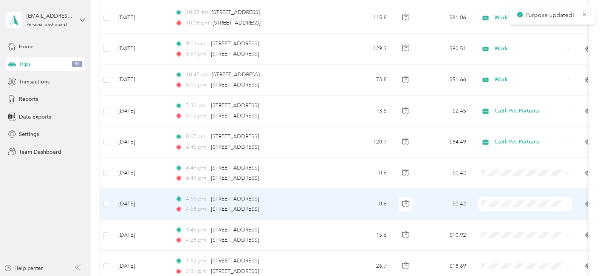
click at [485, 208] on span at bounding box center [525, 204] width 94 height 14
click at [508, 100] on li "Work" at bounding box center [525, 97] width 94 height 13
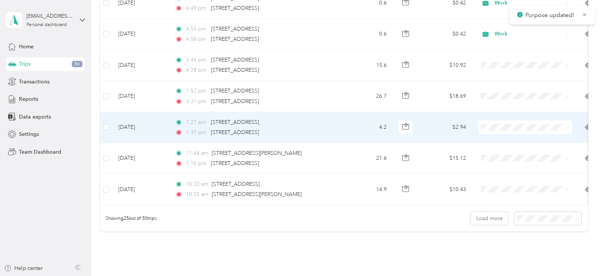
scroll to position [765, 0]
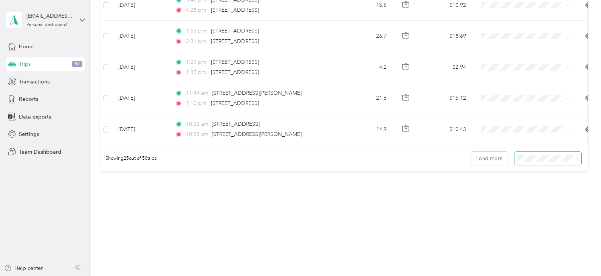
click at [535, 163] on span at bounding box center [547, 158] width 67 height 13
click at [577, 159] on span at bounding box center [547, 158] width 67 height 13
click at [489, 163] on button "Load more" at bounding box center [489, 158] width 37 height 13
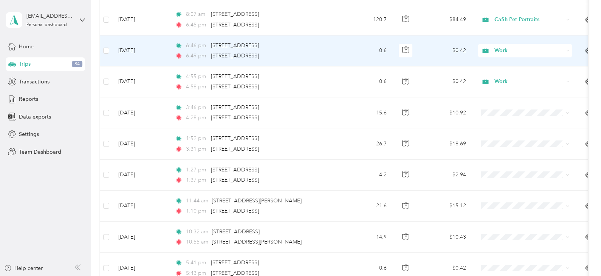
scroll to position [651, 0]
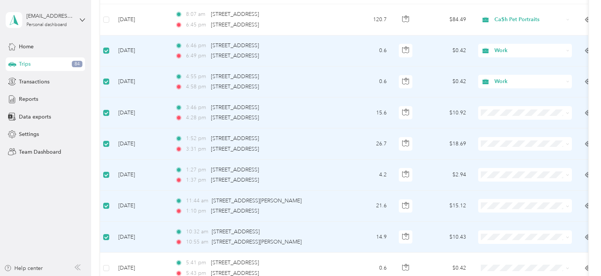
click at [524, 241] on span at bounding box center [525, 237] width 94 height 14
click at [493, 128] on span "Work" at bounding box center [524, 131] width 83 height 8
click at [496, 97] on span "Work" at bounding box center [524, 97] width 83 height 8
click at [499, 70] on li "Work" at bounding box center [525, 65] width 94 height 13
click at [506, 159] on span "Work" at bounding box center [532, 157] width 70 height 8
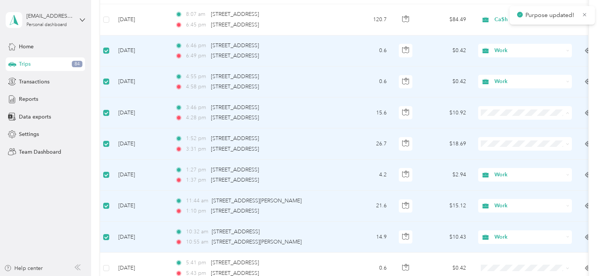
click at [497, 124] on span "Work" at bounding box center [532, 127] width 70 height 8
click at [494, 126] on span "Work" at bounding box center [524, 127] width 83 height 8
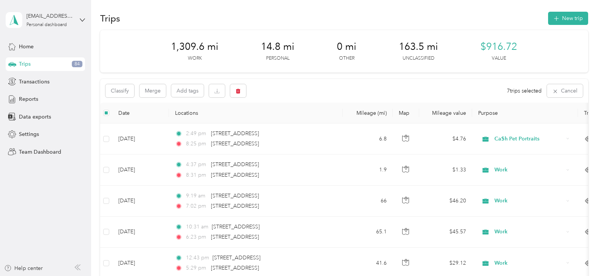
scroll to position [0, 0]
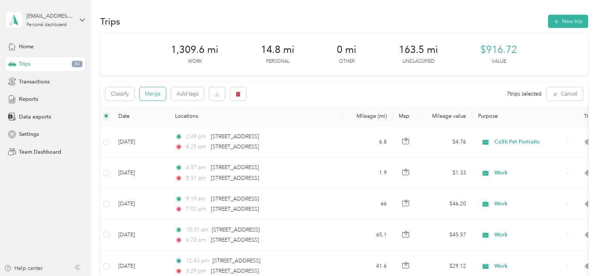
click at [153, 96] on button "Merge" at bounding box center [152, 93] width 26 height 13
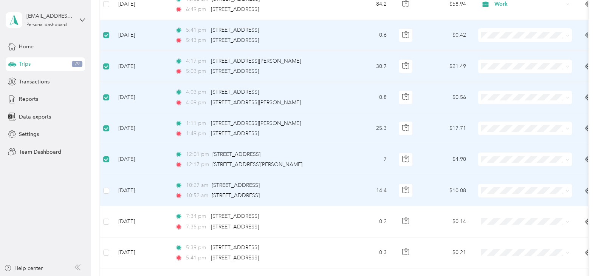
scroll to position [755, 0]
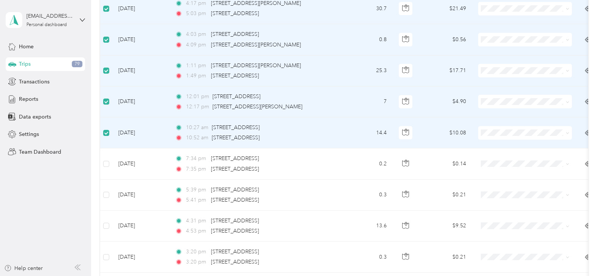
click at [516, 153] on ol "Work Personal Ca$h Pet Portraits Other Charity Medical Moving Commute" at bounding box center [525, 194] width 94 height 106
click at [500, 120] on ol "Work Personal Ca$h Pet Portraits Other Charity Medical Moving Commute" at bounding box center [525, 162] width 94 height 106
click at [493, 75] on span at bounding box center [525, 71] width 94 height 14
click at [502, 75] on span at bounding box center [525, 71] width 94 height 14
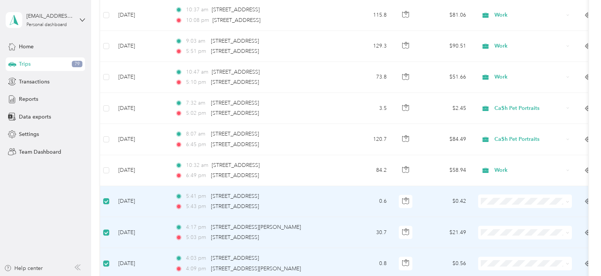
scroll to position [528, 0]
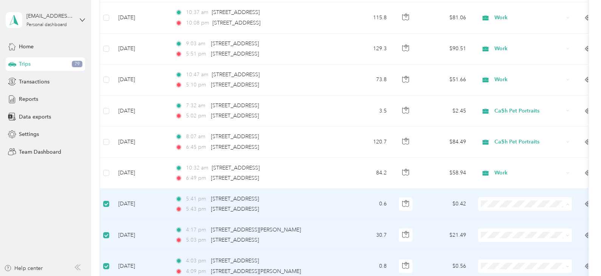
click at [502, 97] on span "Work" at bounding box center [532, 97] width 70 height 8
click at [495, 129] on li "Work" at bounding box center [525, 128] width 94 height 13
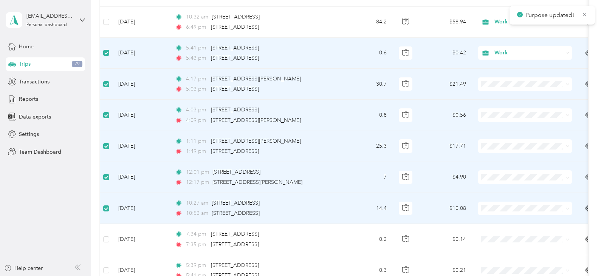
click at [495, 131] on li "Work" at bounding box center [525, 125] width 94 height 13
click at [424, 140] on td "$17.71" at bounding box center [445, 146] width 53 height 31
click at [501, 158] on span "Work" at bounding box center [532, 159] width 70 height 8
click at [487, 70] on icon at bounding box center [488, 70] width 6 height 5
click at [486, 74] on ol "Work Personal Ca$h Pet Portraits Other Charity Medical Moving Commute" at bounding box center [525, 117] width 94 height 106
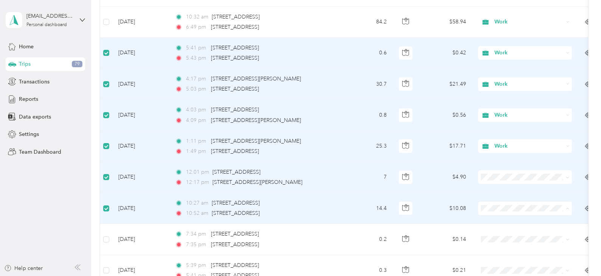
click at [510, 100] on span "Work" at bounding box center [532, 102] width 70 height 8
click at [500, 70] on li "Work" at bounding box center [525, 70] width 94 height 13
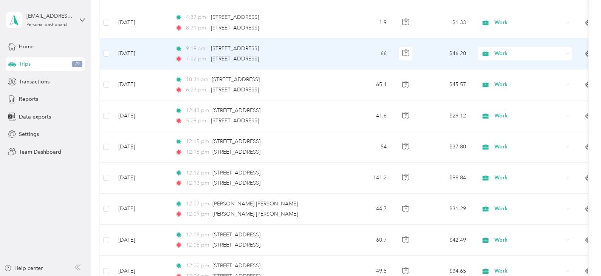
scroll to position [0, 0]
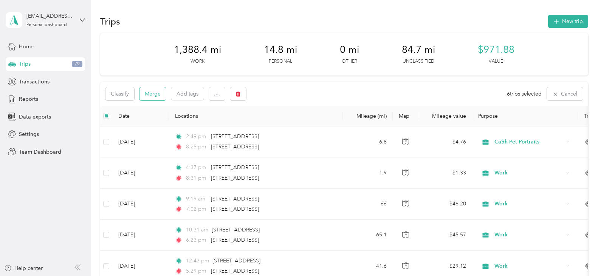
click at [152, 93] on button "Merge" at bounding box center [152, 93] width 26 height 13
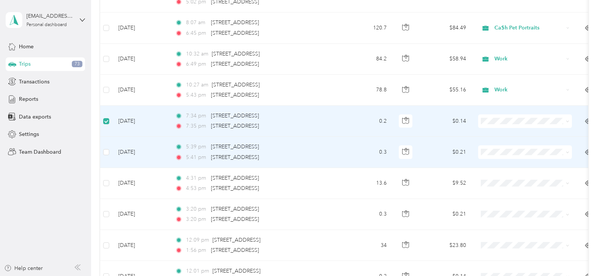
scroll to position [642, 0]
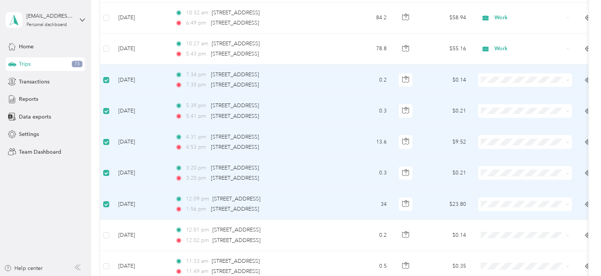
scroll to position [755, 0]
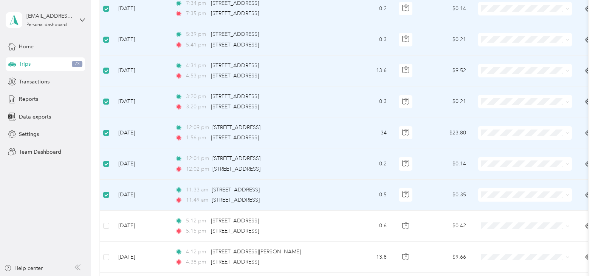
click at [498, 91] on li "Work" at bounding box center [525, 88] width 94 height 13
click at [490, 56] on icon at bounding box center [488, 54] width 6 height 5
click at [490, 138] on span at bounding box center [525, 133] width 94 height 14
click at [491, 137] on span at bounding box center [525, 133] width 94 height 14
click at [495, 144] on span "Work" at bounding box center [524, 147] width 83 height 8
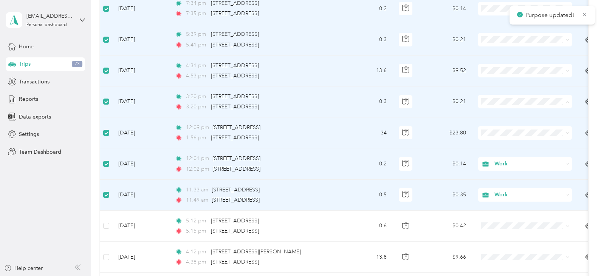
click at [498, 118] on span "Work" at bounding box center [532, 116] width 70 height 8
click at [497, 74] on span at bounding box center [525, 71] width 94 height 14
click at [497, 85] on span "Work" at bounding box center [532, 85] width 70 height 8
click at [491, 52] on icon at bounding box center [487, 52] width 9 height 6
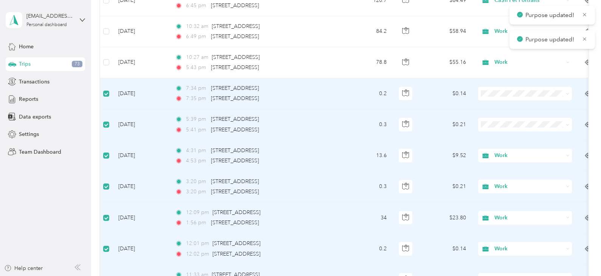
scroll to position [642, 0]
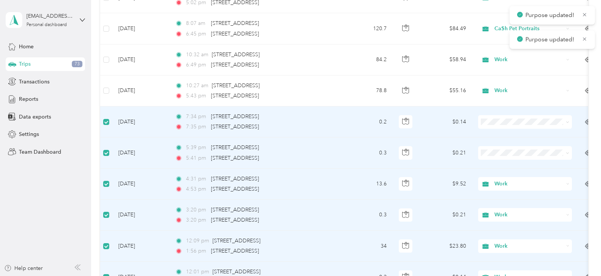
click at [487, 158] on span at bounding box center [525, 153] width 94 height 14
click at [491, 169] on li "Work" at bounding box center [525, 167] width 94 height 13
click at [481, 139] on li "Work" at bounding box center [525, 136] width 94 height 13
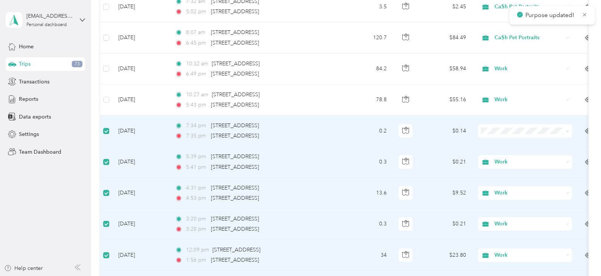
scroll to position [604, 0]
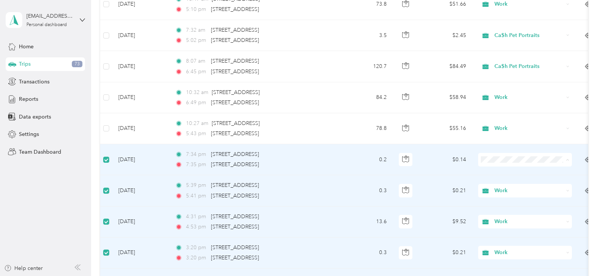
click at [498, 174] on span "Work" at bounding box center [532, 174] width 70 height 8
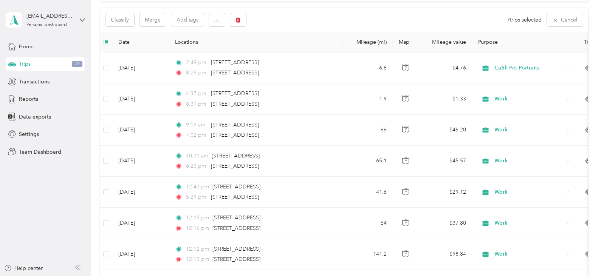
scroll to position [0, 0]
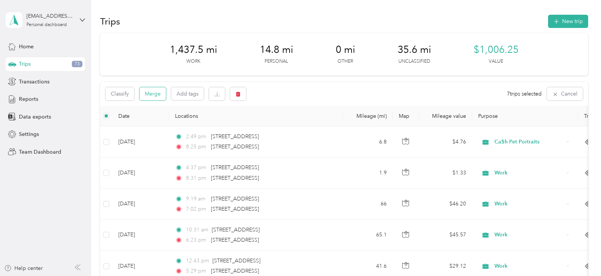
click at [154, 96] on button "Merge" at bounding box center [152, 93] width 26 height 13
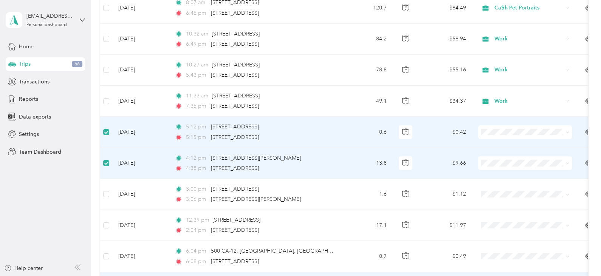
scroll to position [717, 0]
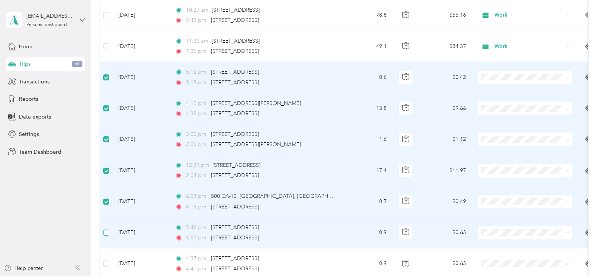
click at [104, 229] on label at bounding box center [106, 233] width 6 height 8
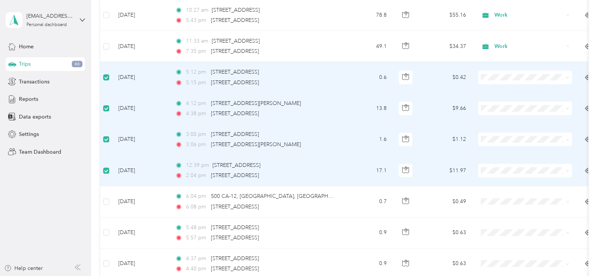
click at [493, 174] on span at bounding box center [525, 171] width 94 height 14
click at [504, 63] on span "Work" at bounding box center [532, 64] width 70 height 8
click at [501, 154] on span "Work" at bounding box center [532, 154] width 70 height 8
click at [495, 124] on li "Work" at bounding box center [525, 120] width 94 height 13
click at [495, 89] on span "Work" at bounding box center [524, 91] width 83 height 8
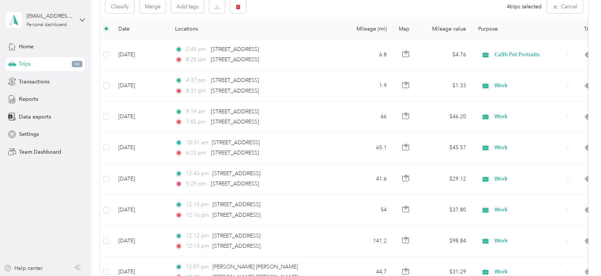
scroll to position [37, 0]
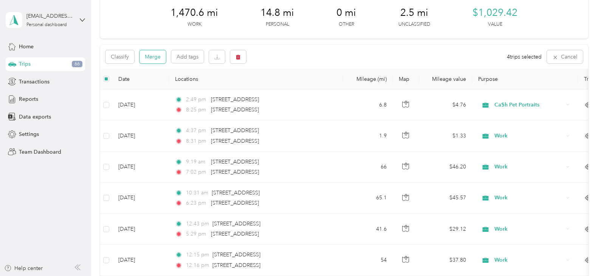
click at [153, 59] on button "Merge" at bounding box center [152, 56] width 26 height 13
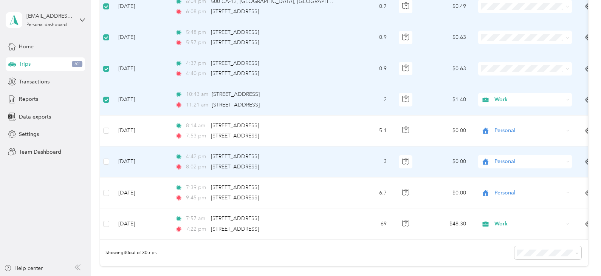
scroll to position [830, 0]
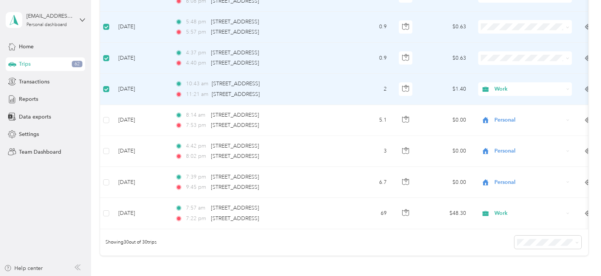
click at [511, 75] on li "Work" at bounding box center [525, 72] width 94 height 13
click at [495, 43] on li "Work" at bounding box center [525, 40] width 94 height 13
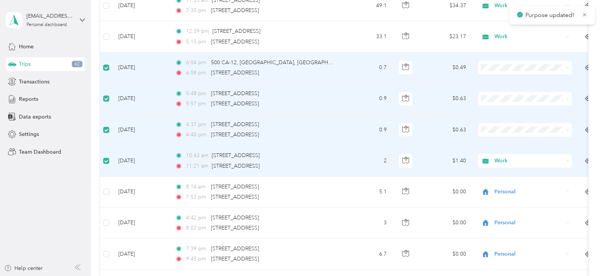
scroll to position [754, 0]
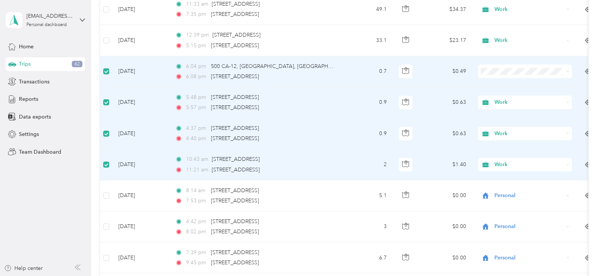
click at [493, 85] on span "Work" at bounding box center [524, 86] width 83 height 8
click at [501, 88] on span "Work" at bounding box center [527, 86] width 61 height 8
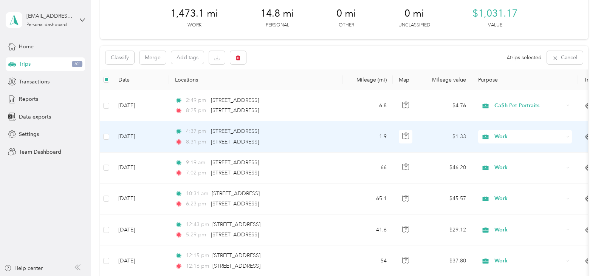
scroll to position [0, 0]
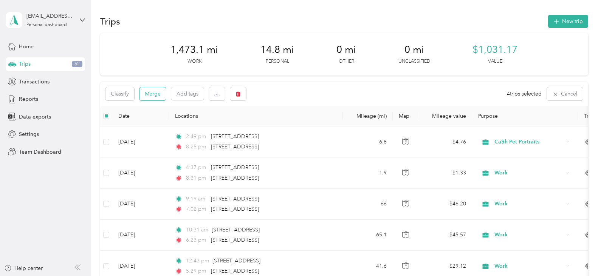
click at [156, 92] on button "Merge" at bounding box center [152, 93] width 26 height 13
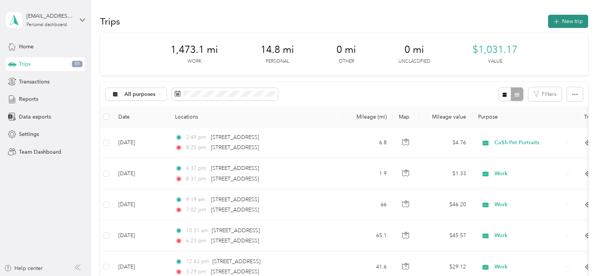
click at [566, 22] on button "New trip" at bounding box center [568, 21] width 40 height 13
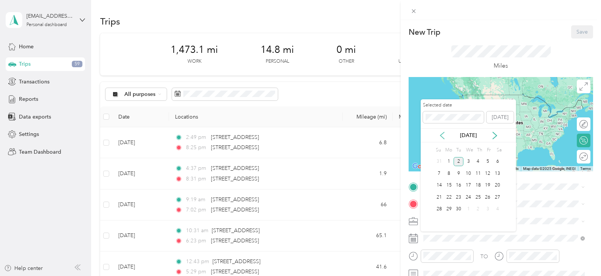
click at [441, 138] on icon at bounding box center [442, 136] width 8 height 8
click at [439, 197] on div "17" at bounding box center [439, 197] width 10 height 9
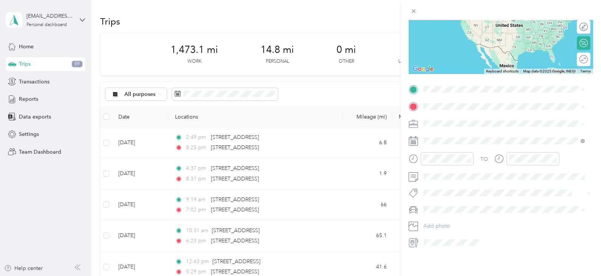
scroll to position [103, 0]
click at [457, 112] on span "Departures San Francisco, California 94128, United States" at bounding box center [507, 114] width 139 height 13
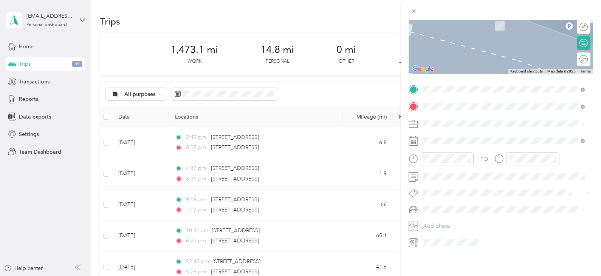
click at [490, 130] on span "[STREET_ADDRESS][US_STATE]" at bounding box center [476, 128] width 76 height 7
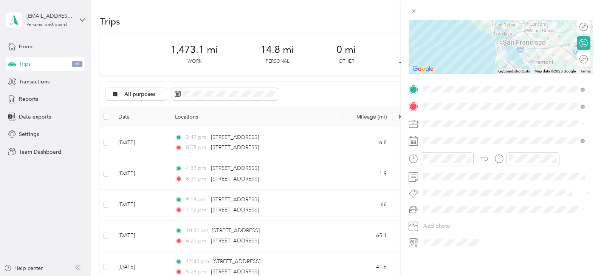
click at [429, 155] on span "Ca$h Pet Portraits" at bounding box center [447, 158] width 42 height 6
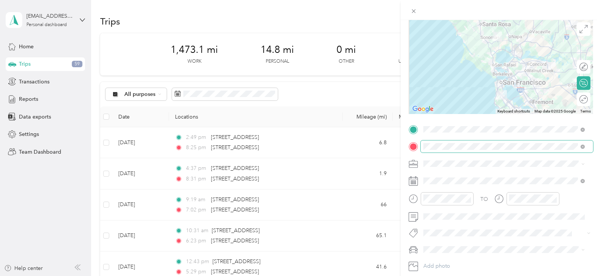
scroll to position [0, 0]
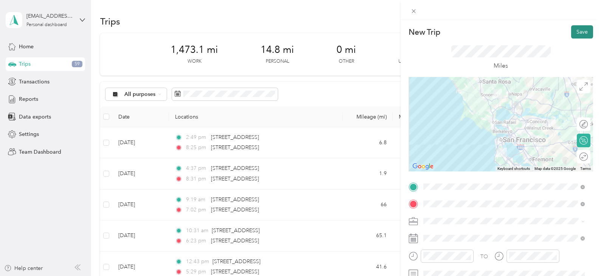
click at [577, 29] on button "Save" at bounding box center [582, 31] width 22 height 13
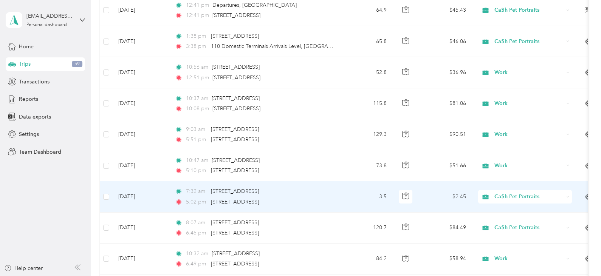
scroll to position [491, 0]
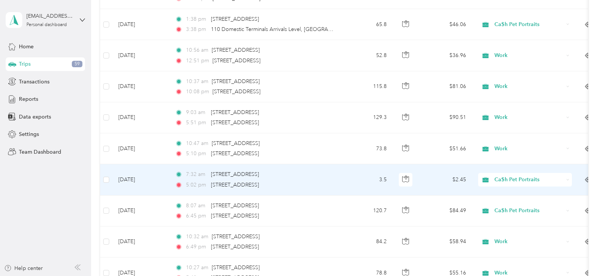
click at [530, 182] on span "Ca$h Pet Portraits" at bounding box center [528, 180] width 69 height 8
click at [515, 83] on span "Personal" at bounding box center [532, 86] width 70 height 8
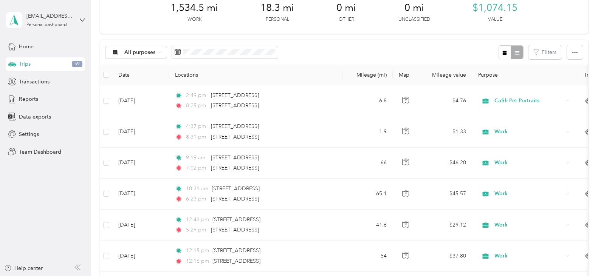
scroll to position [38, 0]
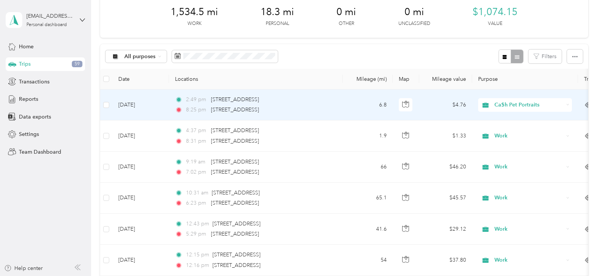
click at [569, 106] on div "Ca$h Pet Portraits" at bounding box center [525, 105] width 94 height 14
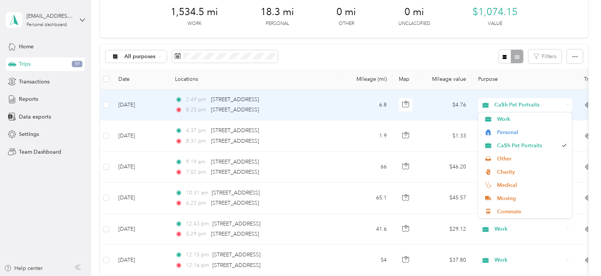
click at [569, 106] on div "Ca$h Pet Portraits" at bounding box center [525, 105] width 94 height 14
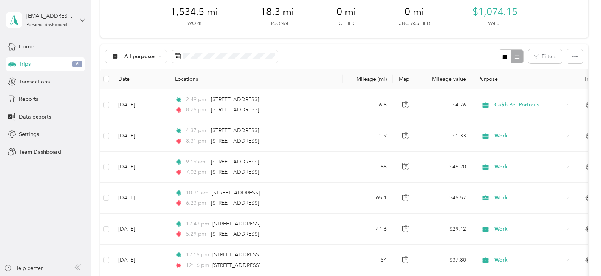
click at [381, 46] on div "All purposes Filters" at bounding box center [343, 56] width 487 height 25
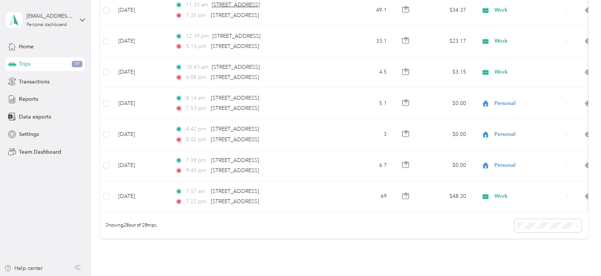
scroll to position [669, 0]
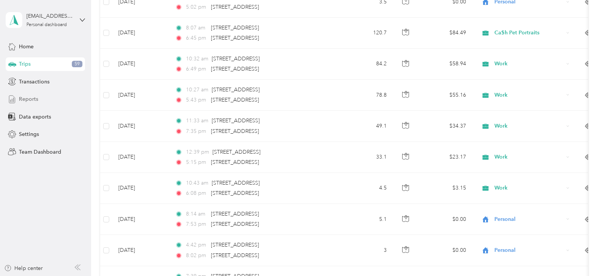
click at [29, 101] on span "Reports" at bounding box center [28, 99] width 19 height 8
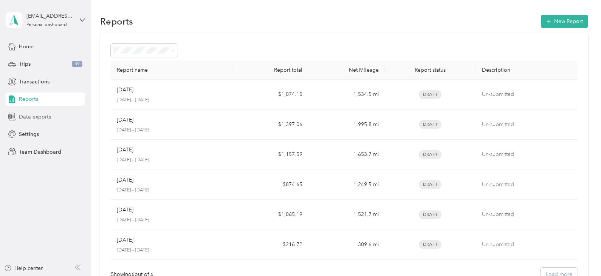
click at [38, 118] on span "Data exports" at bounding box center [35, 117] width 32 height 8
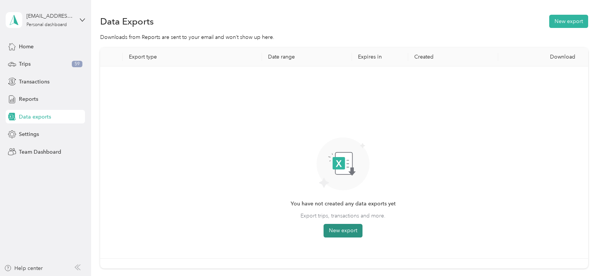
click at [340, 232] on button "New export" at bounding box center [342, 231] width 39 height 14
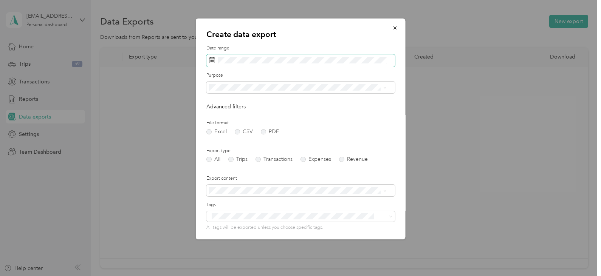
click at [215, 59] on icon at bounding box center [212, 59] width 6 height 0
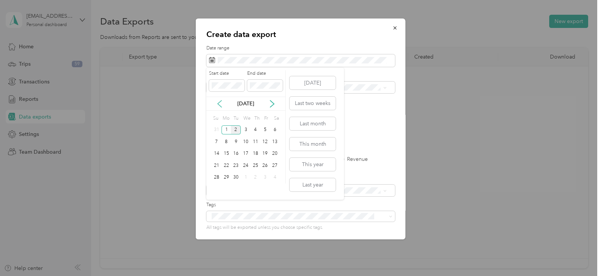
click at [220, 106] on icon at bounding box center [220, 103] width 4 height 7
click at [263, 131] on div "1" at bounding box center [265, 129] width 10 height 9
click at [218, 192] on div "31" at bounding box center [217, 189] width 10 height 9
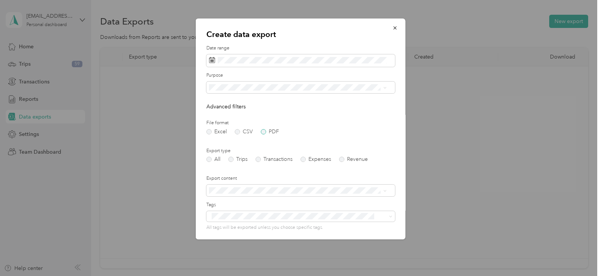
click at [264, 131] on label "PDF" at bounding box center [270, 131] width 18 height 5
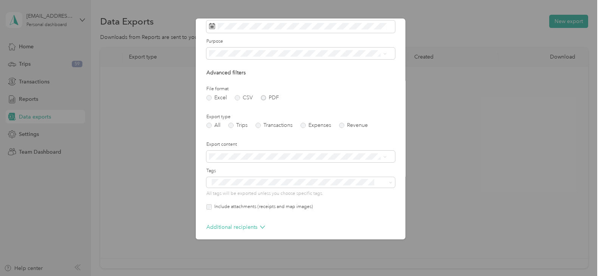
scroll to position [67, 0]
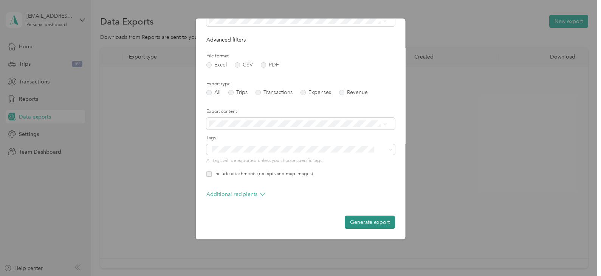
click at [369, 221] on button "Generate export" at bounding box center [370, 222] width 50 height 13
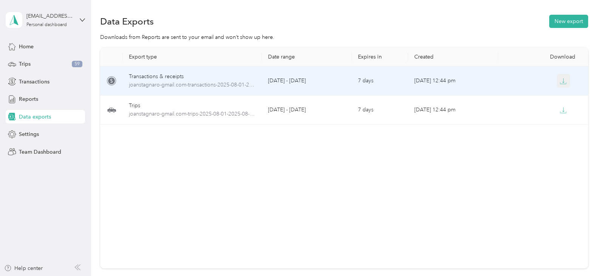
click at [562, 79] on icon "button" at bounding box center [563, 81] width 7 height 7
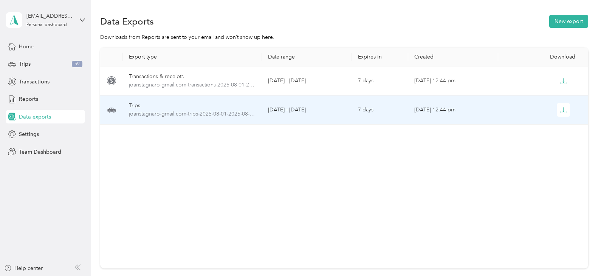
click at [434, 113] on td "Sep 02, 2025, 12:44 pm" at bounding box center [453, 110] width 90 height 29
click at [574, 112] on div at bounding box center [543, 110] width 78 height 14
click at [561, 113] on icon "button" at bounding box center [563, 110] width 7 height 7
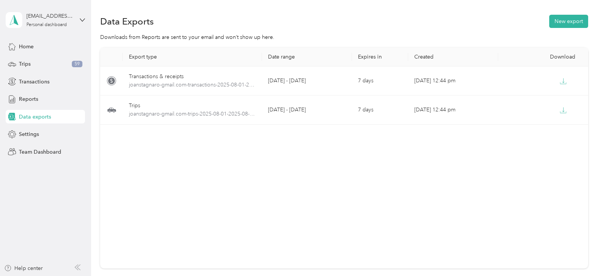
click at [42, 118] on span "Data exports" at bounding box center [35, 117] width 32 height 8
click at [25, 100] on span "Reports" at bounding box center [28, 99] width 19 height 8
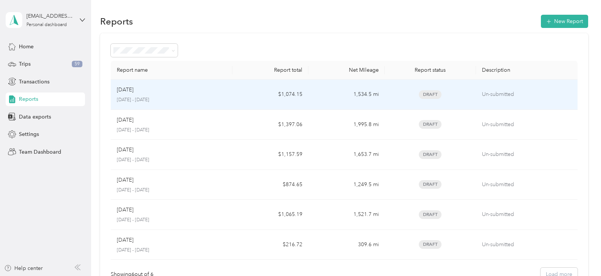
click at [146, 96] on div "Aug 2025 August 1 - 31, 2025" at bounding box center [172, 95] width 110 height 18
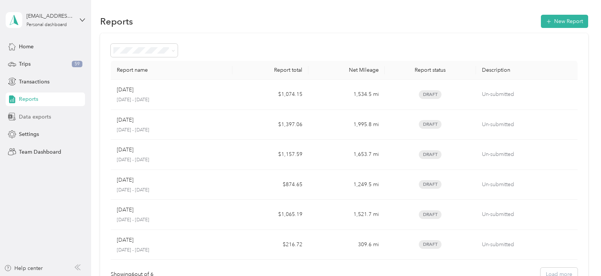
click at [20, 120] on span "Data exports" at bounding box center [35, 117] width 32 height 8
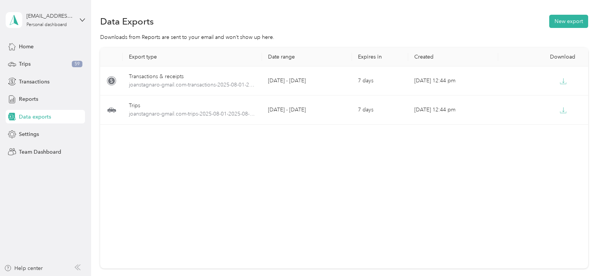
click at [37, 121] on div "Data exports" at bounding box center [45, 117] width 79 height 14
click at [568, 23] on button "New export" at bounding box center [568, 21] width 39 height 13
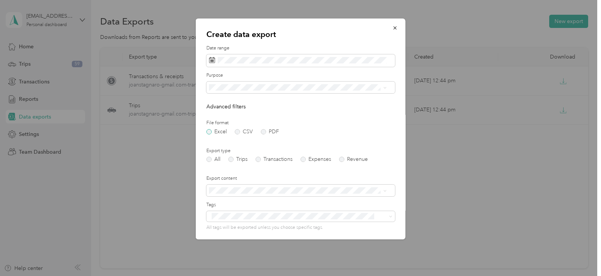
click at [210, 132] on label "Excel" at bounding box center [216, 131] width 20 height 5
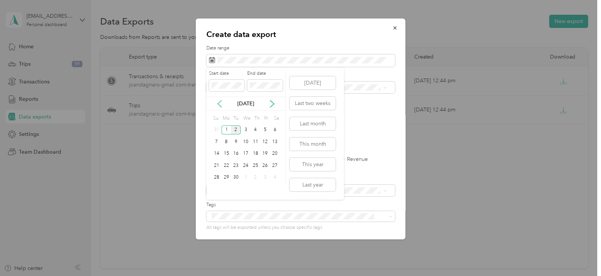
click at [219, 103] on icon at bounding box center [220, 104] width 8 height 8
click at [263, 128] on div "1" at bounding box center [265, 129] width 10 height 9
click at [214, 190] on div "31" at bounding box center [217, 189] width 10 height 9
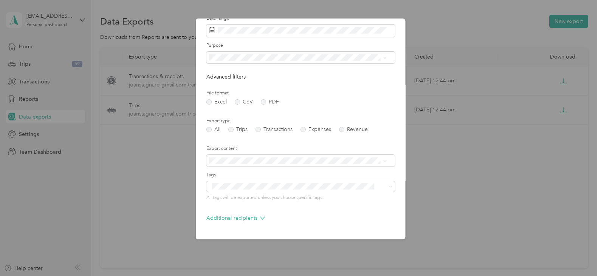
scroll to position [54, 0]
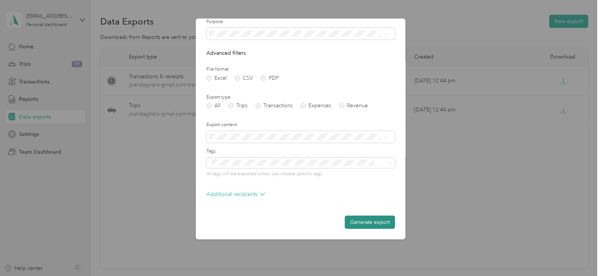
click at [363, 223] on button "Generate export" at bounding box center [370, 222] width 50 height 13
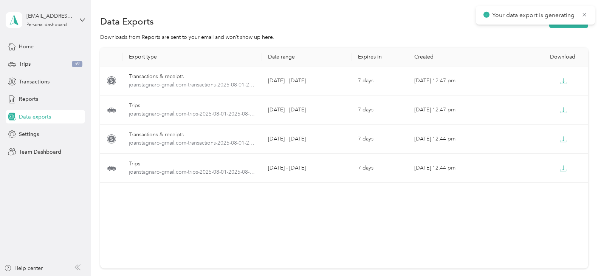
click at [521, 12] on p "Your data export is generating" at bounding box center [534, 15] width 84 height 9
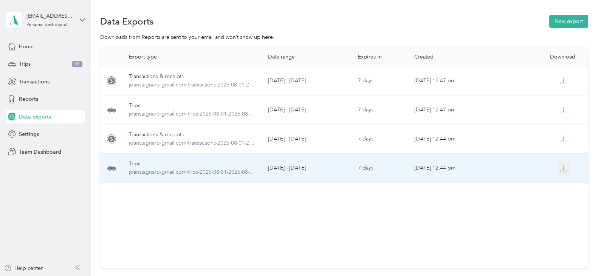
click at [560, 169] on icon "button" at bounding box center [563, 168] width 7 height 7
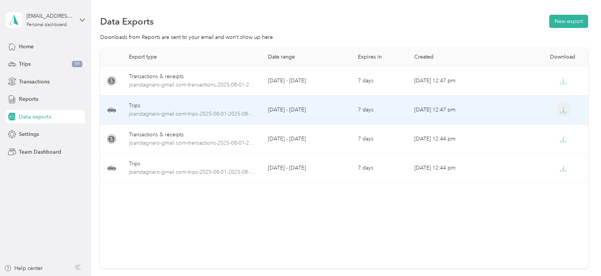
click at [565, 112] on button "button" at bounding box center [564, 110] width 14 height 14
